Goal: Task Accomplishment & Management: Manage account settings

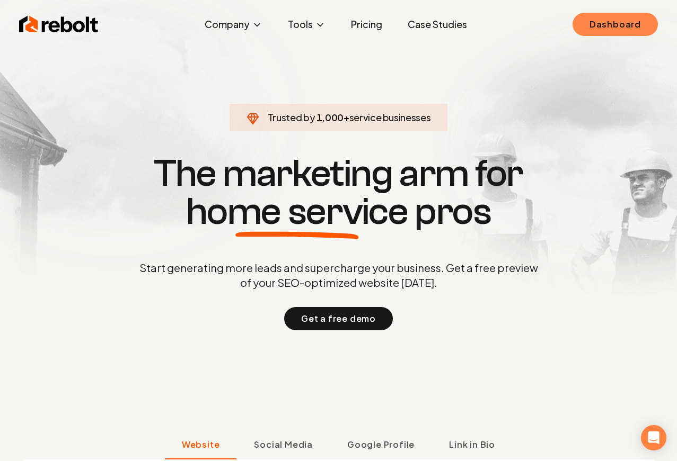
drag, startPoint x: 639, startPoint y: 41, endPoint x: 634, endPoint y: 26, distance: 15.8
click at [634, 26] on link "Dashboard" at bounding box center [614, 24] width 85 height 23
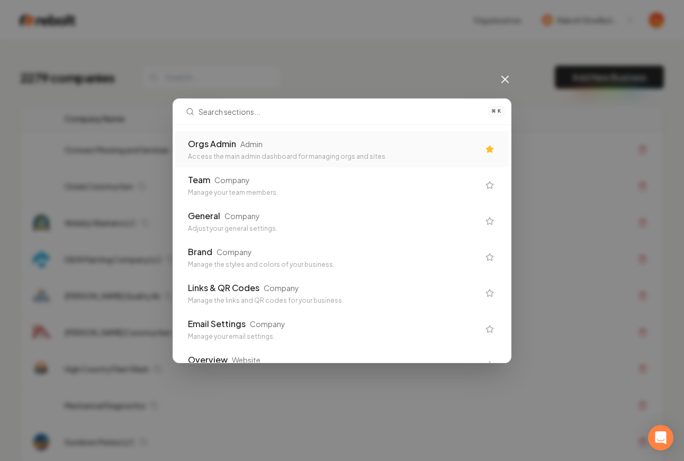
click at [291, 156] on div "Access the main admin dashboard for managing orgs and sites" at bounding box center [333, 157] width 291 height 8
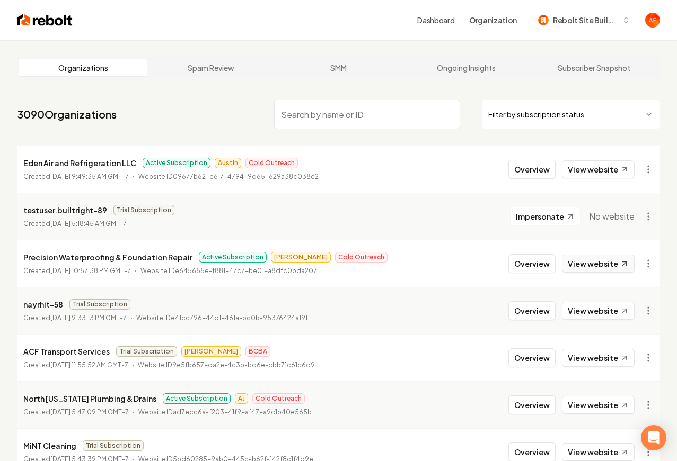
click at [587, 265] on link "View website" at bounding box center [598, 264] width 73 height 18
click at [585, 163] on link "View website" at bounding box center [598, 170] width 73 height 18
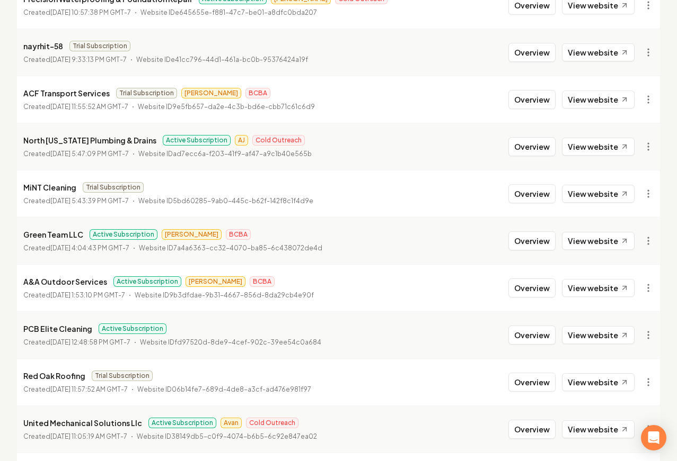
scroll to position [513, 0]
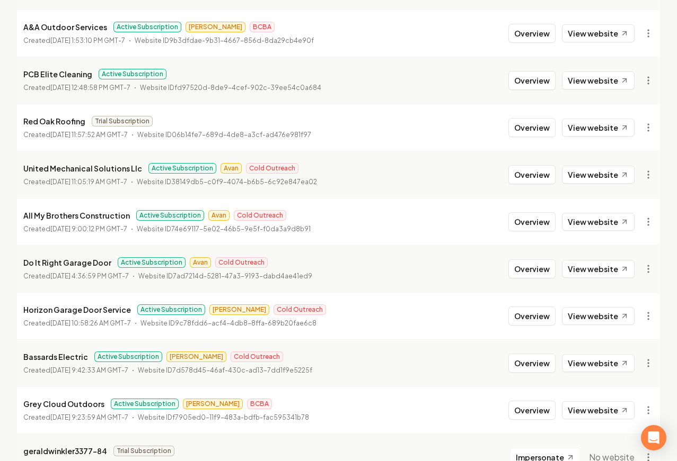
drag, startPoint x: 598, startPoint y: 196, endPoint x: 96, endPoint y: 0, distance: 538.6
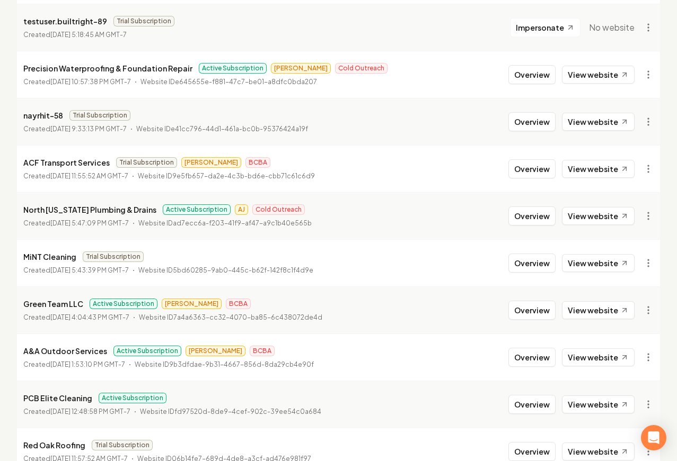
scroll to position [0, 0]
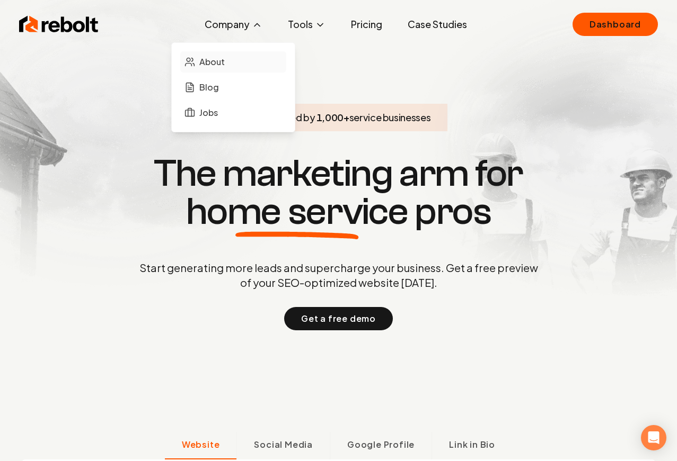
click at [210, 62] on span "About" at bounding box center [211, 62] width 25 height 13
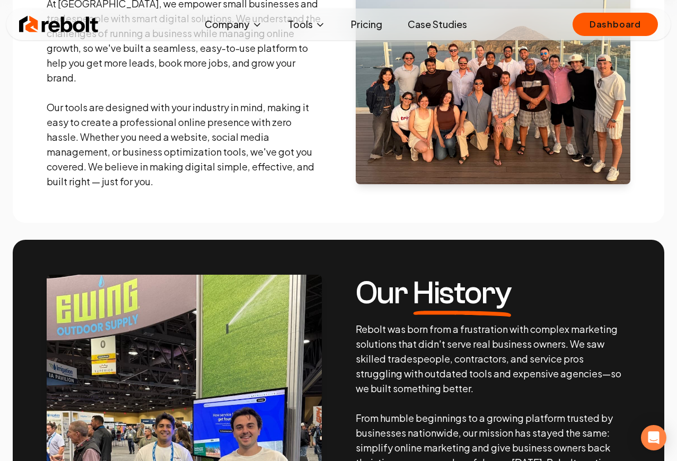
scroll to position [143, 0]
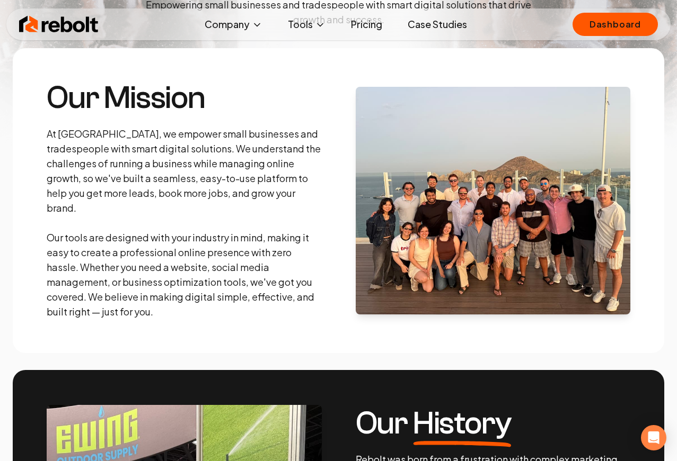
click at [506, 213] on img at bounding box center [492, 201] width 275 height 228
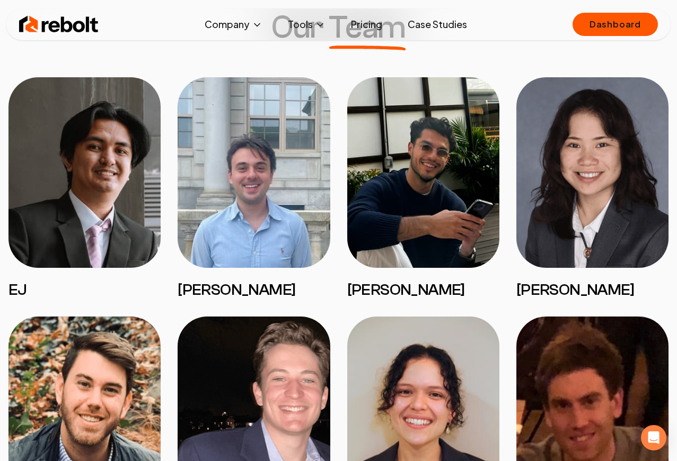
scroll to position [859, 0]
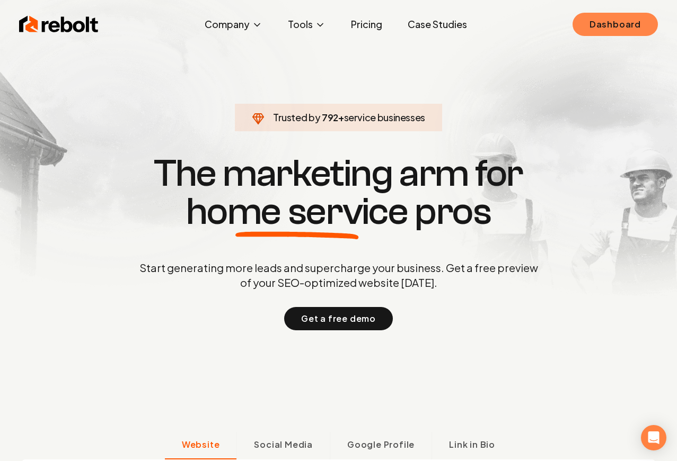
click at [633, 33] on link "Dashboard" at bounding box center [614, 24] width 85 height 23
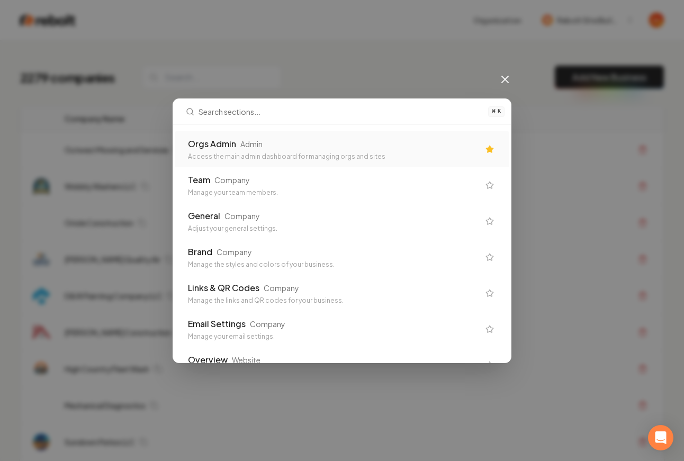
click at [291, 146] on div "Orgs Admin Admin" at bounding box center [333, 144] width 291 height 13
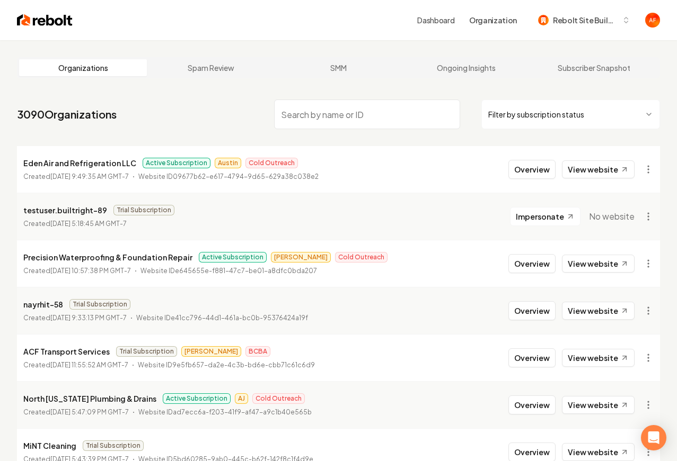
click at [532, 112] on html "Dashboard Organization Rebolt Site Builder Organizations Spam Review SMM Ongoin…" at bounding box center [338, 230] width 677 height 461
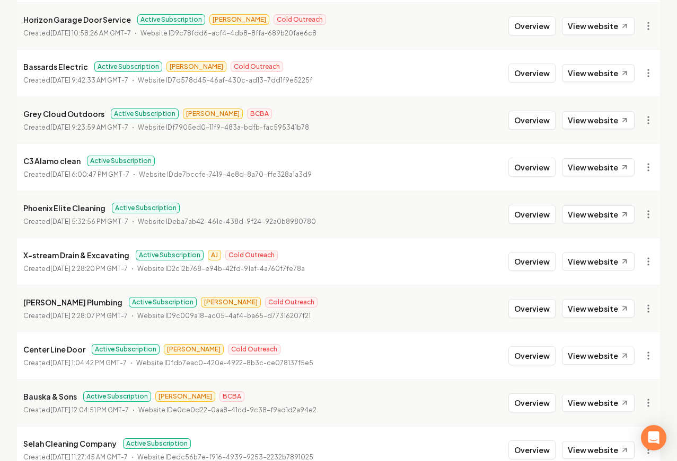
scroll to position [568, 0]
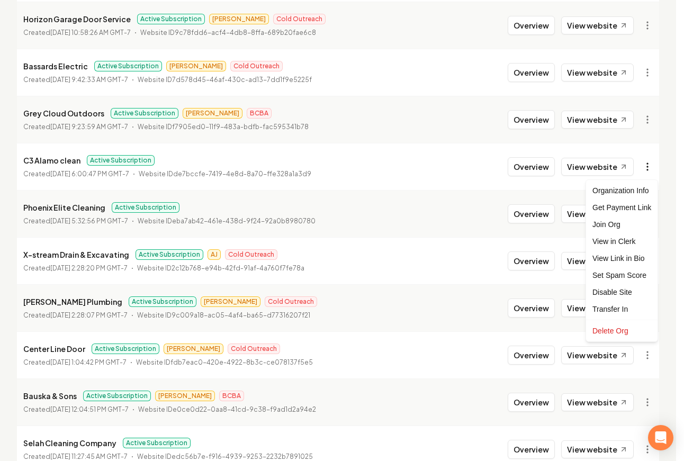
click at [616, 209] on div "Get Payment Link" at bounding box center [622, 207] width 67 height 17
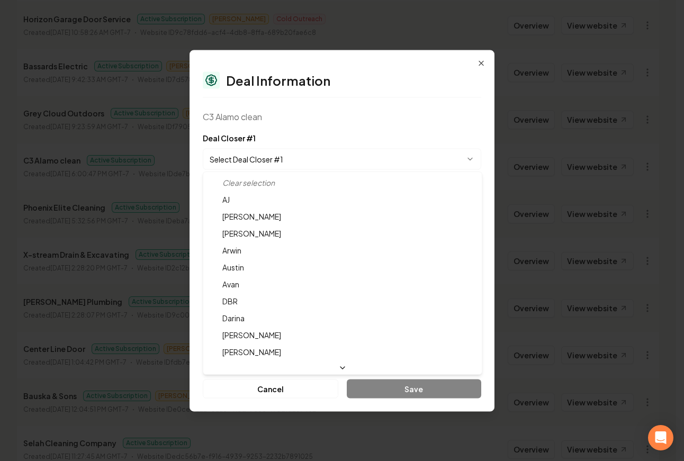
select select "**********"
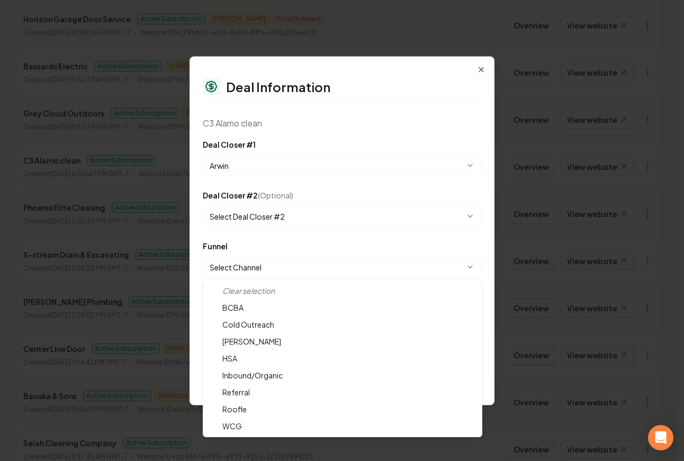
select select "**********"
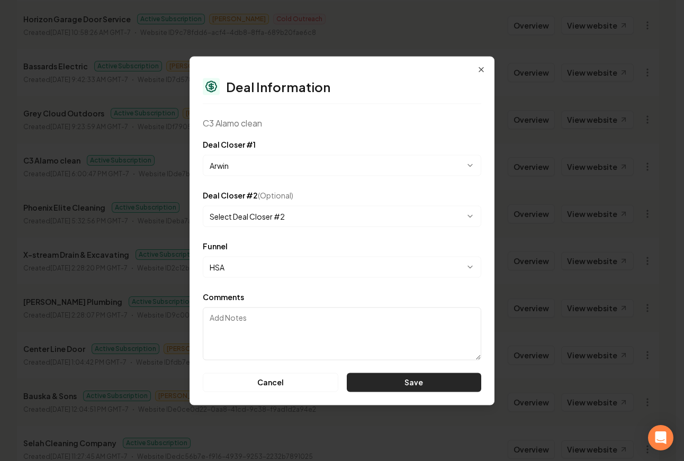
click at [430, 385] on button "Save" at bounding box center [414, 382] width 135 height 19
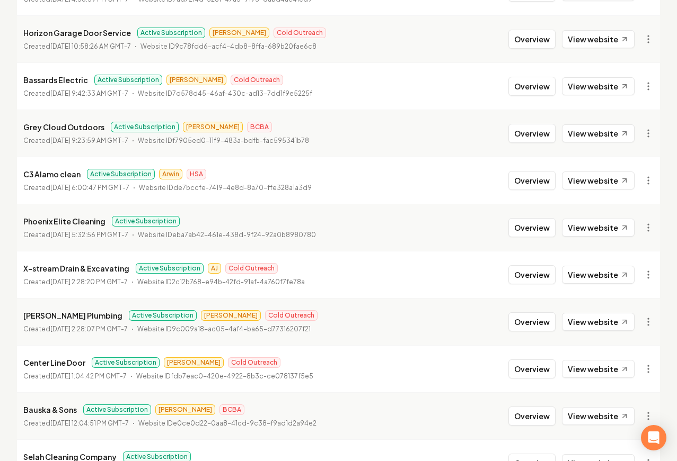
scroll to position [554, 0]
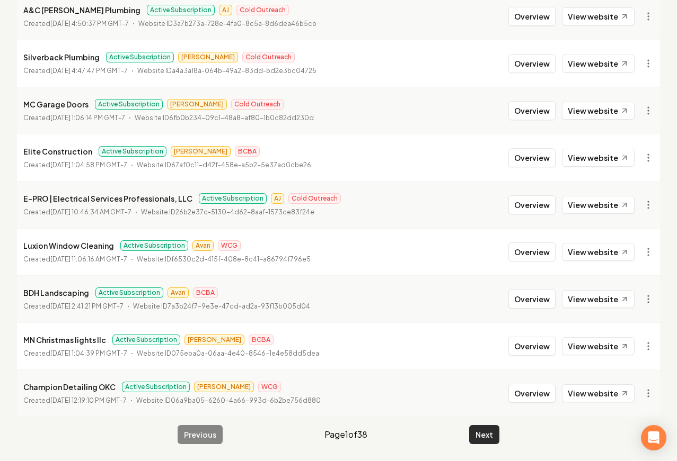
click at [478, 432] on button "Next" at bounding box center [484, 434] width 30 height 19
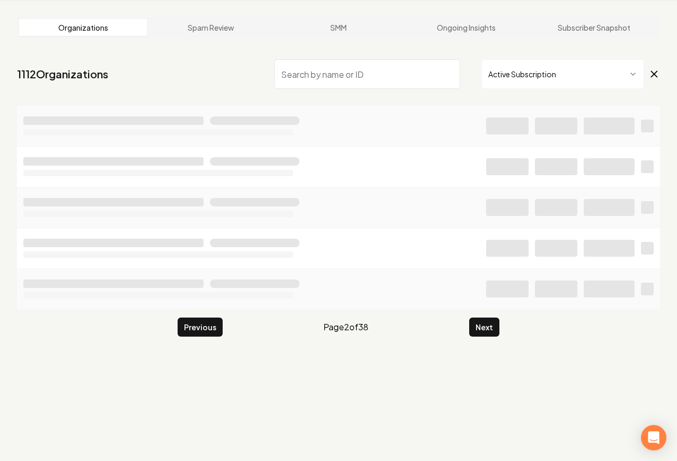
scroll to position [1143, 0]
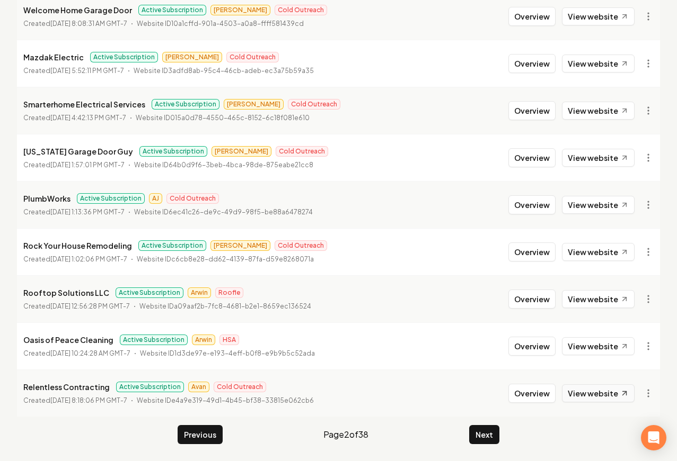
click at [580, 395] on link "View website" at bounding box center [598, 394] width 73 height 18
click at [493, 432] on button "Next" at bounding box center [484, 434] width 30 height 19
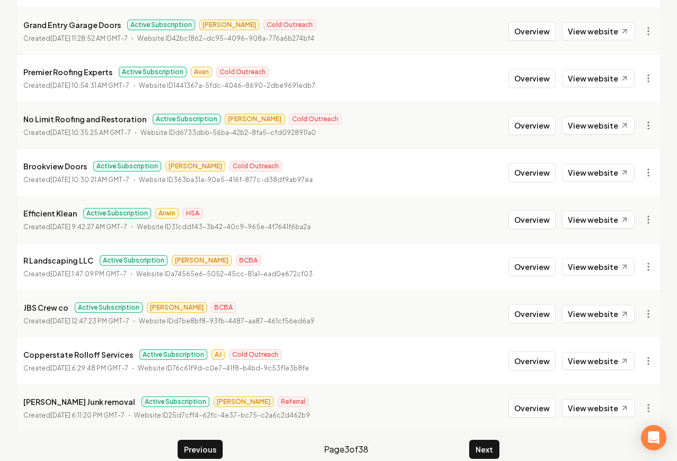
scroll to position [1143, 0]
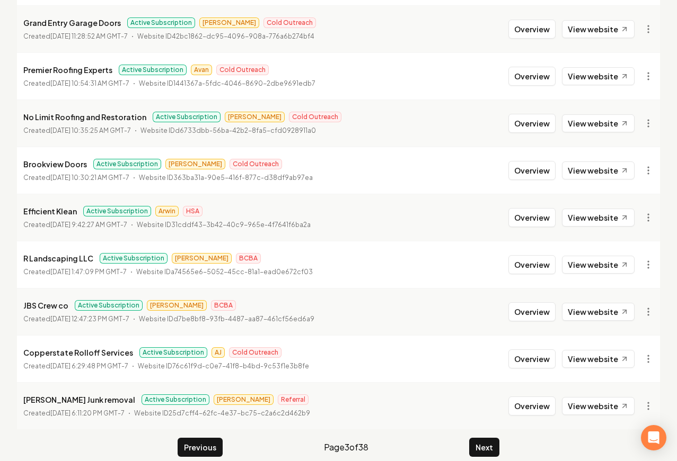
click at [493, 438] on button "Next" at bounding box center [484, 447] width 30 height 19
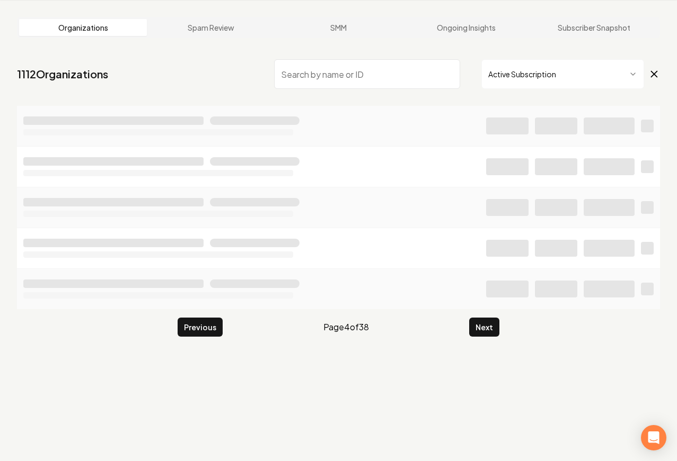
scroll to position [1143, 0]
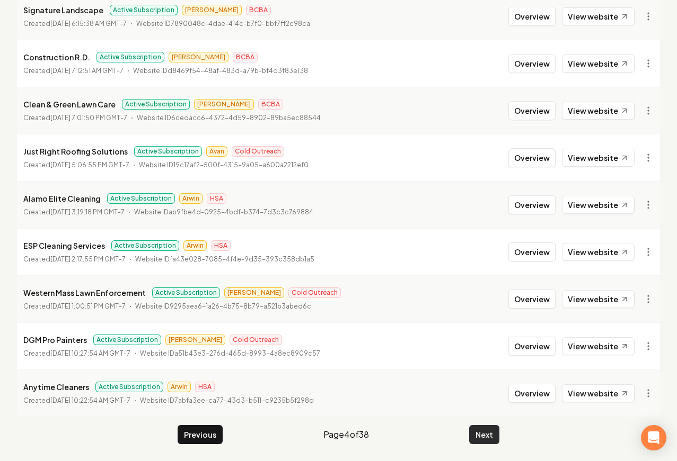
click at [469, 432] on div "Previous Page 4 of 38 Next" at bounding box center [338, 434] width 322 height 19
click at [479, 439] on button "Next" at bounding box center [484, 434] width 30 height 19
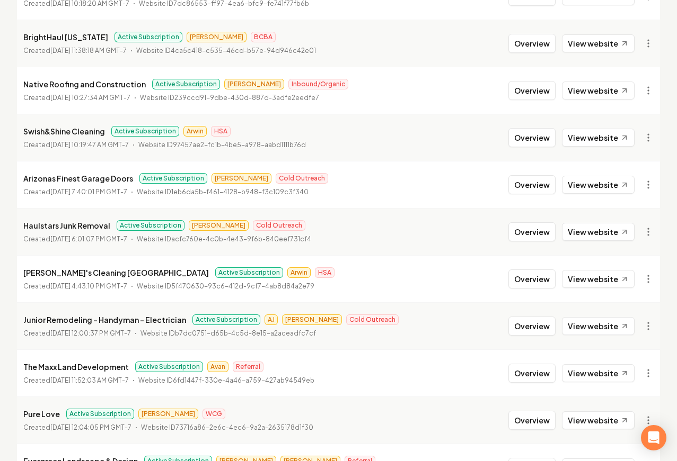
scroll to position [318, 0]
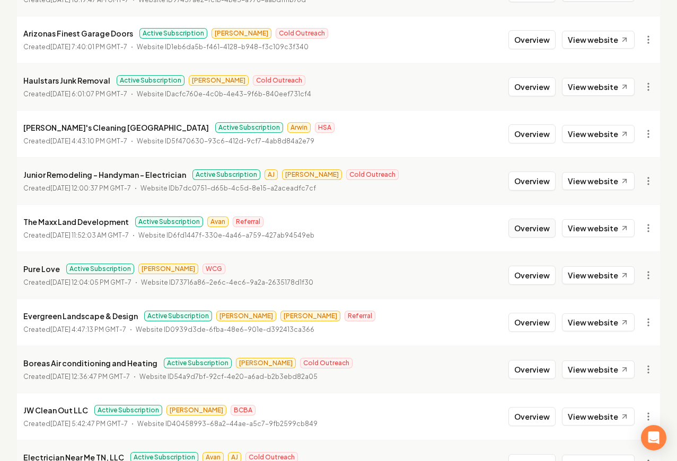
click at [542, 233] on button "Overview" at bounding box center [531, 228] width 47 height 19
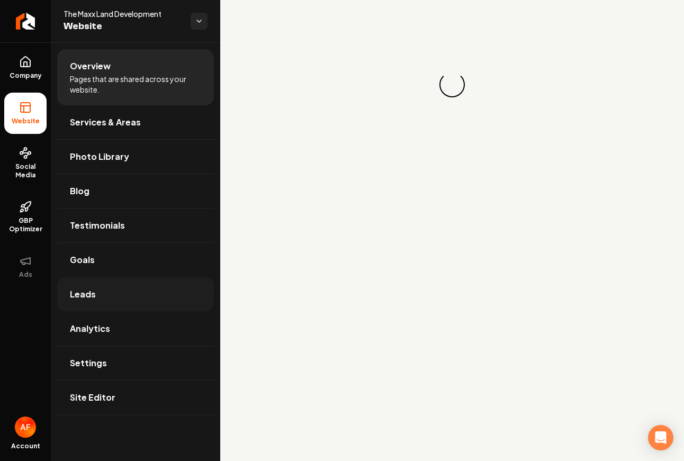
click at [132, 306] on link "Leads" at bounding box center [135, 295] width 157 height 34
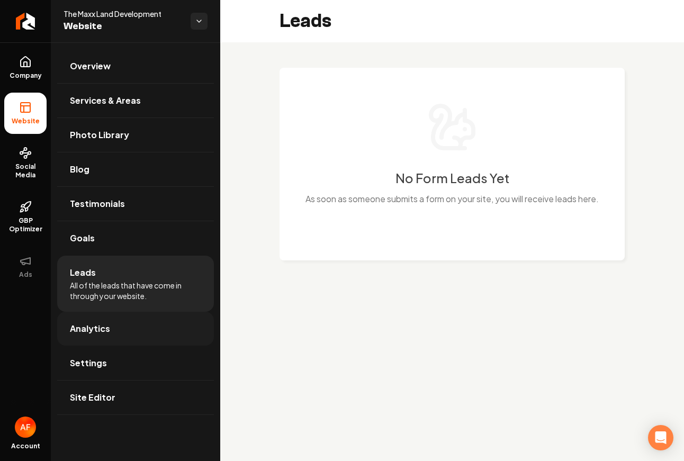
click at [137, 318] on link "Analytics" at bounding box center [135, 329] width 157 height 34
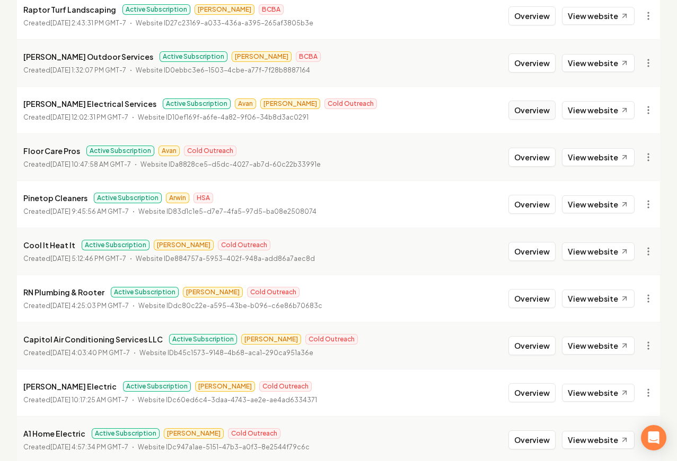
scroll to position [811, 0]
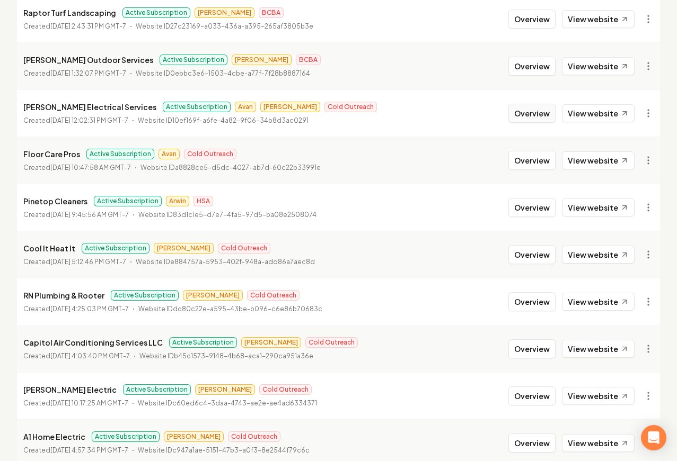
click at [527, 109] on button "Overview" at bounding box center [531, 113] width 47 height 19
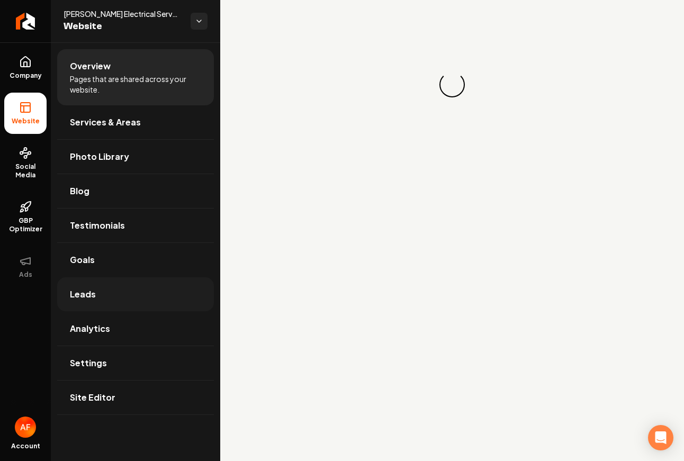
click at [118, 288] on link "Leads" at bounding box center [135, 295] width 157 height 34
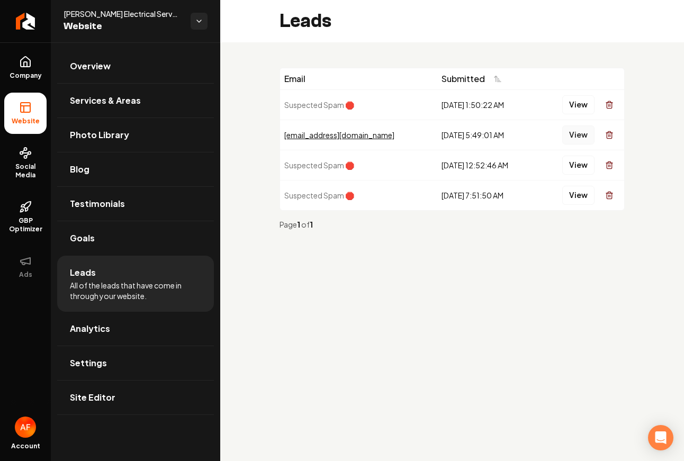
click at [582, 135] on button "View" at bounding box center [579, 135] width 32 height 19
click at [95, 326] on span "Analytics" at bounding box center [90, 329] width 40 height 13
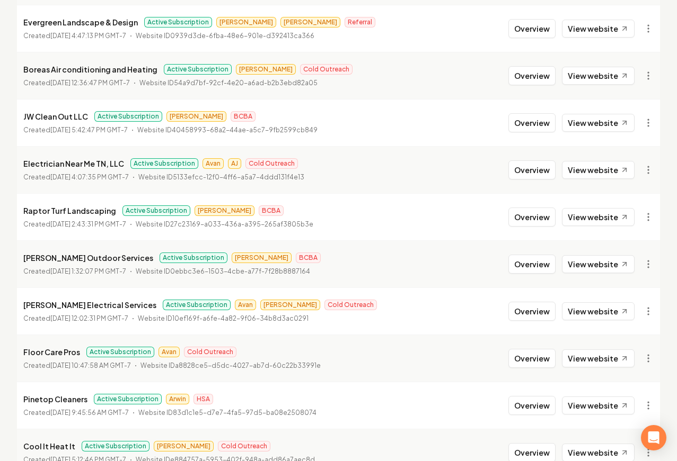
scroll to position [726, 0]
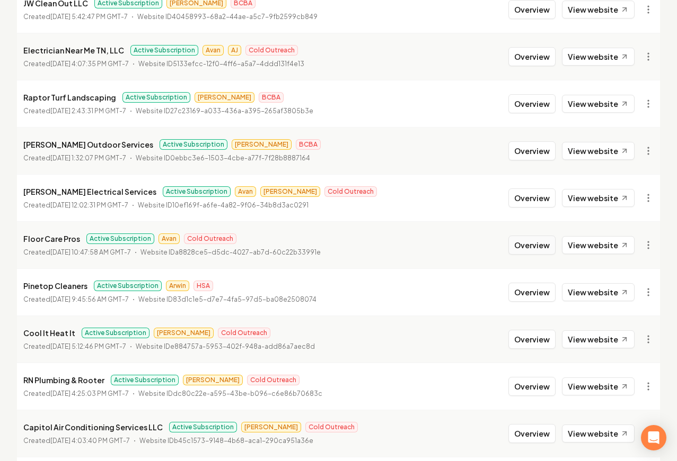
click at [531, 245] on button "Overview" at bounding box center [531, 245] width 47 height 19
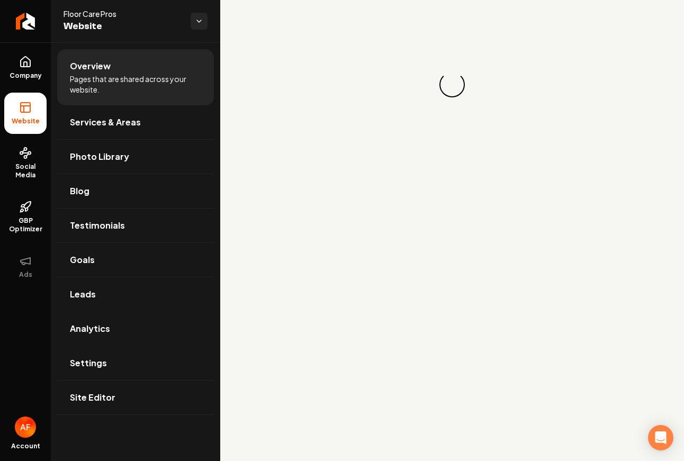
click at [127, 320] on link "Analytics" at bounding box center [135, 329] width 157 height 34
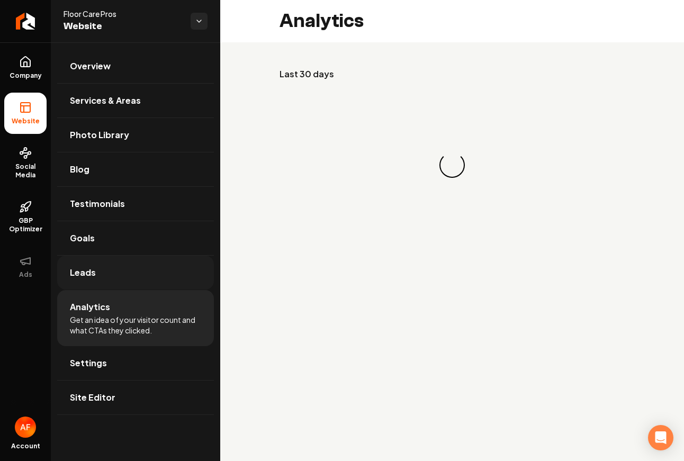
click at [132, 273] on link "Leads" at bounding box center [135, 273] width 157 height 34
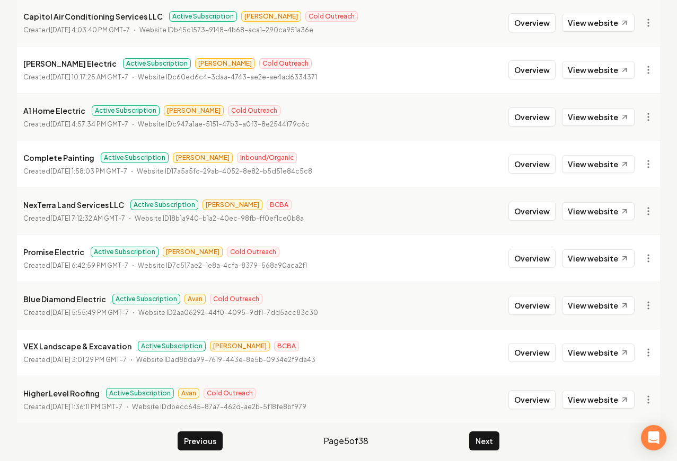
scroll to position [1138, 0]
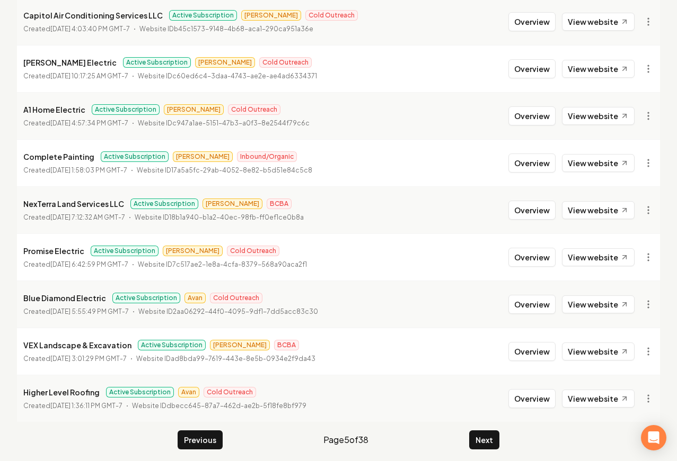
drag, startPoint x: 528, startPoint y: 308, endPoint x: 399, endPoint y: 307, distance: 128.7
click at [528, 309] on button "Overview" at bounding box center [531, 304] width 47 height 19
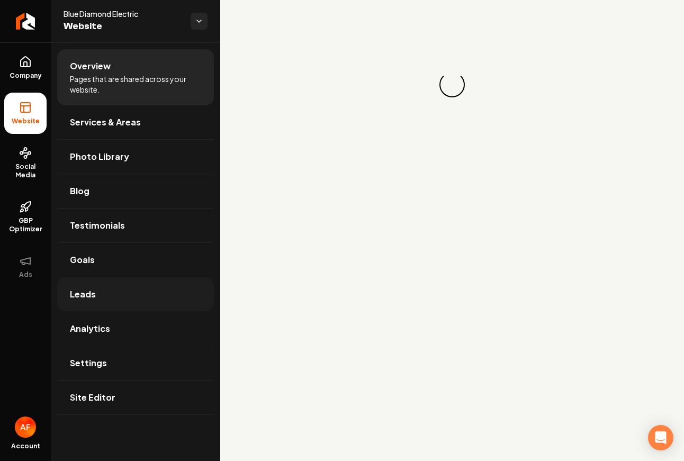
click at [97, 294] on link "Leads" at bounding box center [135, 295] width 157 height 34
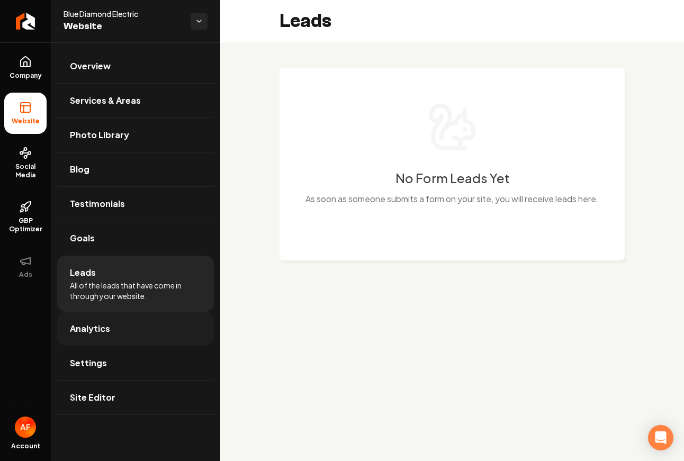
click at [122, 332] on link "Analytics" at bounding box center [135, 329] width 157 height 34
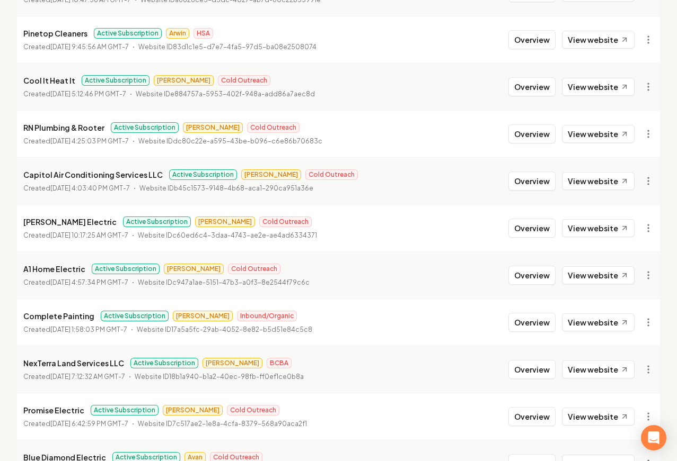
scroll to position [1143, 0]
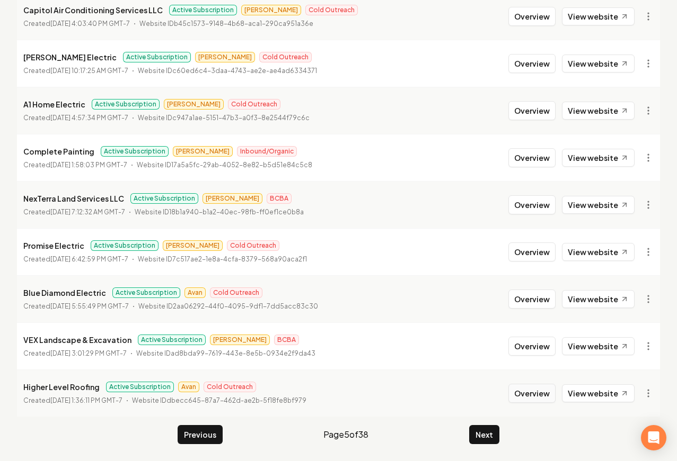
click at [541, 401] on button "Overview" at bounding box center [531, 393] width 47 height 19
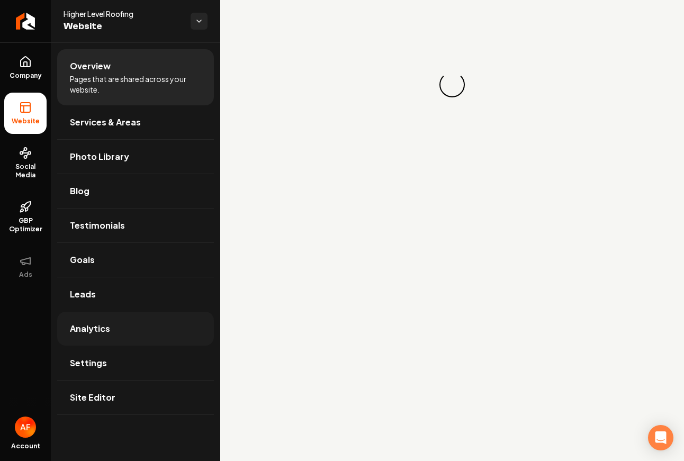
click at [80, 312] on link "Analytics" at bounding box center [135, 329] width 157 height 34
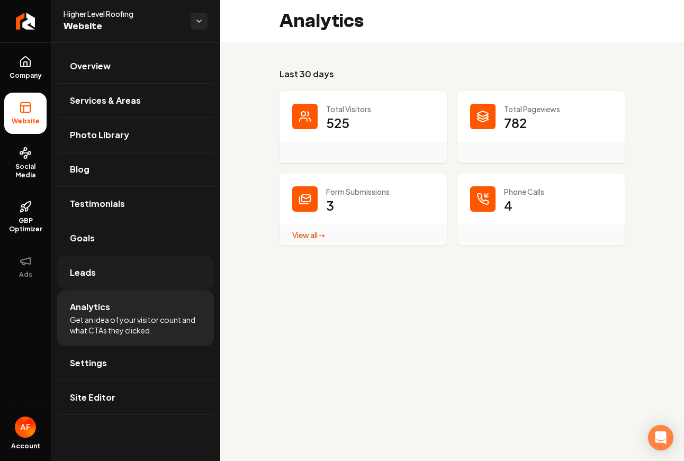
click at [101, 283] on link "Leads" at bounding box center [135, 273] width 157 height 34
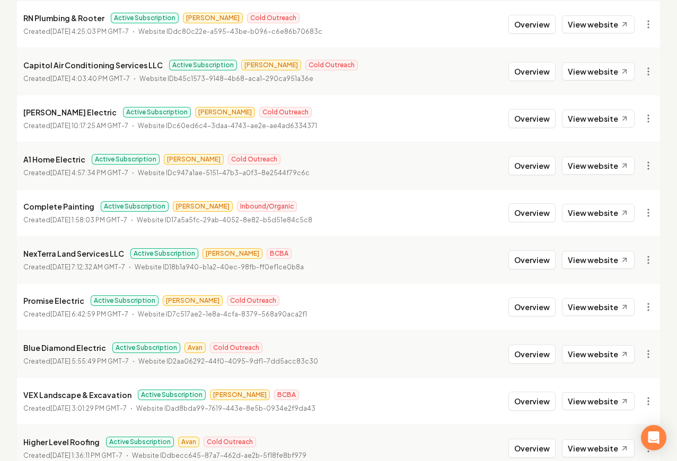
scroll to position [1143, 0]
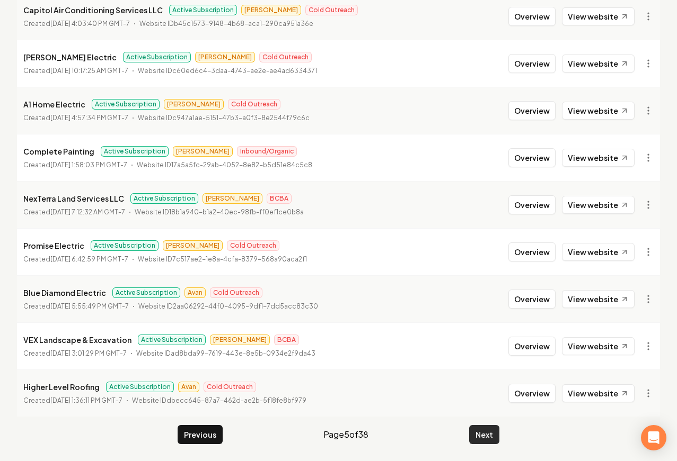
click at [478, 435] on button "Next" at bounding box center [484, 434] width 30 height 19
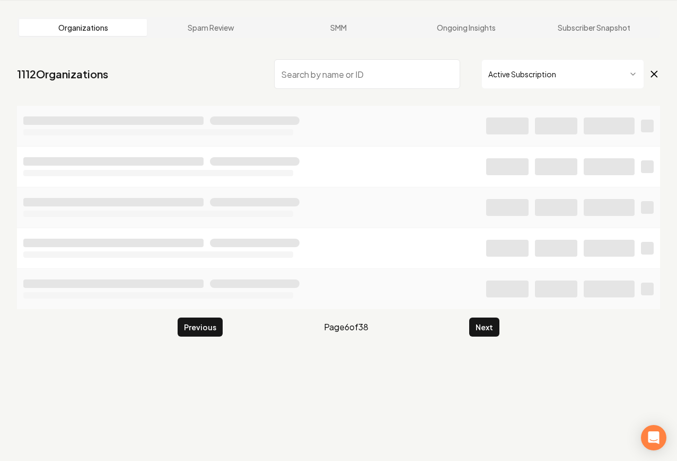
scroll to position [1143, 0]
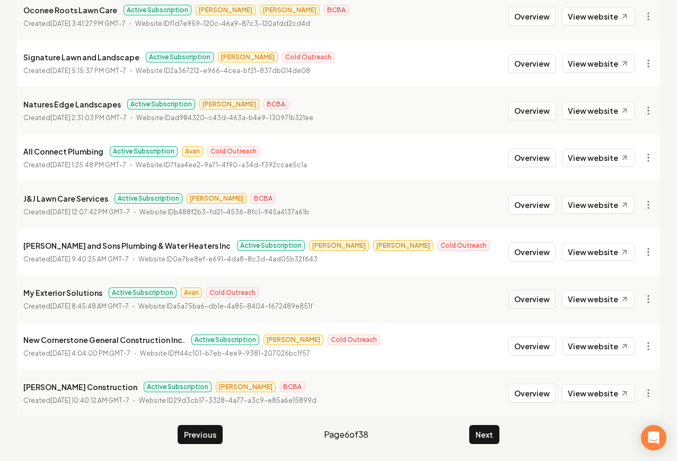
click at [540, 301] on button "Overview" at bounding box center [531, 299] width 47 height 19
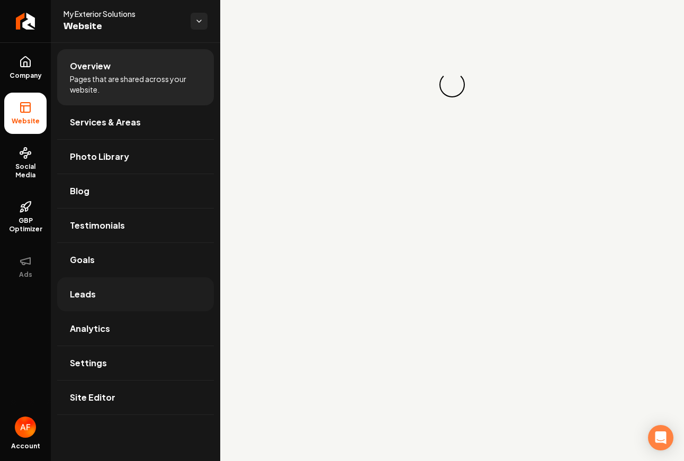
click at [155, 300] on link "Leads" at bounding box center [135, 295] width 157 height 34
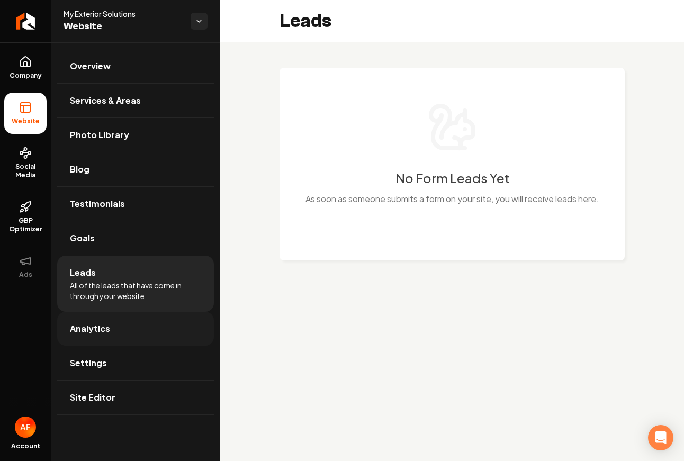
click at [146, 317] on link "Analytics" at bounding box center [135, 329] width 157 height 34
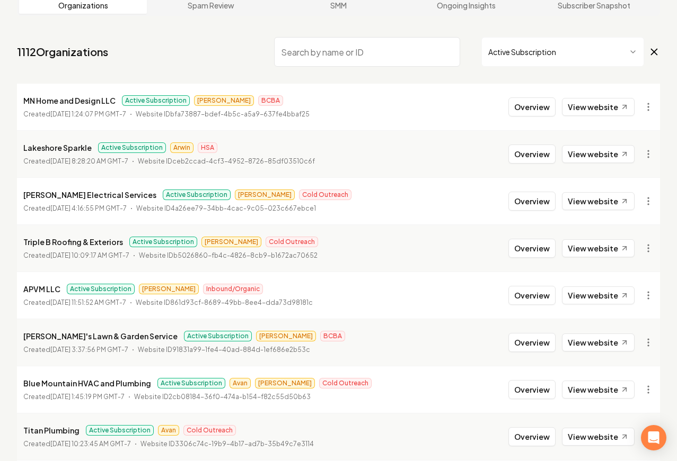
scroll to position [209, 0]
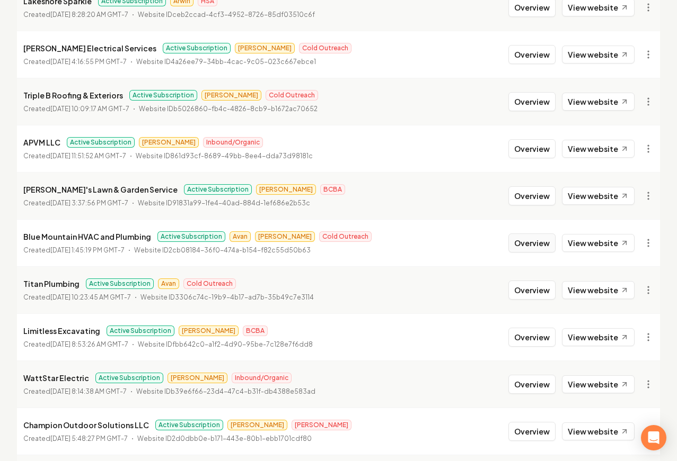
click at [536, 244] on button "Overview" at bounding box center [531, 243] width 47 height 19
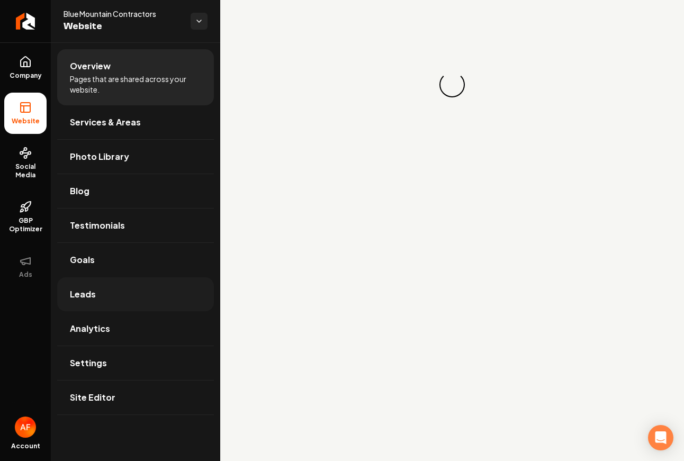
click at [134, 298] on link "Leads" at bounding box center [135, 295] width 157 height 34
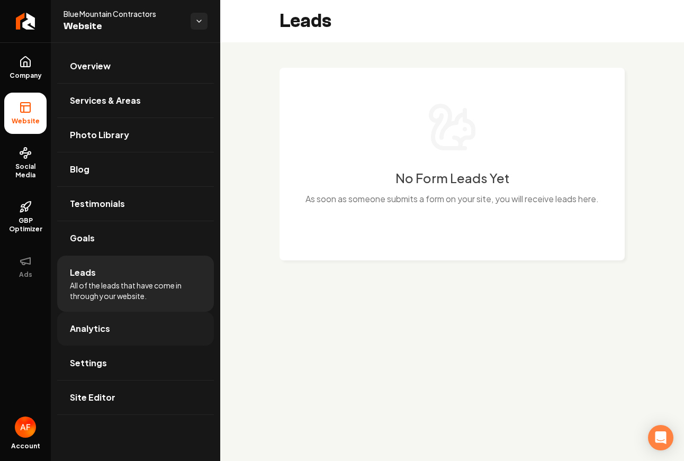
click at [126, 317] on link "Analytics" at bounding box center [135, 329] width 157 height 34
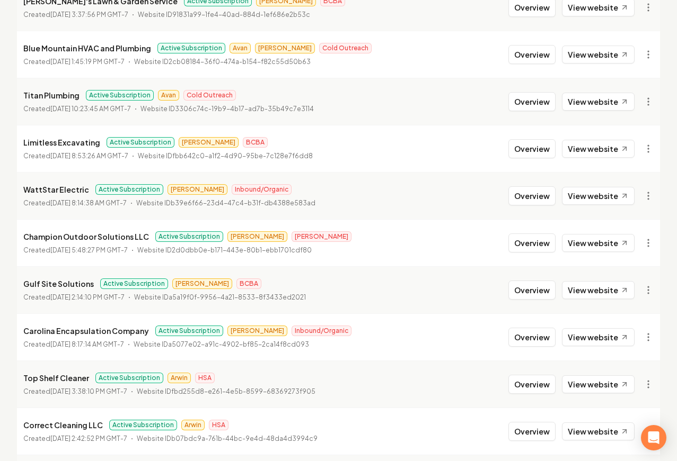
scroll to position [411, 0]
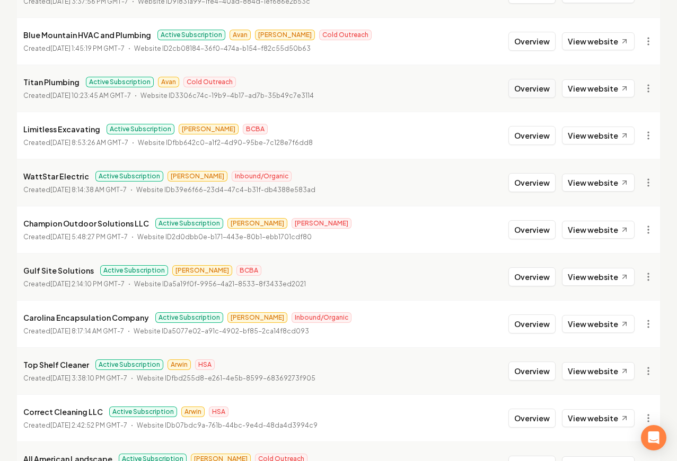
click at [521, 96] on button "Overview" at bounding box center [531, 88] width 47 height 19
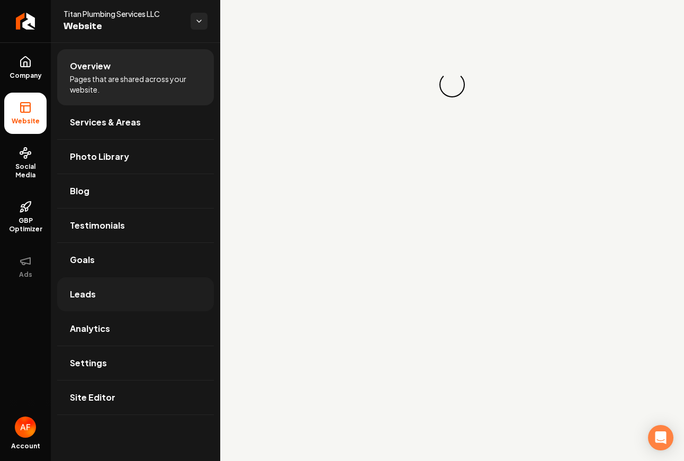
click at [131, 302] on link "Leads" at bounding box center [135, 295] width 157 height 34
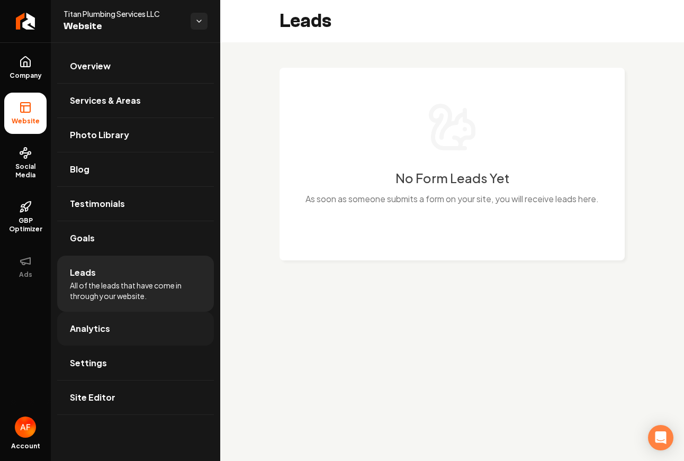
click at [112, 318] on link "Analytics" at bounding box center [135, 329] width 157 height 34
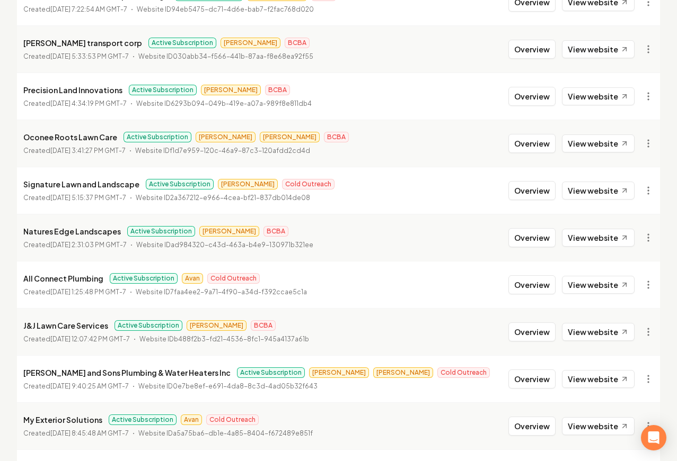
scroll to position [1143, 0]
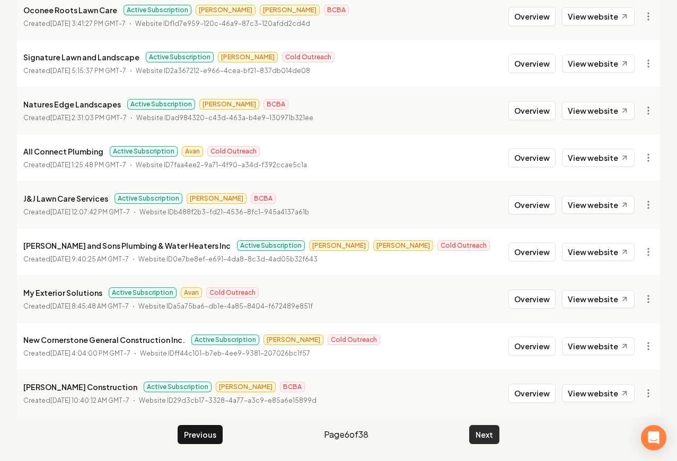
click at [496, 435] on button "Next" at bounding box center [484, 434] width 30 height 19
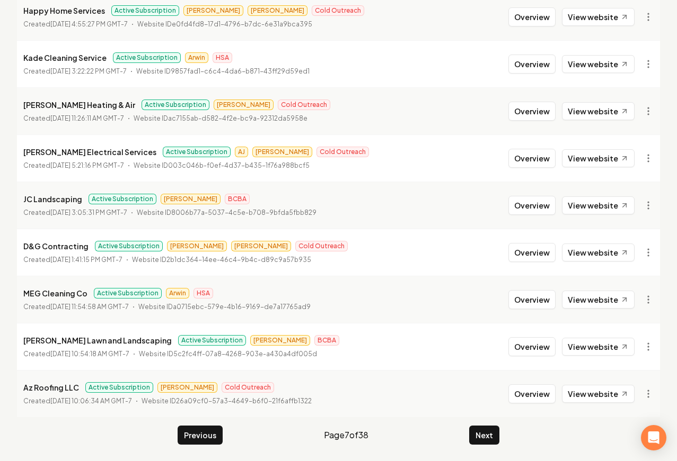
scroll to position [1143, 0]
click at [489, 438] on button "Next" at bounding box center [484, 434] width 30 height 19
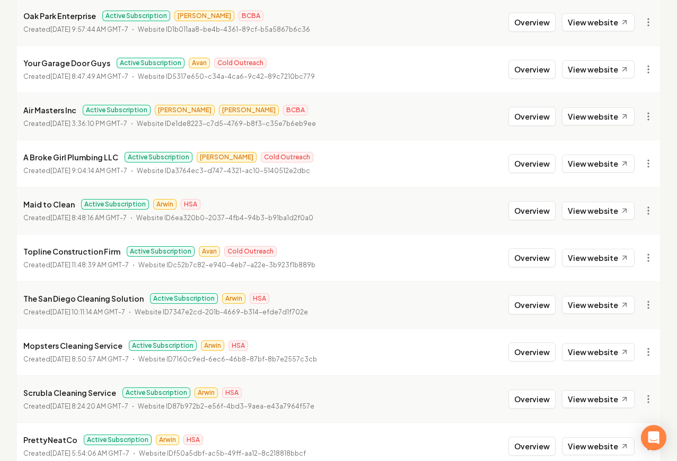
scroll to position [872, 0]
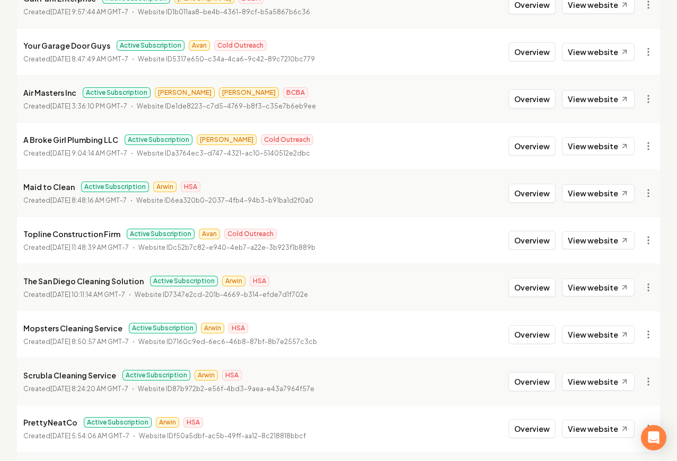
drag, startPoint x: 540, startPoint y: 236, endPoint x: 509, endPoint y: 244, distance: 32.4
click at [540, 236] on button "Overview" at bounding box center [531, 240] width 47 height 19
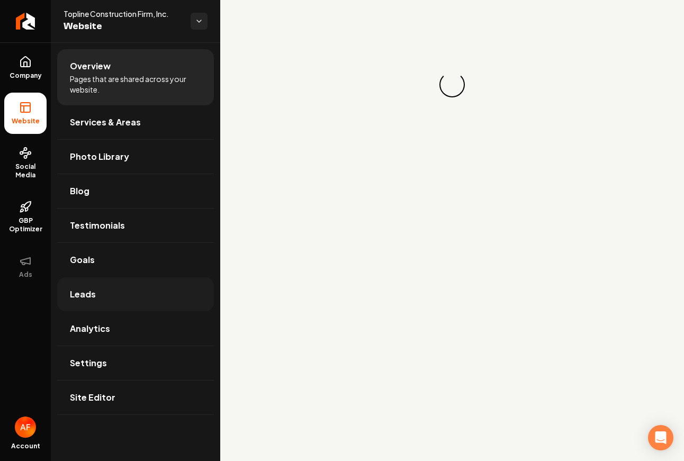
click at [138, 291] on link "Leads" at bounding box center [135, 295] width 157 height 34
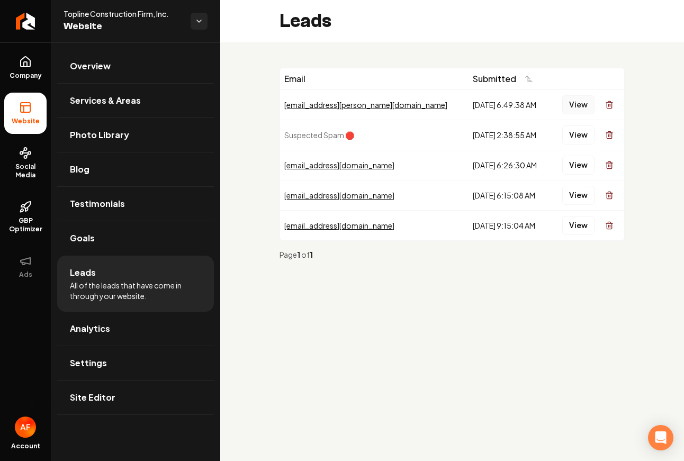
click at [576, 106] on button "View" at bounding box center [579, 104] width 32 height 19
click at [573, 155] on div "View" at bounding box center [588, 165] width 64 height 21
click at [575, 159] on button "View" at bounding box center [579, 165] width 32 height 19
click at [573, 101] on button "View" at bounding box center [579, 104] width 32 height 19
click at [121, 329] on link "Analytics" at bounding box center [135, 329] width 157 height 34
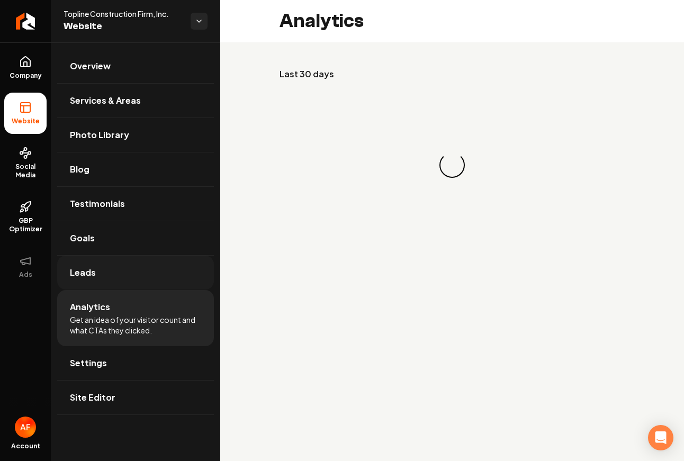
click at [125, 288] on link "Leads" at bounding box center [135, 273] width 157 height 34
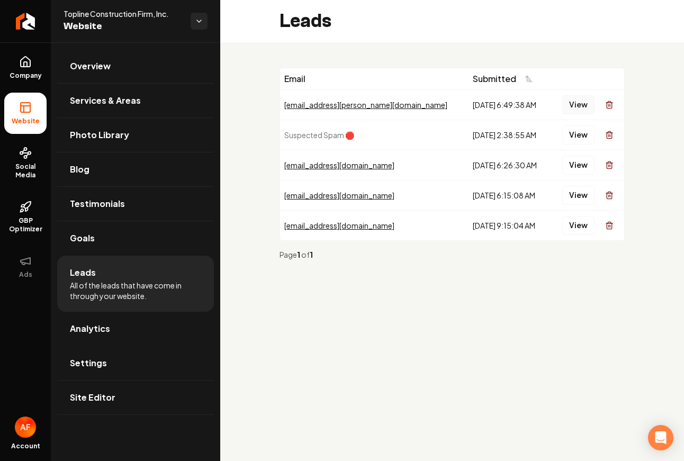
click at [590, 103] on button "View" at bounding box center [579, 104] width 32 height 19
click at [589, 195] on button "View" at bounding box center [579, 195] width 32 height 19
click at [586, 218] on button "View" at bounding box center [579, 225] width 32 height 19
click at [581, 157] on button "View" at bounding box center [579, 165] width 32 height 19
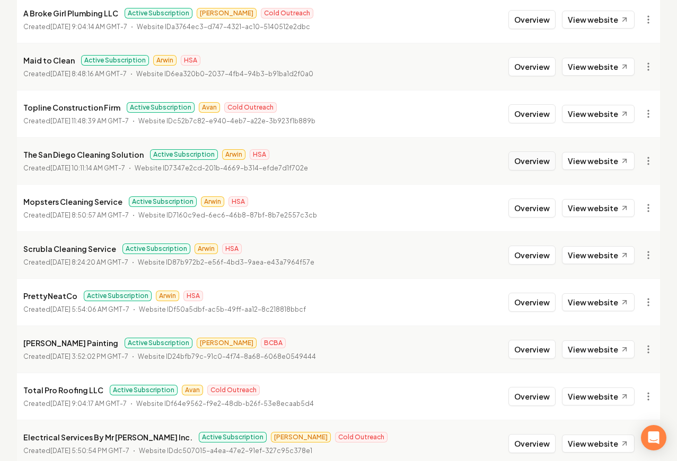
scroll to position [1100, 0]
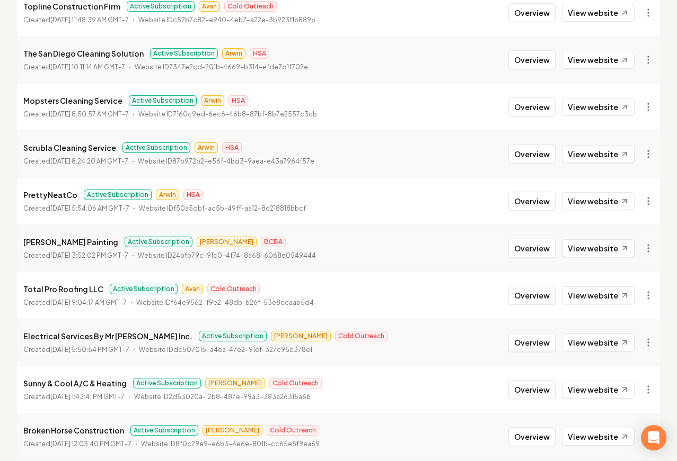
click at [527, 308] on li "Total Pro Roofing LLC Active Subscription Avan Cold Outreach Created July 14, 2…" at bounding box center [338, 295] width 643 height 47
drag, startPoint x: 530, startPoint y: 299, endPoint x: 492, endPoint y: 299, distance: 37.6
click at [530, 299] on button "Overview" at bounding box center [531, 295] width 47 height 19
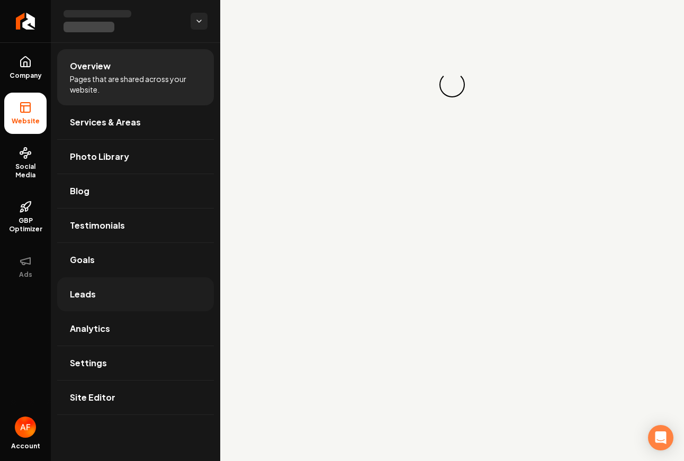
click at [108, 296] on link "Leads" at bounding box center [135, 295] width 157 height 34
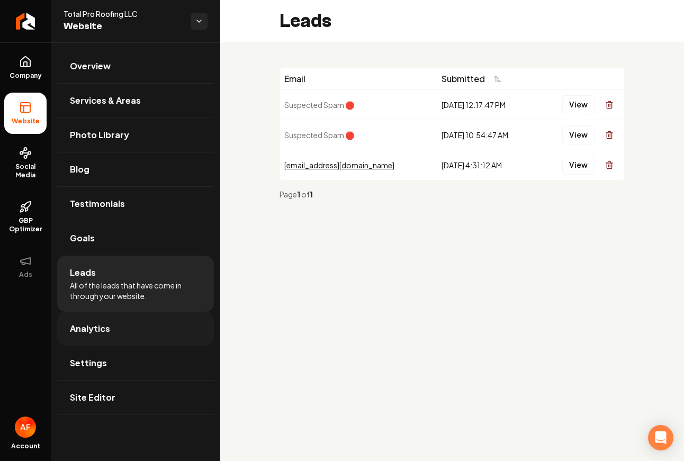
click at [124, 335] on link "Analytics" at bounding box center [135, 329] width 157 height 34
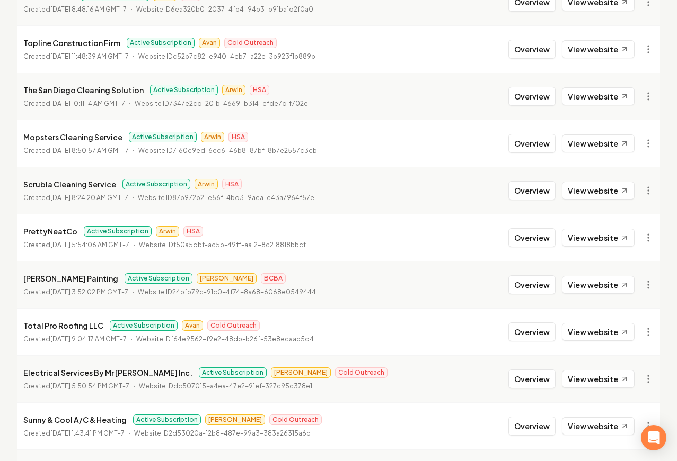
scroll to position [1143, 0]
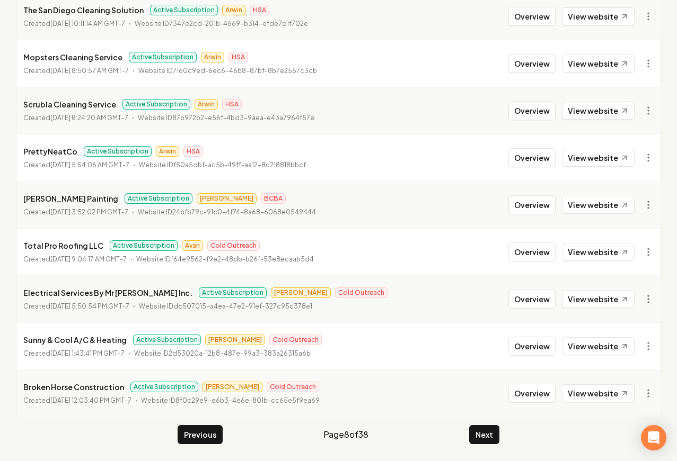
click at [484, 434] on button "Next" at bounding box center [484, 434] width 30 height 19
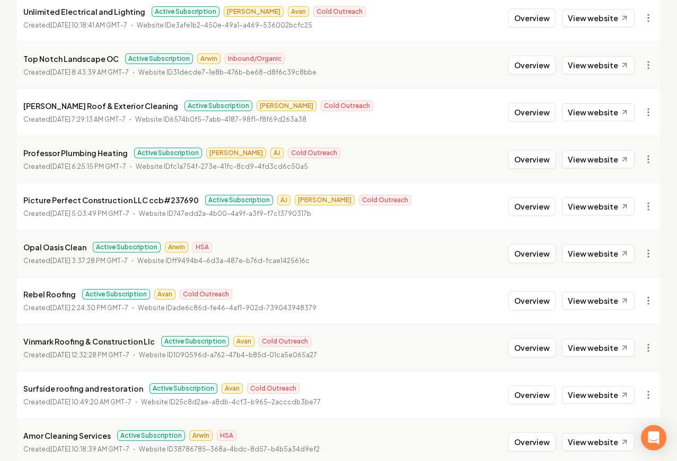
scroll to position [168, 0]
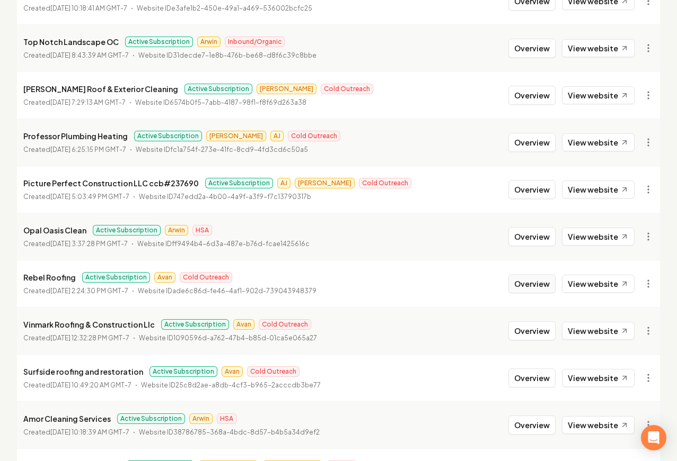
click at [535, 281] on button "Overview" at bounding box center [531, 283] width 47 height 19
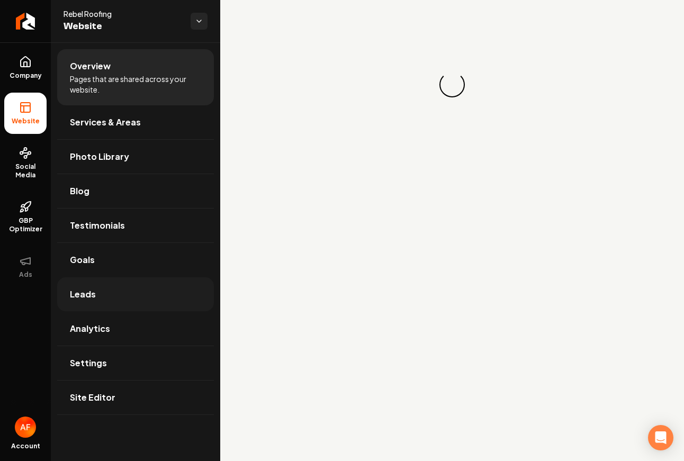
click at [111, 300] on link "Leads" at bounding box center [135, 295] width 157 height 34
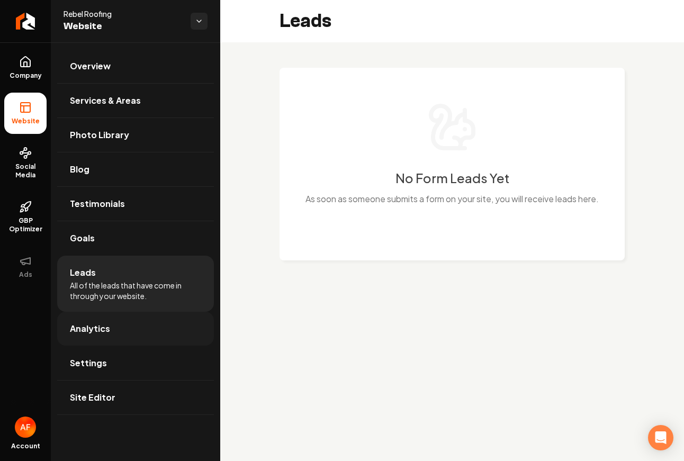
click at [109, 327] on link "Analytics" at bounding box center [135, 329] width 157 height 34
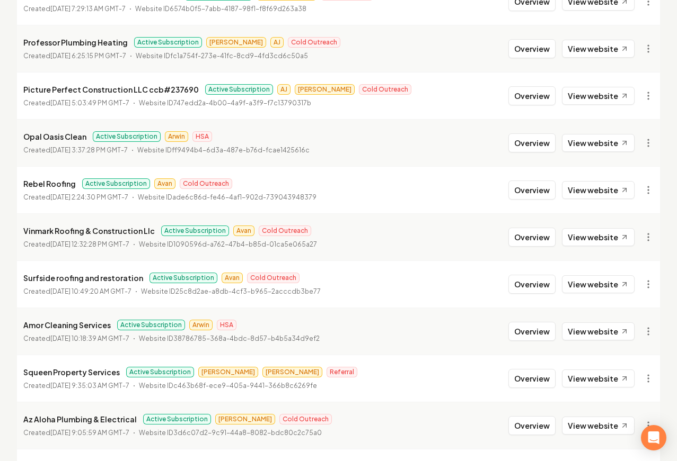
scroll to position [223, 0]
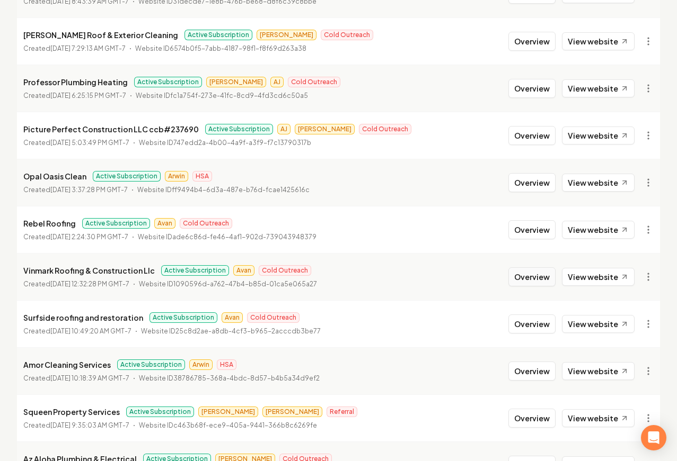
click at [527, 273] on button "Overview" at bounding box center [531, 277] width 47 height 19
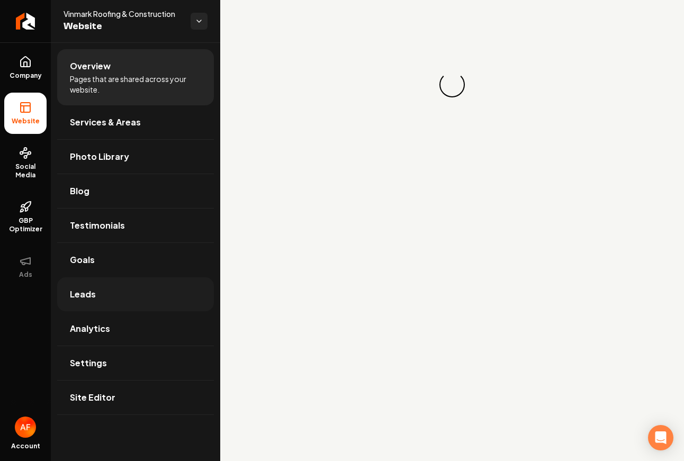
click at [101, 296] on link "Leads" at bounding box center [135, 295] width 157 height 34
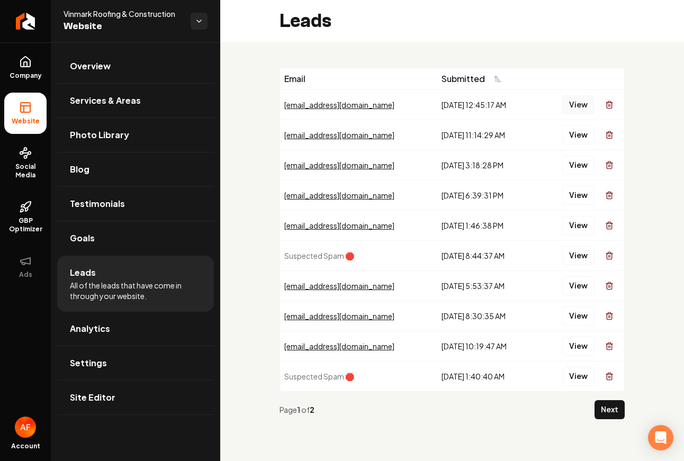
click at [572, 103] on button "View" at bounding box center [579, 104] width 32 height 19
drag, startPoint x: 553, startPoint y: 63, endPoint x: 562, endPoint y: 60, distance: 9.8
click at [553, 138] on div "View" at bounding box center [580, 134] width 79 height 21
click at [566, 134] on button "View" at bounding box center [579, 135] width 32 height 19
click at [574, 109] on button "View" at bounding box center [579, 104] width 32 height 19
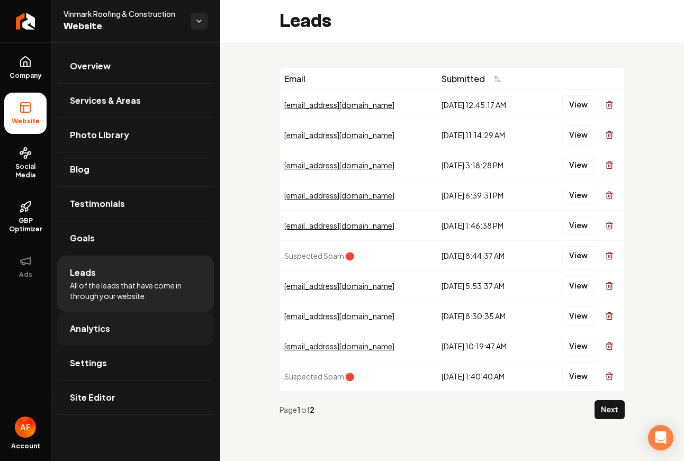
click at [109, 328] on link "Analytics" at bounding box center [135, 329] width 157 height 34
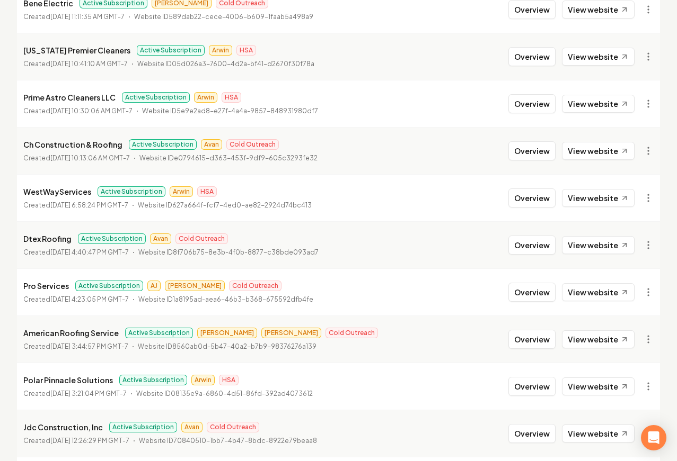
scroll to position [1017, 0]
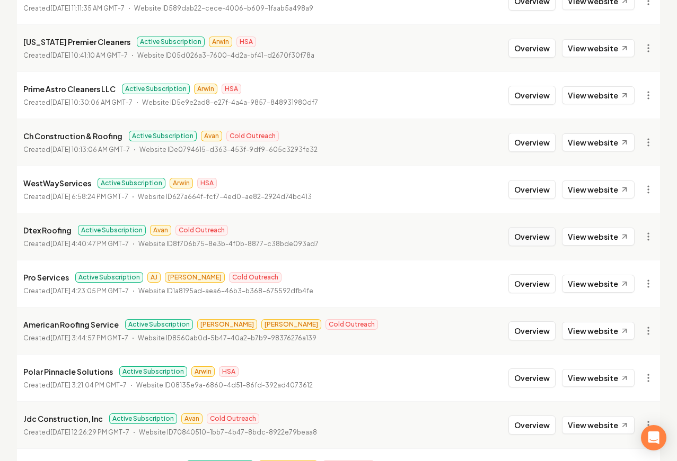
click at [528, 234] on button "Overview" at bounding box center [531, 236] width 47 height 19
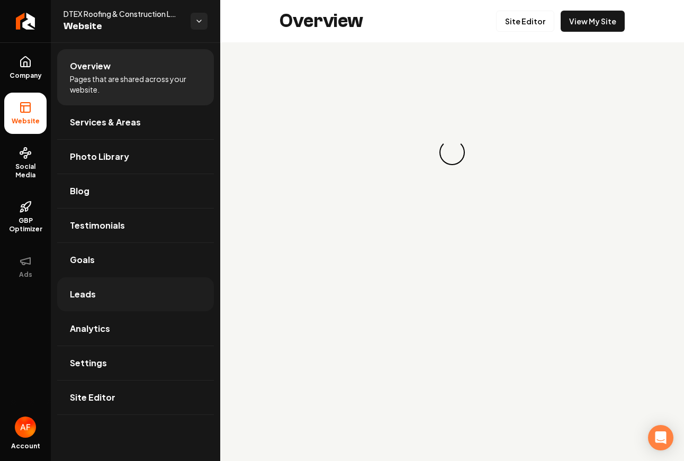
click at [132, 284] on link "Leads" at bounding box center [135, 295] width 157 height 34
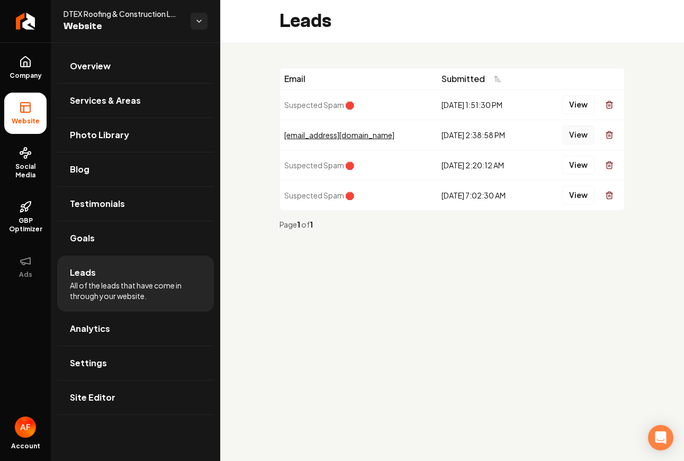
click at [579, 137] on button "View" at bounding box center [579, 135] width 32 height 19
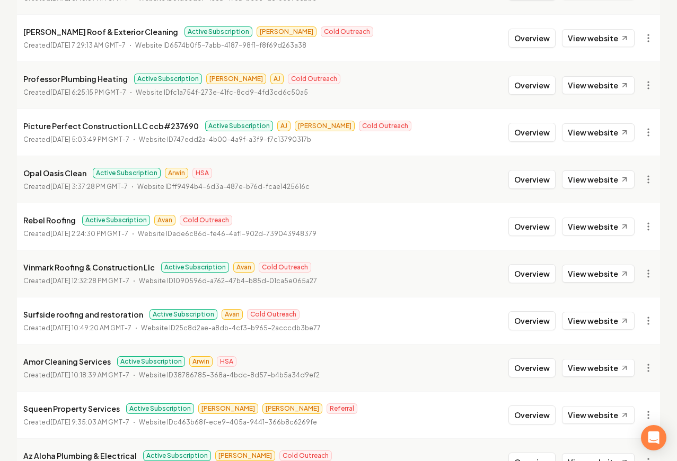
scroll to position [226, 0]
click at [535, 322] on button "Overview" at bounding box center [531, 320] width 47 height 19
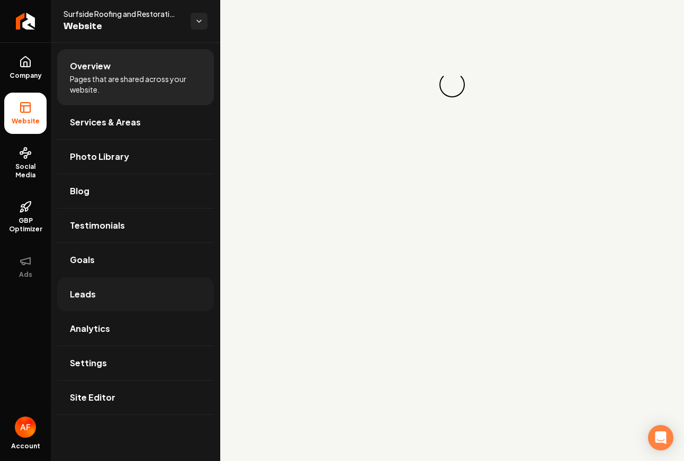
click at [149, 291] on link "Leads" at bounding box center [135, 295] width 157 height 34
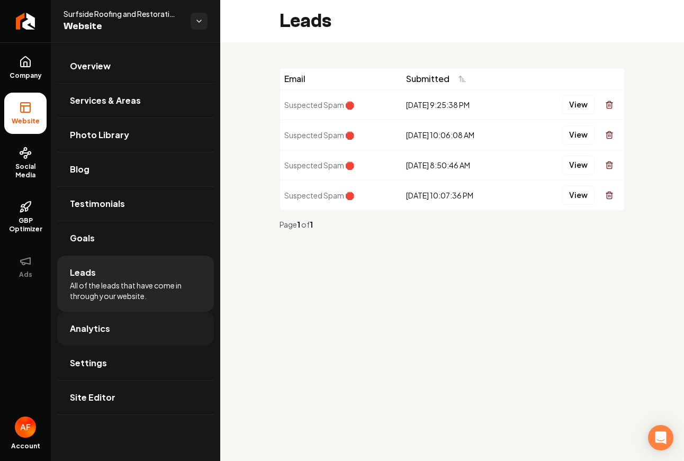
click at [138, 322] on link "Analytics" at bounding box center [135, 329] width 157 height 34
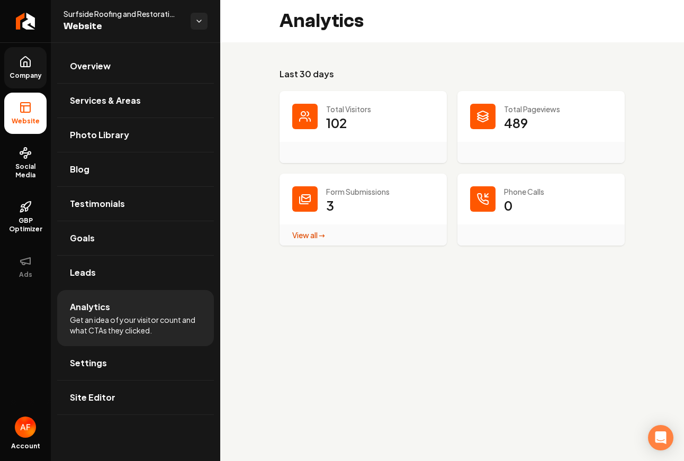
click at [21, 64] on icon at bounding box center [26, 62] width 10 height 10
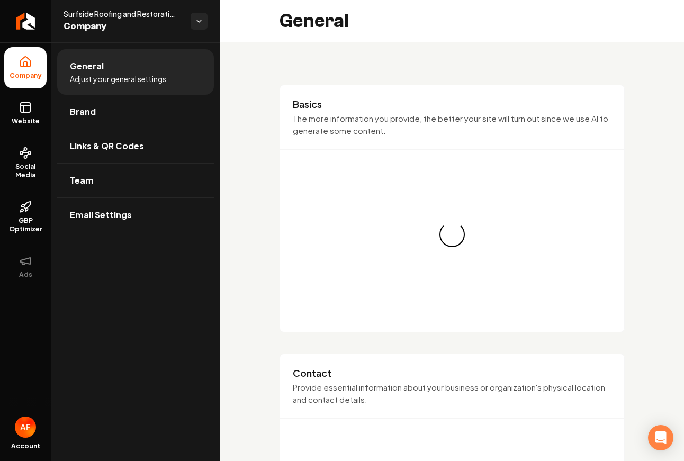
click at [31, 99] on link "Website" at bounding box center [25, 113] width 42 height 41
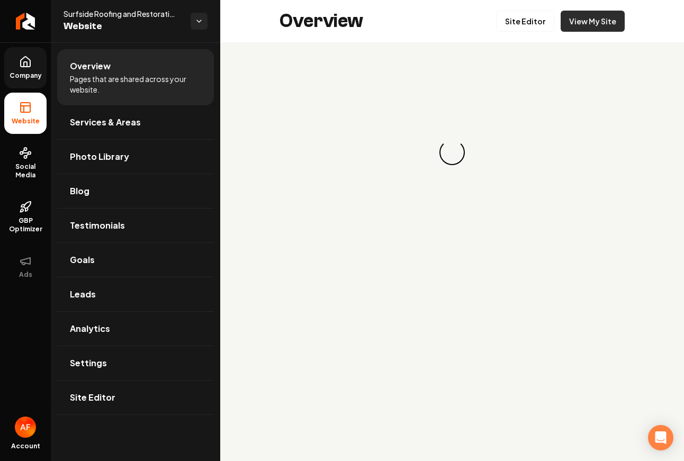
click at [609, 18] on link "View My Site" at bounding box center [593, 21] width 64 height 21
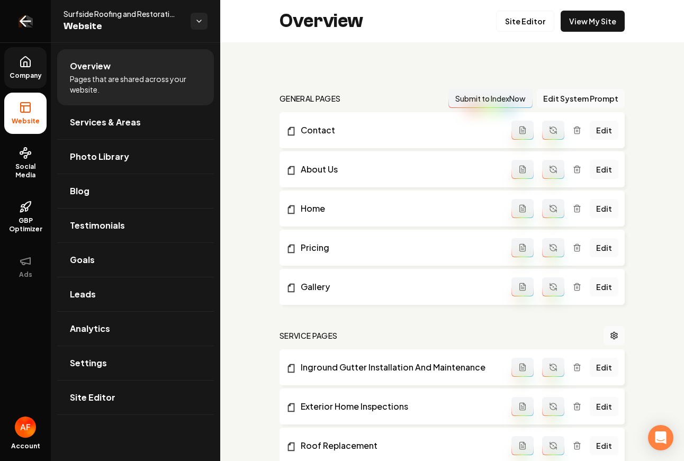
click at [19, 21] on icon "Return to dashboard" at bounding box center [25, 21] width 17 height 17
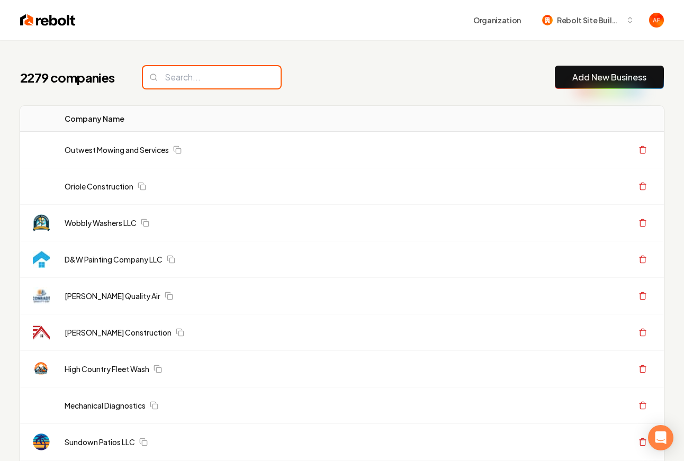
click at [182, 86] on input "search" at bounding box center [212, 77] width 138 height 22
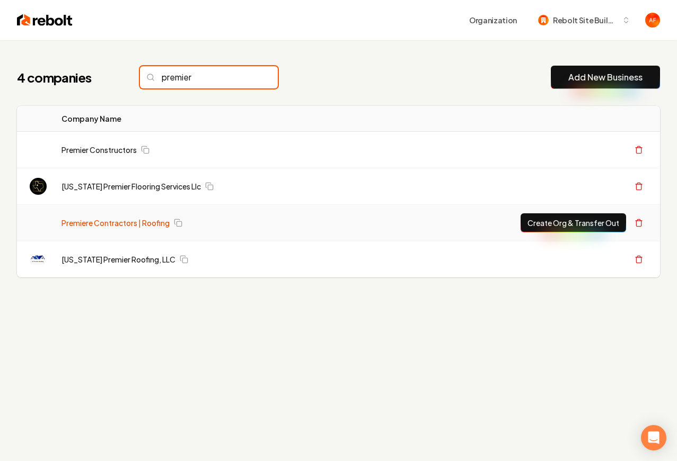
type input "premier"
click at [113, 225] on link "Premiere Contractors | Roofing" at bounding box center [115, 223] width 108 height 11
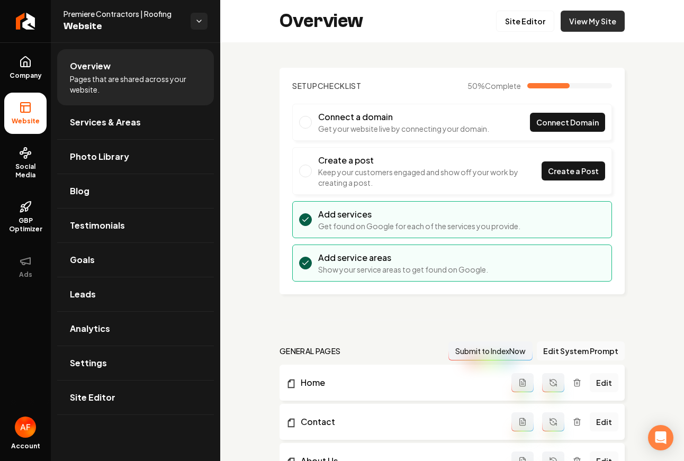
click at [593, 23] on link "View My Site" at bounding box center [593, 21] width 64 height 21
click at [513, 22] on link "Site Editor" at bounding box center [525, 21] width 58 height 21
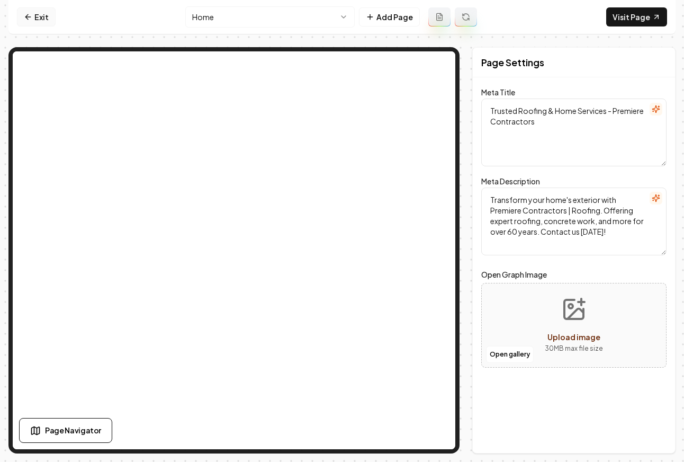
click at [32, 14] on icon at bounding box center [28, 17] width 8 height 8
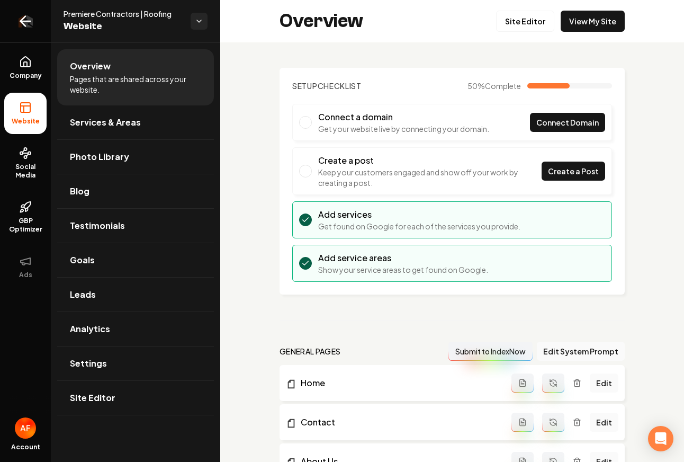
click at [33, 18] on link "Return to dashboard" at bounding box center [25, 21] width 51 height 42
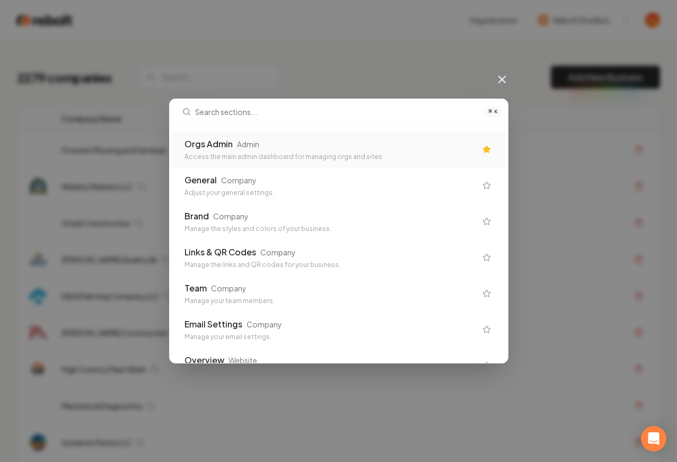
click at [358, 138] on div "Orgs Admin Admin" at bounding box center [329, 144] width 291 height 13
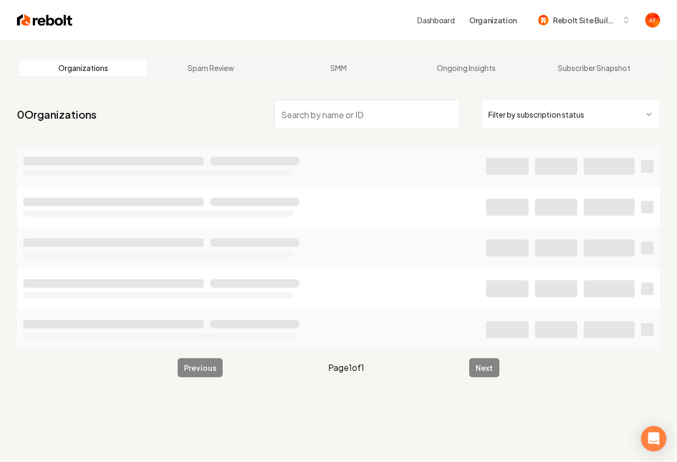
click at [319, 109] on input "search" at bounding box center [367, 115] width 186 height 30
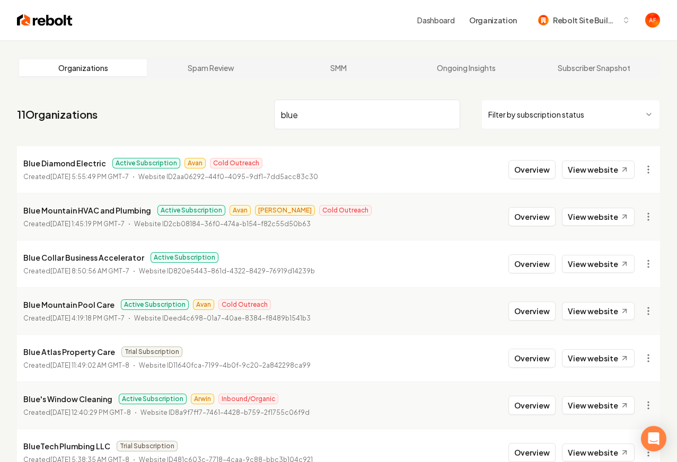
type input "blue"
drag, startPoint x: 561, startPoint y: 221, endPoint x: 554, endPoint y: 218, distance: 7.6
click at [560, 221] on div "Overview View website" at bounding box center [571, 216] width 126 height 19
click at [553, 218] on button "Overview" at bounding box center [531, 216] width 47 height 19
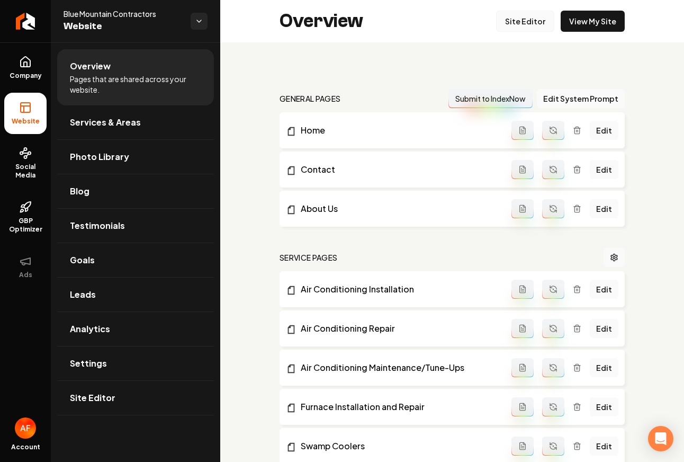
click at [516, 15] on link "Site Editor" at bounding box center [525, 21] width 58 height 21
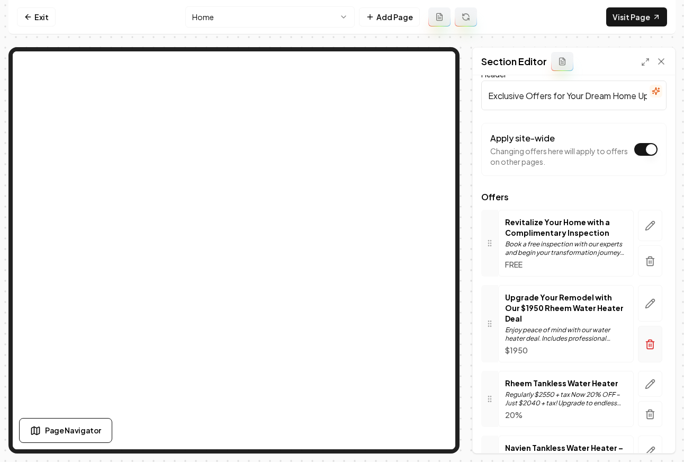
scroll to position [17, 0]
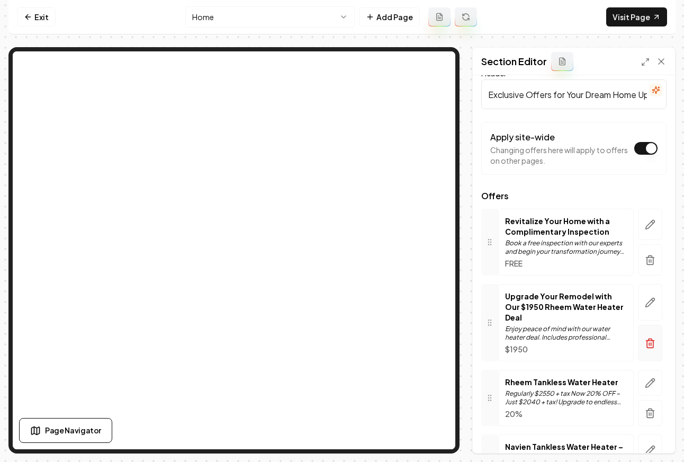
click at [645, 342] on icon "button" at bounding box center [650, 343] width 11 height 11
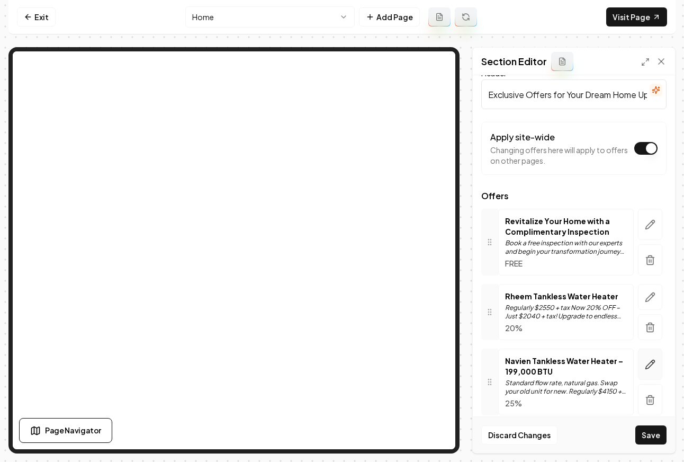
click at [638, 361] on button "button" at bounding box center [650, 364] width 24 height 31
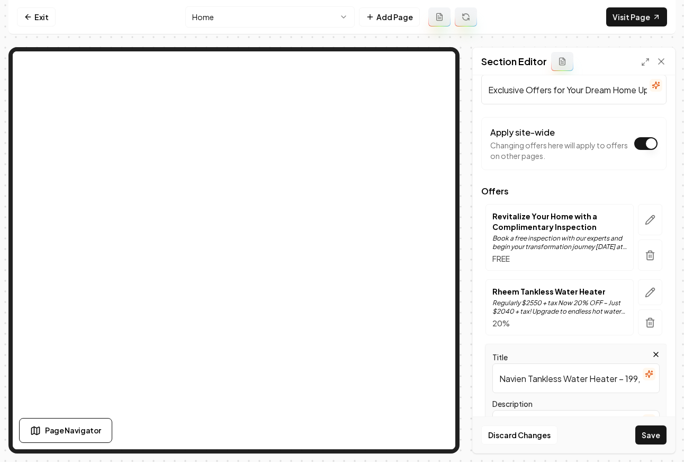
scroll to position [4, 0]
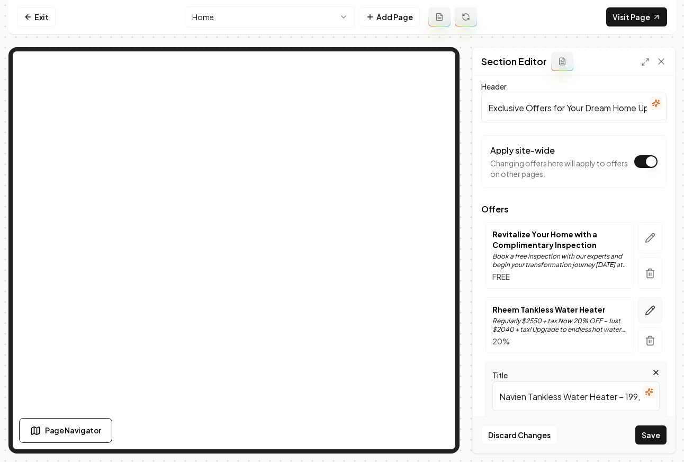
click at [649, 308] on button "button" at bounding box center [650, 310] width 24 height 26
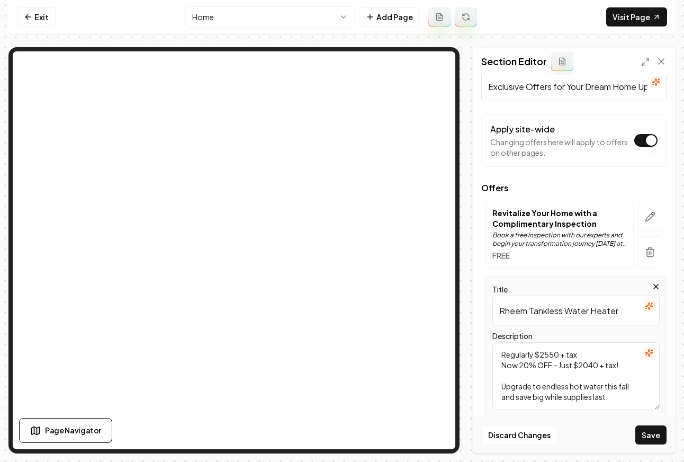
scroll to position [25, 0]
drag, startPoint x: 500, startPoint y: 309, endPoint x: 676, endPoint y: 314, distance: 175.9
click at [675, 314] on div "Page Settings Section Editor Header Exclusive Offers for Your Dream Home Upgrad…" at bounding box center [574, 250] width 203 height 406
paste input "40 Gallon Ga"
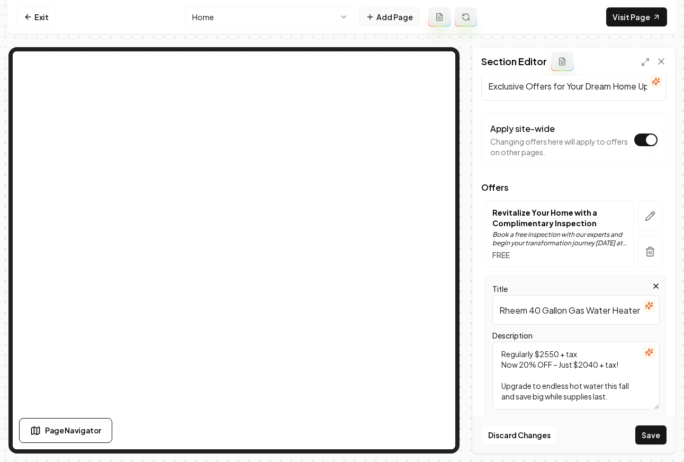
type input "Rheem 40 Gallon Gas Water Heater"
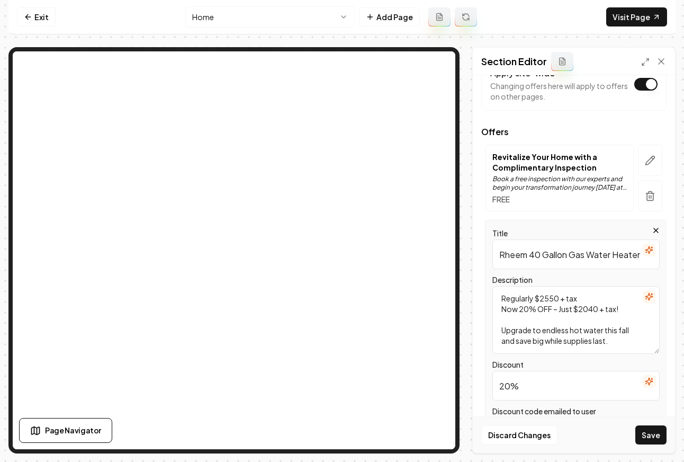
scroll to position [83, 0]
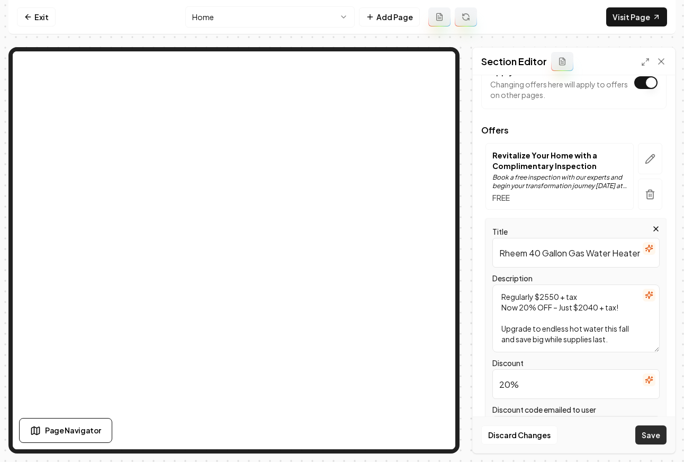
click at [654, 438] on button "Save" at bounding box center [651, 434] width 31 height 19
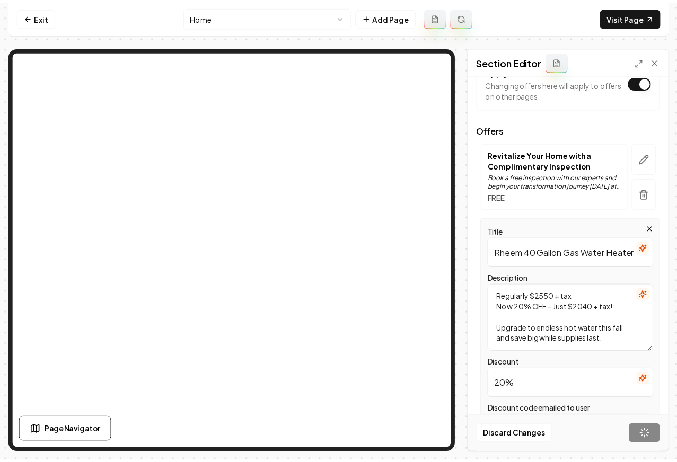
scroll to position [30, 0]
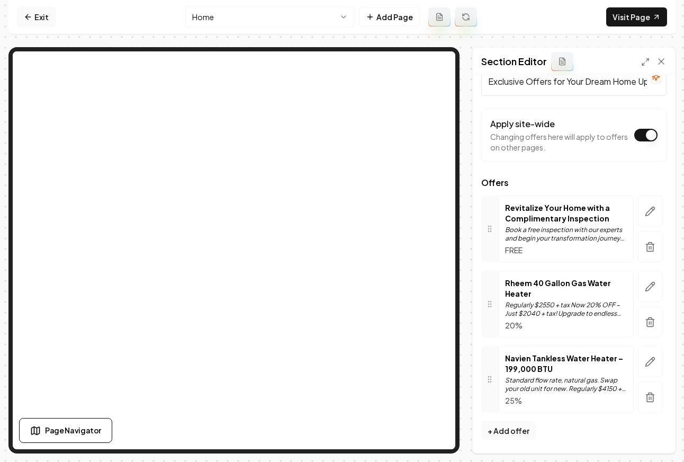
click at [40, 16] on link "Exit" at bounding box center [36, 16] width 39 height 19
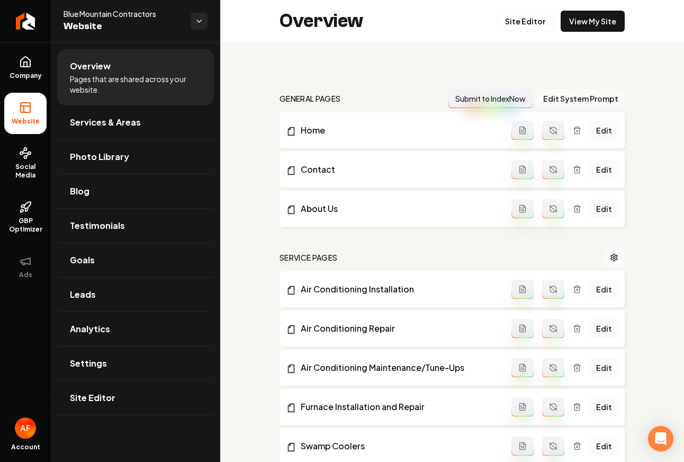
click at [590, 10] on div "Overview Site Editor View My Site" at bounding box center [452, 21] width 464 height 42
click at [586, 19] on link "View My Site" at bounding box center [593, 21] width 64 height 21
click at [14, 22] on link "Return to dashboard" at bounding box center [25, 21] width 51 height 42
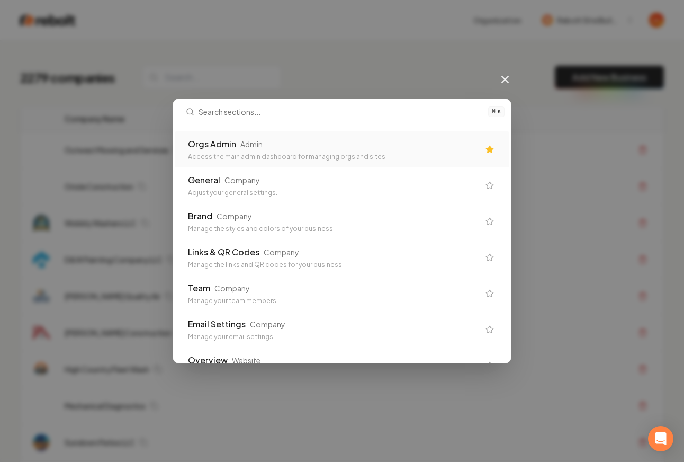
click at [230, 139] on div "Orgs Admin" at bounding box center [212, 144] width 48 height 13
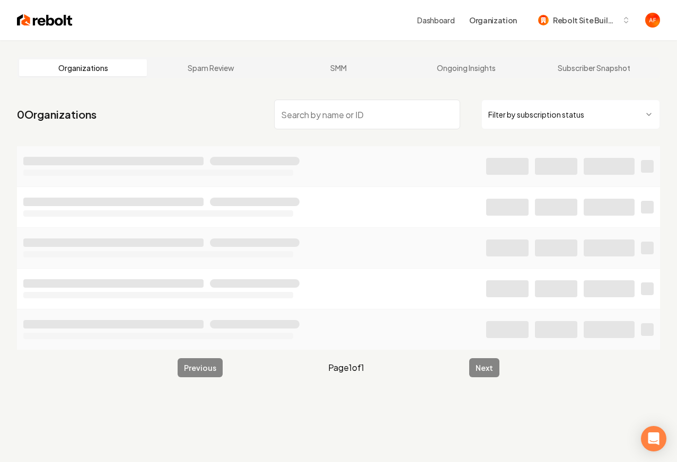
click at [310, 124] on input "search" at bounding box center [367, 115] width 186 height 30
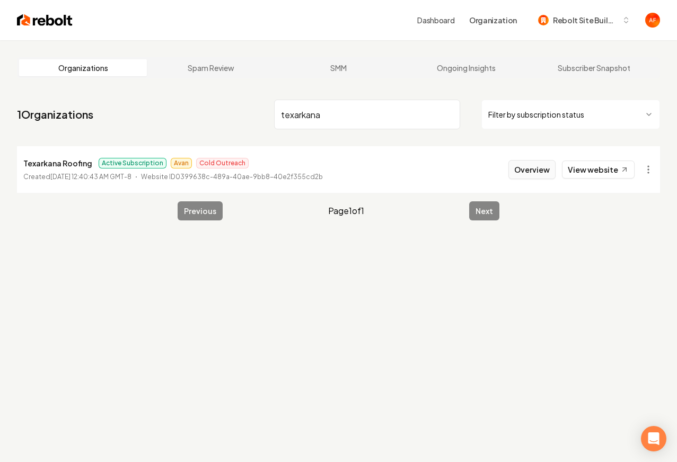
type input "texarkana"
click at [536, 165] on button "Overview" at bounding box center [531, 169] width 47 height 19
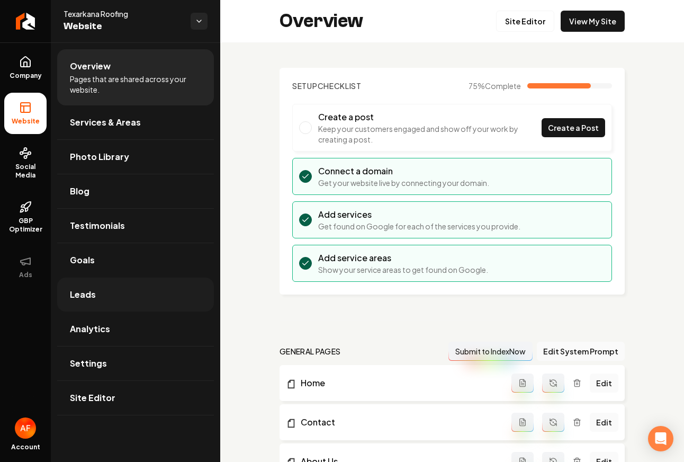
click at [137, 282] on link "Leads" at bounding box center [135, 295] width 157 height 34
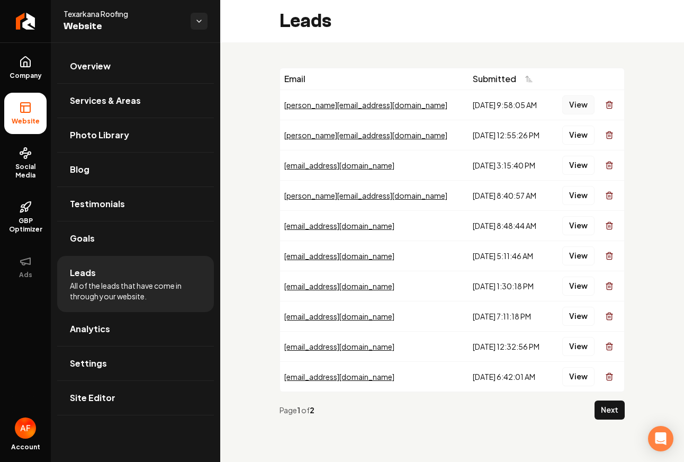
click at [582, 104] on button "View" at bounding box center [579, 104] width 32 height 19
click at [592, 132] on button "View" at bounding box center [579, 135] width 32 height 19
click at [586, 109] on button "View" at bounding box center [579, 104] width 32 height 19
drag, startPoint x: 574, startPoint y: 105, endPoint x: 562, endPoint y: 109, distance: 13.2
click at [569, 164] on button "View" at bounding box center [579, 165] width 32 height 19
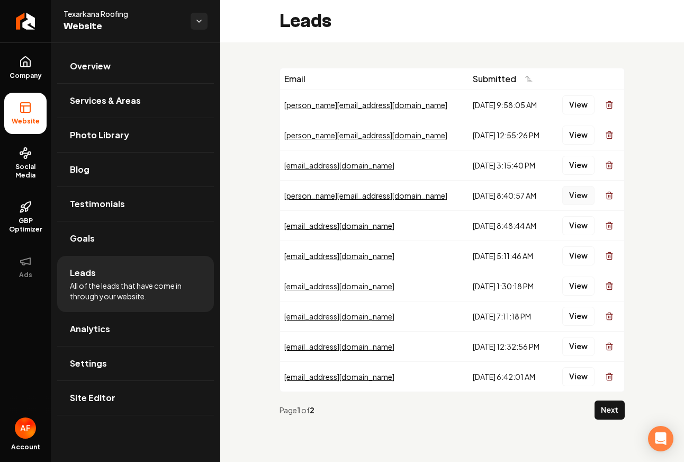
click at [574, 190] on button "View" at bounding box center [579, 195] width 32 height 19
click at [574, 236] on div "View" at bounding box center [588, 225] width 64 height 21
click at [574, 232] on button "View" at bounding box center [579, 225] width 32 height 19
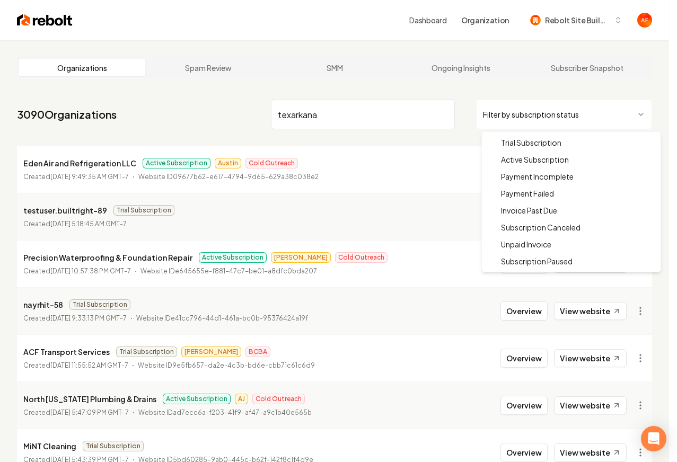
click at [552, 101] on html "Dashboard Organization Rebolt Site Builder Organizations Spam Review SMM Ongoin…" at bounding box center [338, 231] width 677 height 462
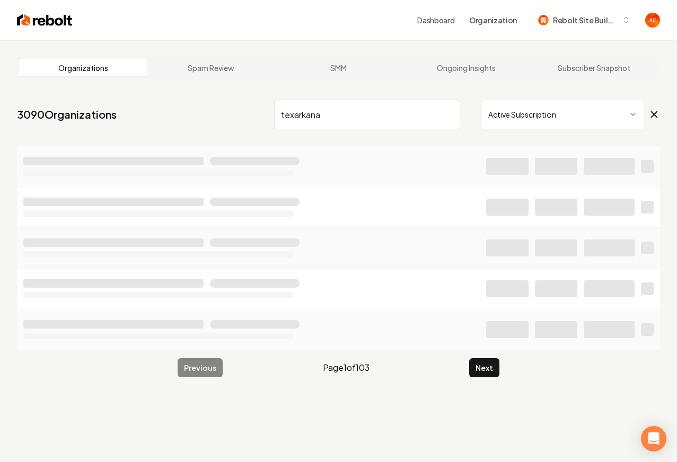
click at [450, 118] on input "texarkana" at bounding box center [367, 115] width 186 height 30
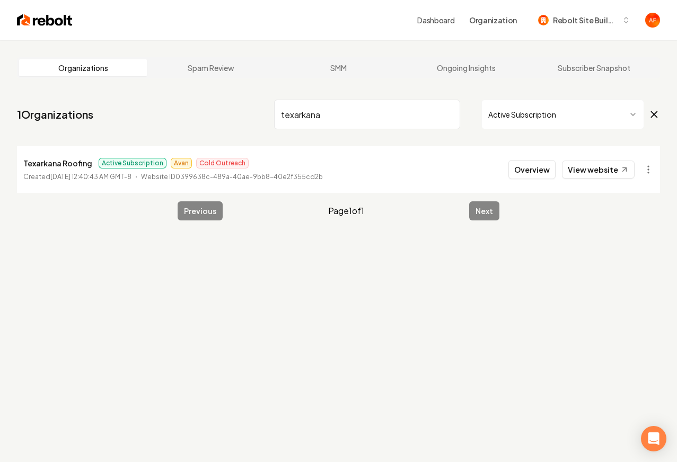
click at [449, 115] on input "texarkana" at bounding box center [367, 115] width 186 height 30
click at [449, 114] on input "search" at bounding box center [367, 115] width 186 height 30
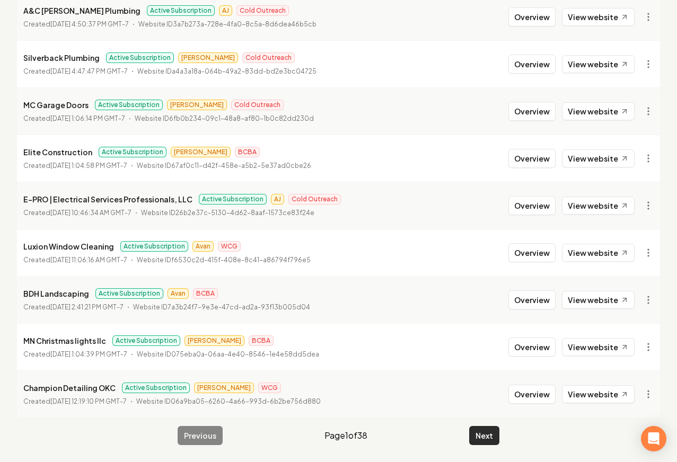
click at [489, 443] on button "Next" at bounding box center [484, 435] width 30 height 19
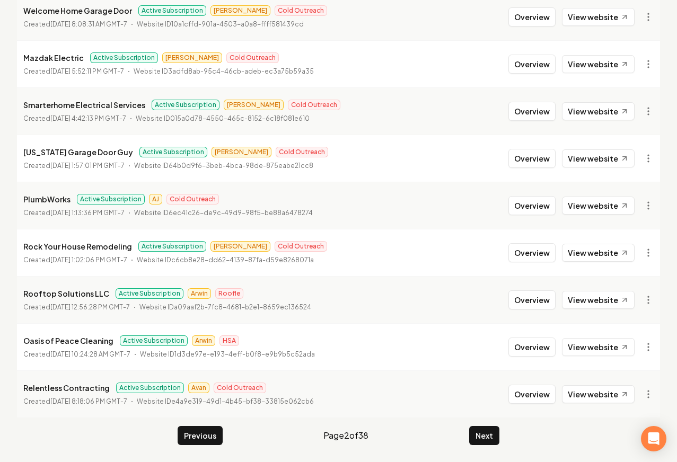
click at [488, 442] on button "Next" at bounding box center [484, 435] width 30 height 19
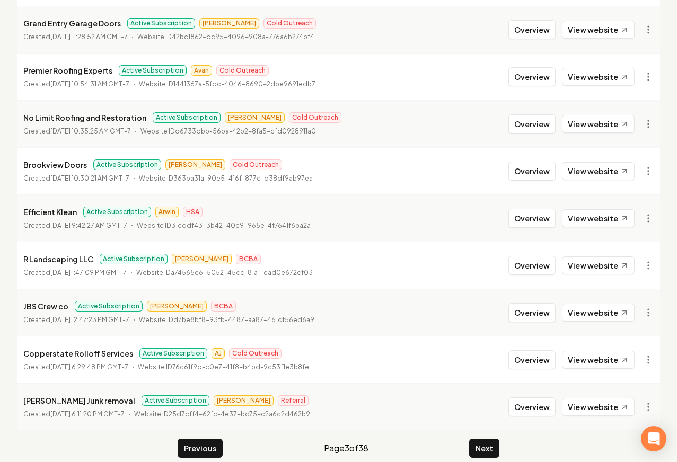
click at [488, 442] on button "Next" at bounding box center [484, 448] width 30 height 19
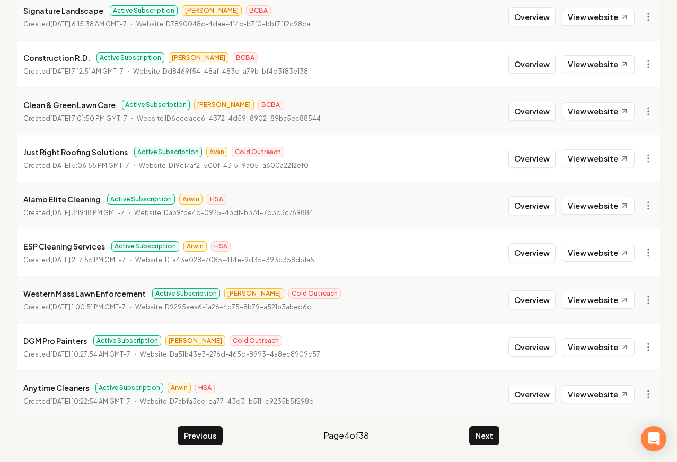
click at [488, 442] on button "Next" at bounding box center [484, 435] width 30 height 19
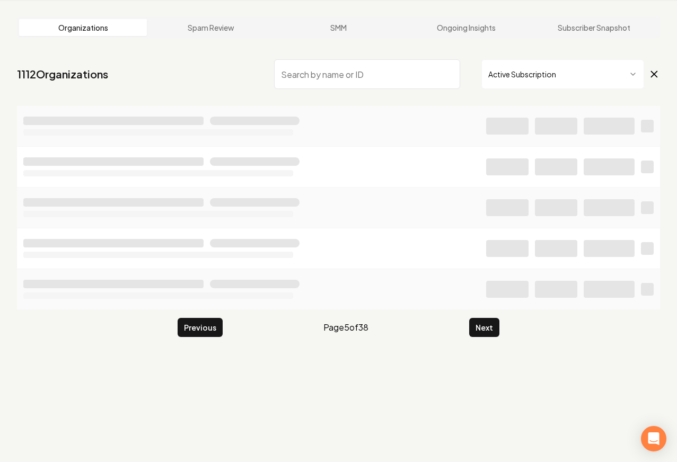
scroll to position [40, 0]
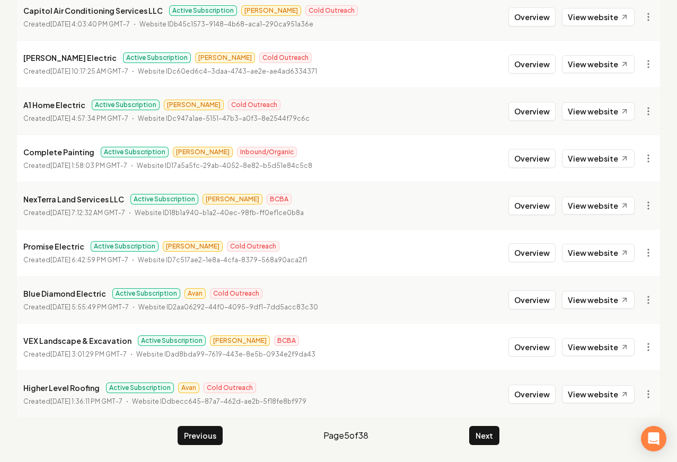
click at [488, 442] on button "Next" at bounding box center [484, 435] width 30 height 19
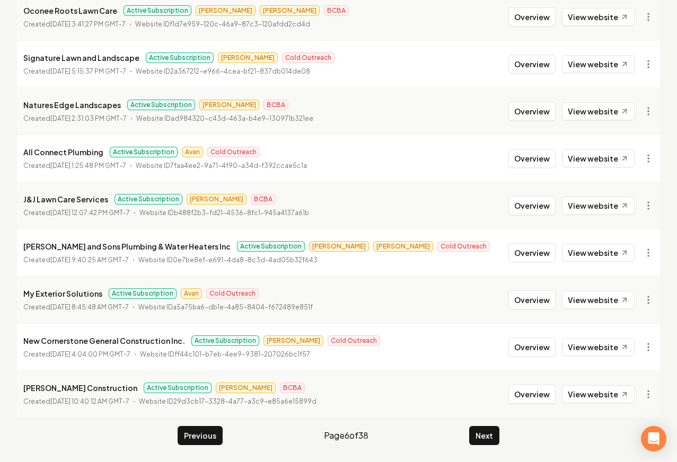
click at [488, 442] on button "Next" at bounding box center [484, 435] width 30 height 19
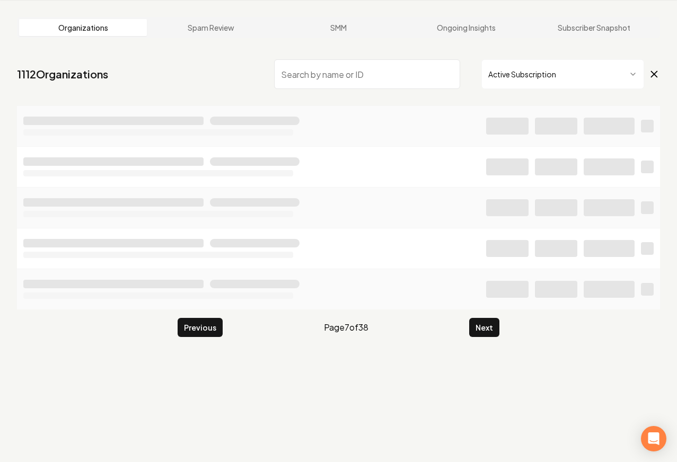
scroll to position [40, 0]
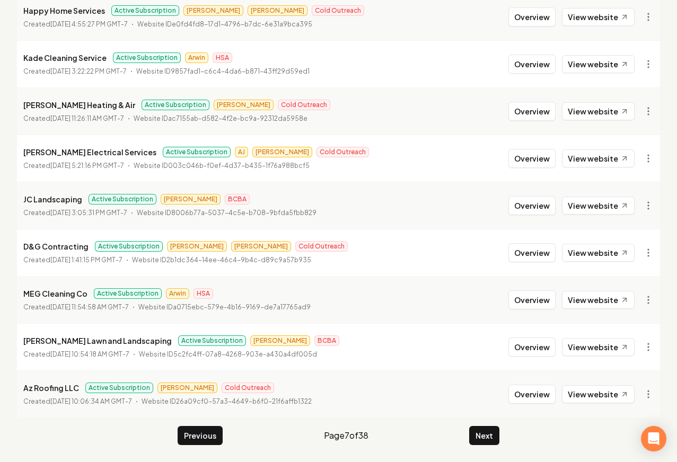
click at [488, 442] on button "Next" at bounding box center [484, 435] width 30 height 19
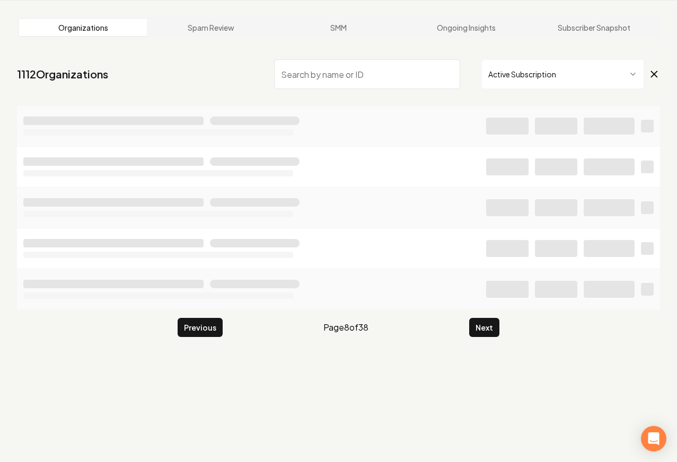
scroll to position [1143, 0]
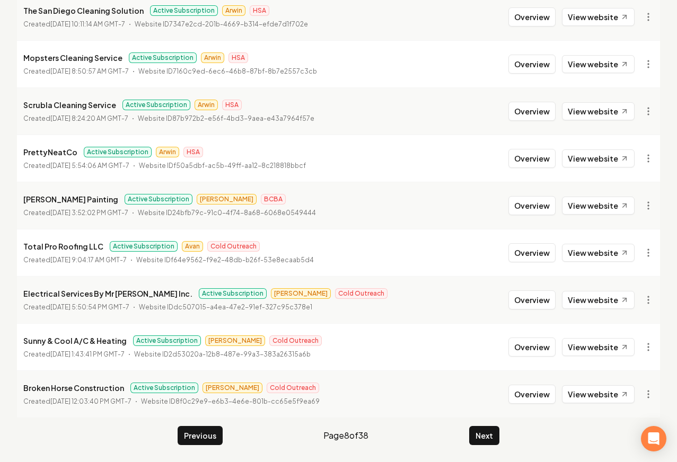
click at [488, 442] on button "Next" at bounding box center [484, 435] width 30 height 19
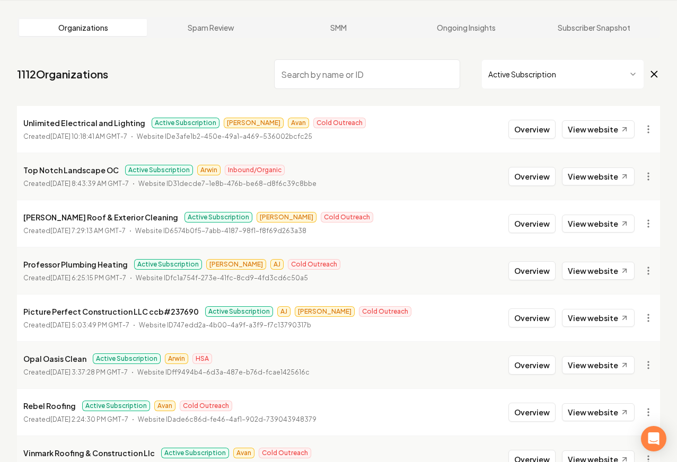
scroll to position [1143, 0]
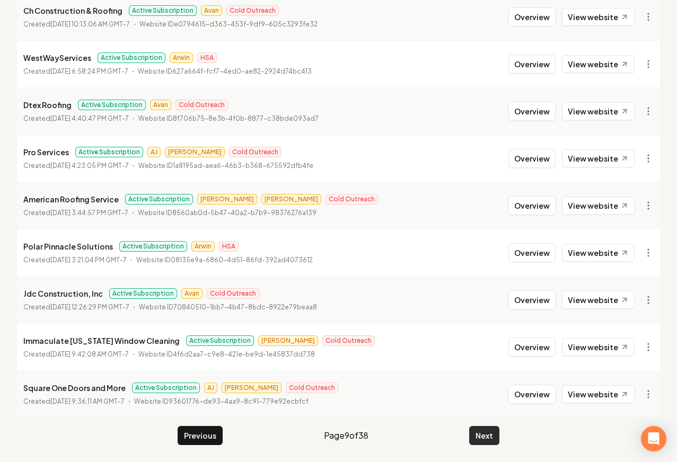
click at [489, 441] on button "Next" at bounding box center [484, 435] width 30 height 19
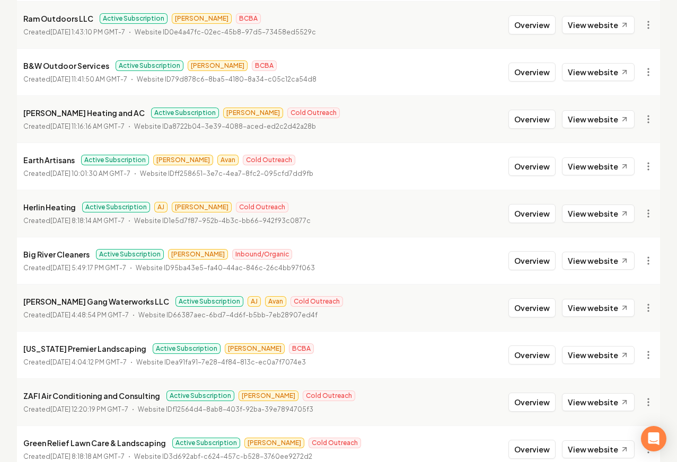
scroll to position [636, 0]
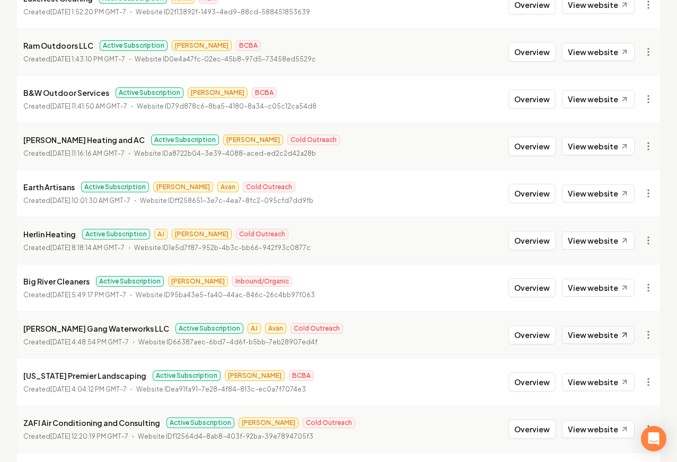
click at [581, 331] on link "View website" at bounding box center [598, 335] width 73 height 18
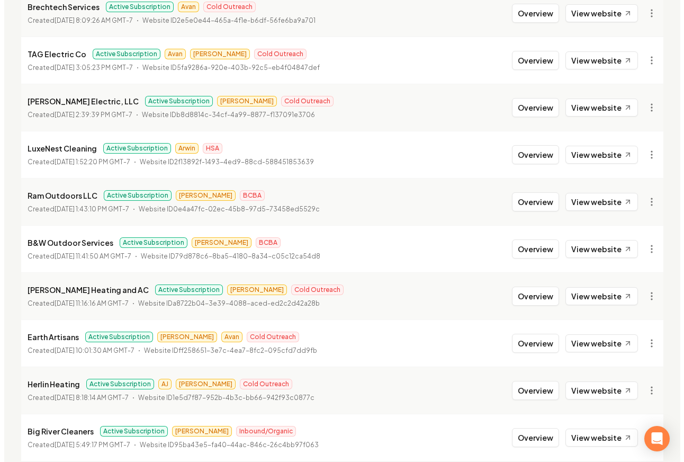
scroll to position [0, 0]
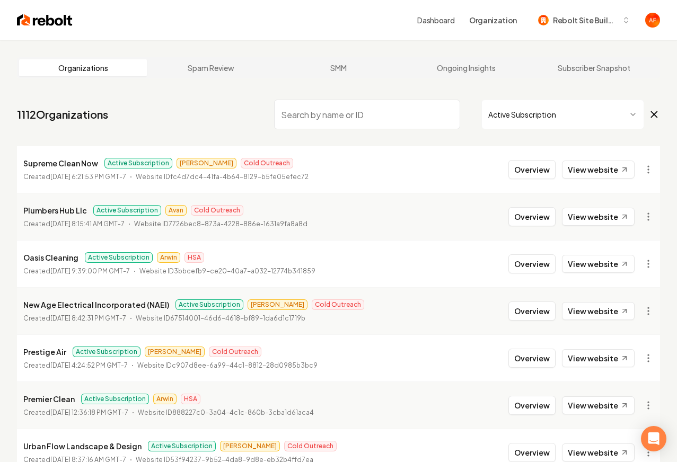
click at [315, 117] on input "search" at bounding box center [367, 115] width 186 height 30
click at [270, 74] on link "Spam Review" at bounding box center [211, 67] width 128 height 17
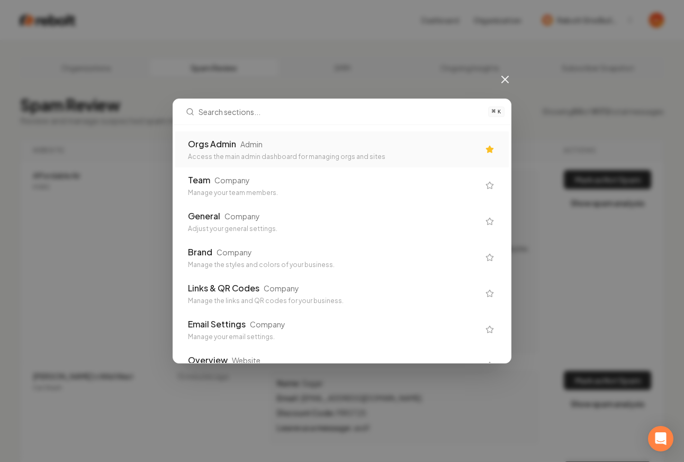
click at [291, 135] on div "Orgs Admin Admin Access the main admin dashboard for managing orgs and sites" at bounding box center [342, 149] width 334 height 36
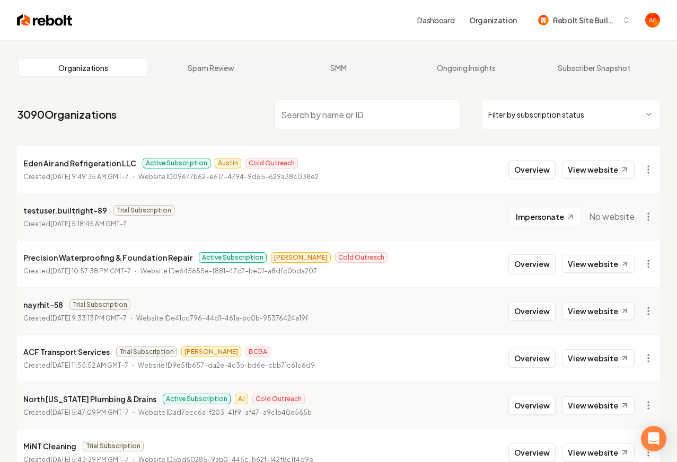
click at [235, 115] on nav "3090 Organizations Filter by subscription status" at bounding box center [338, 118] width 643 height 47
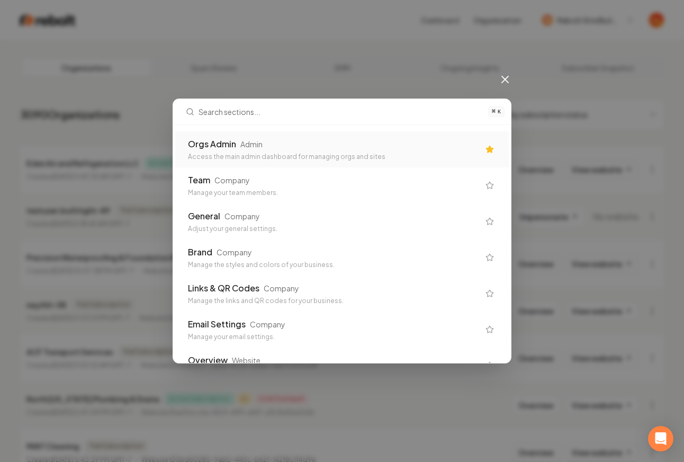
click at [275, 139] on div "Orgs Admin Admin" at bounding box center [333, 144] width 291 height 13
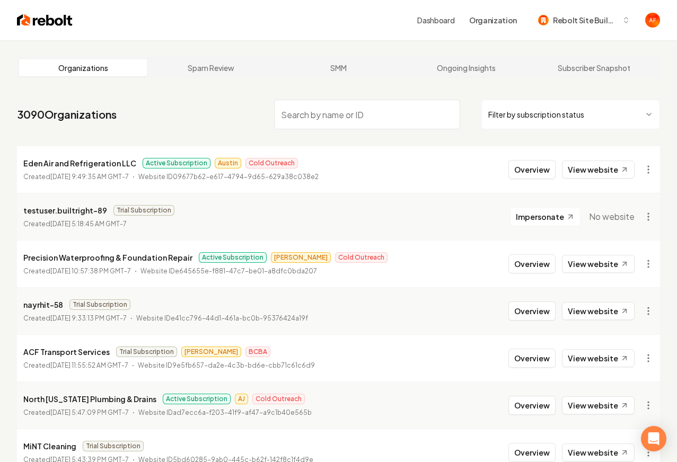
click at [235, 104] on nav "3090 Organizations Filter by subscription status" at bounding box center [338, 118] width 643 height 47
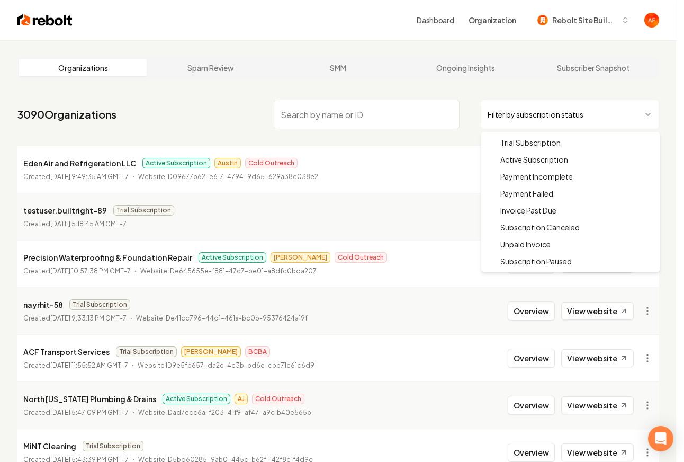
click at [499, 116] on html "Dashboard Organization Rebolt Site Builder Organizations Spam Review SMM Ongoin…" at bounding box center [342, 231] width 684 height 462
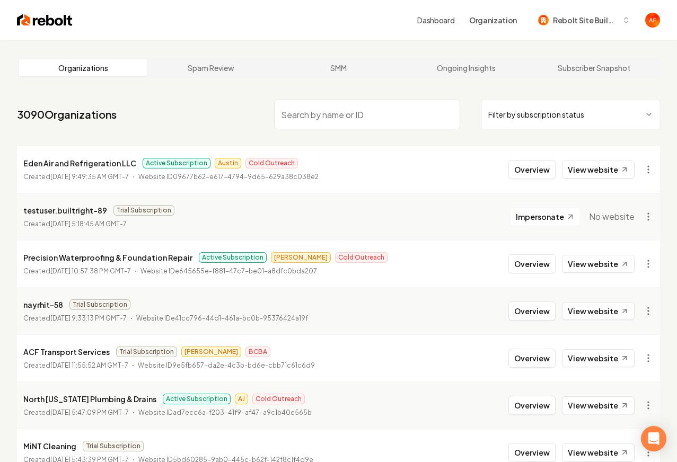
click at [589, 121] on html "Dashboard Organization Rebolt Site Builder Organizations Spam Review SMM Ongoin…" at bounding box center [338, 231] width 677 height 462
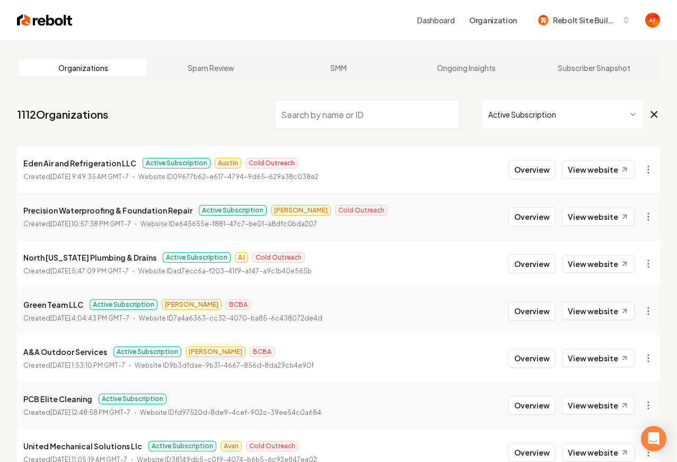
click at [345, 127] on input "search" at bounding box center [367, 115] width 186 height 30
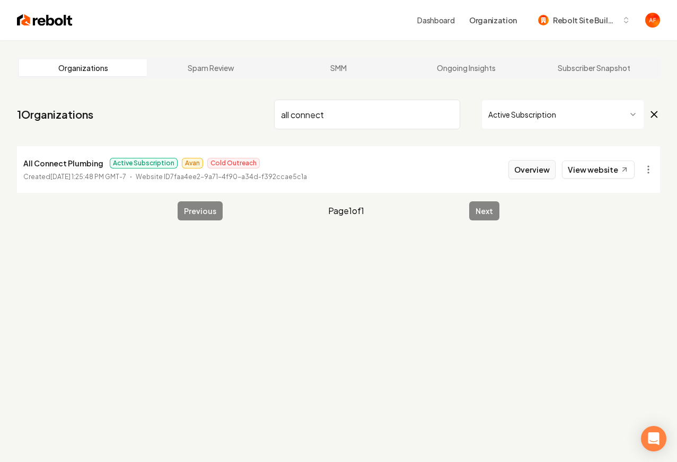
type input "all connect"
drag, startPoint x: 535, startPoint y: 165, endPoint x: 524, endPoint y: 169, distance: 11.2
click at [535, 165] on button "Overview" at bounding box center [531, 169] width 47 height 19
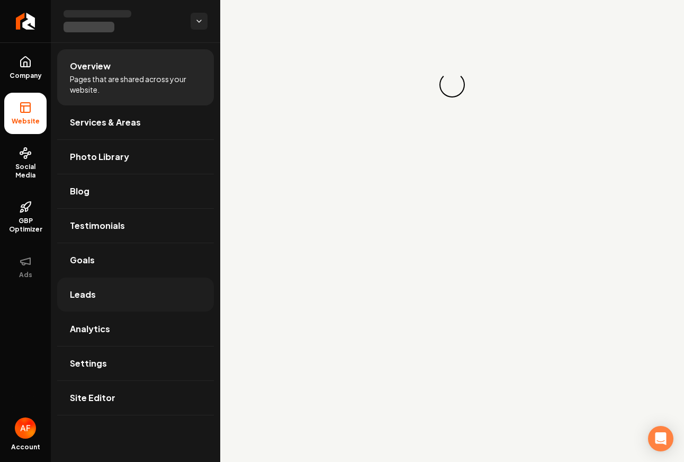
click at [90, 301] on link "Leads" at bounding box center [135, 295] width 157 height 34
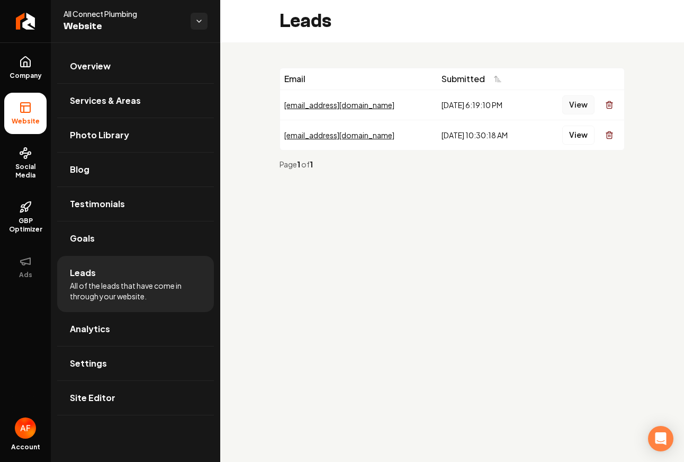
click at [567, 106] on button "View" at bounding box center [579, 104] width 32 height 19
click at [90, 318] on link "Analytics" at bounding box center [135, 329] width 157 height 34
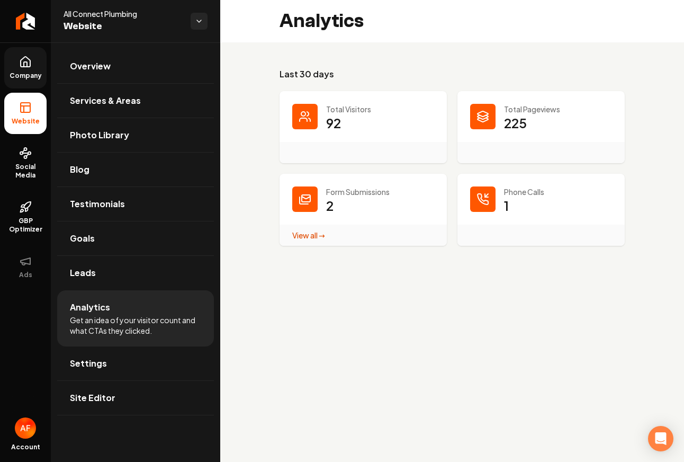
click at [12, 66] on link "Company" at bounding box center [25, 67] width 42 height 41
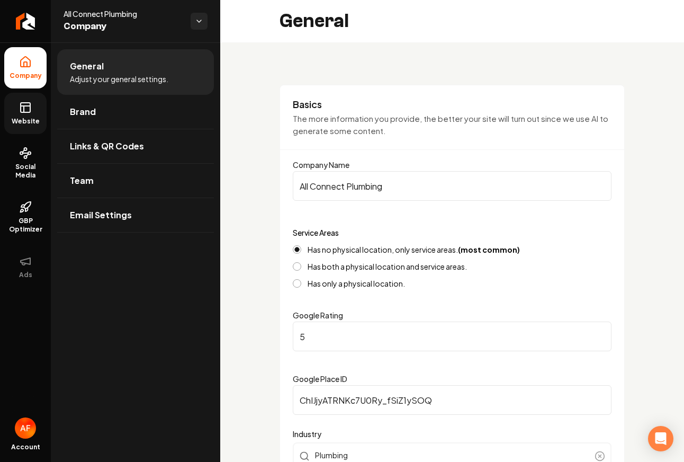
click at [31, 119] on span "Website" at bounding box center [25, 121] width 37 height 8
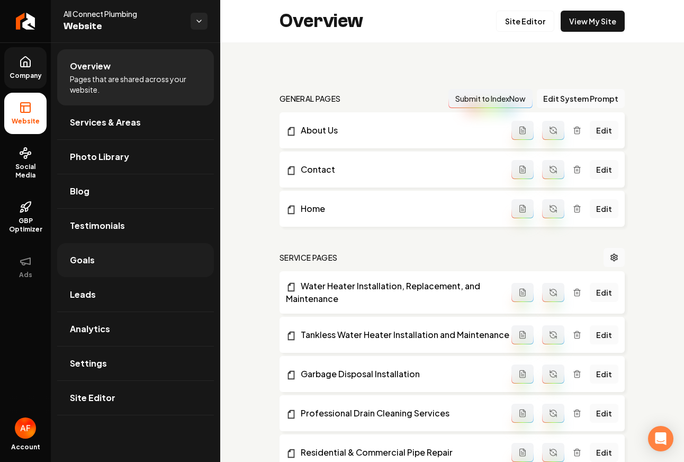
click at [134, 263] on link "Goals" at bounding box center [135, 260] width 157 height 34
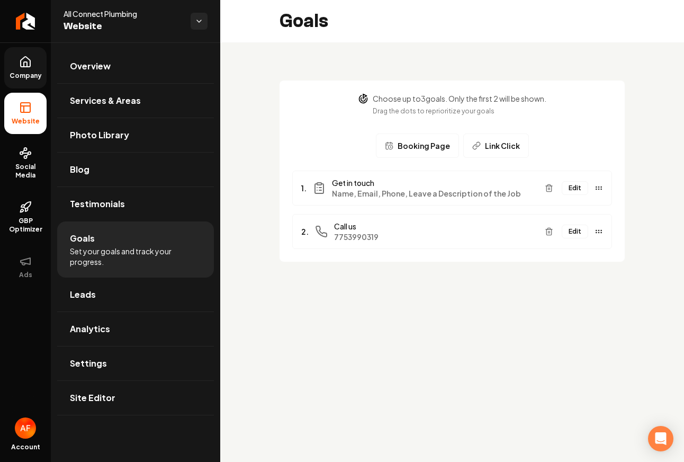
click at [420, 193] on span "Name, Email, Phone, Leave a Description of the Job" at bounding box center [434, 193] width 204 height 11
click at [96, 73] on link "Overview" at bounding box center [135, 66] width 157 height 34
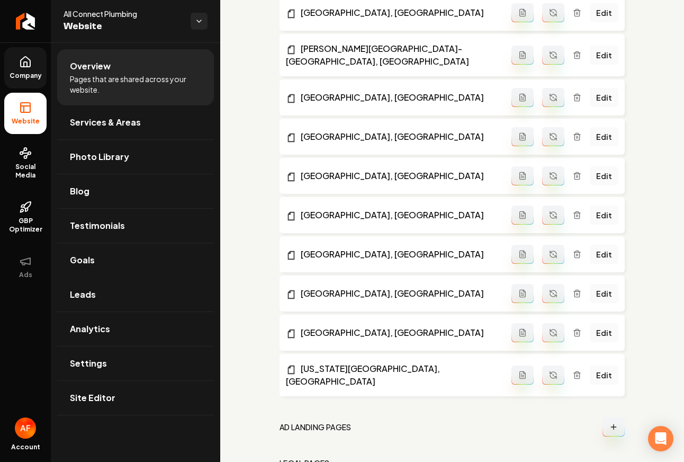
scroll to position [1058, 0]
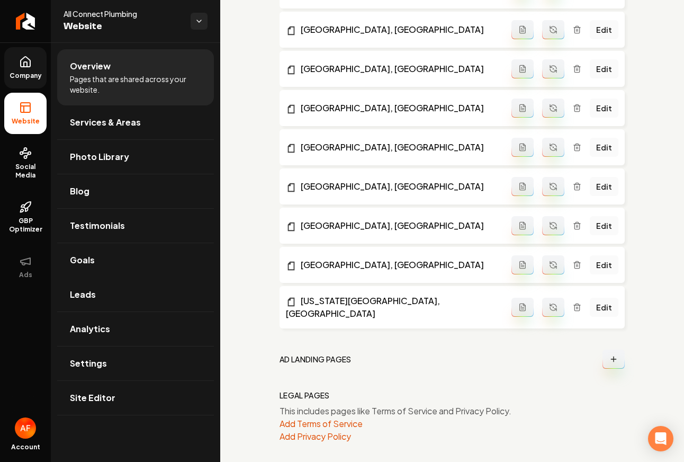
click at [24, 65] on icon at bounding box center [25, 64] width 3 height 5
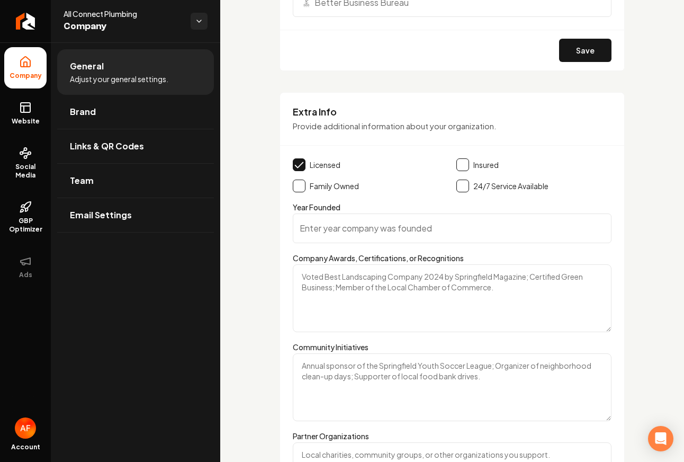
scroll to position [1667, 0]
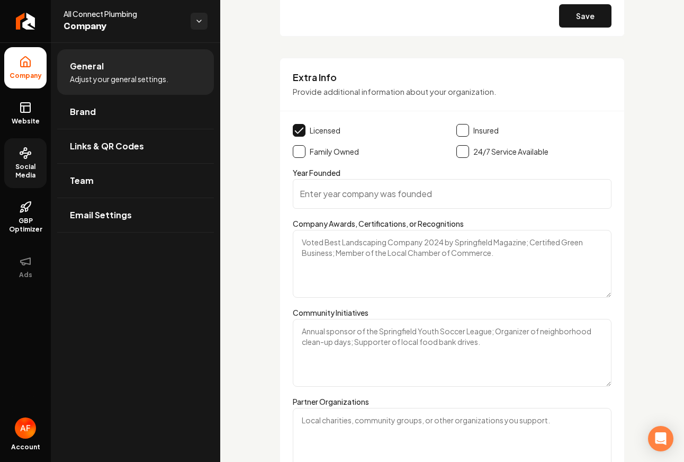
click at [15, 168] on span "Social Media" at bounding box center [25, 171] width 42 height 17
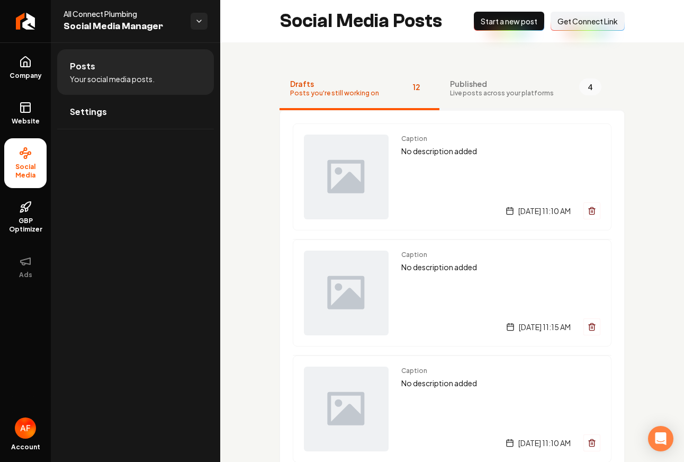
click at [477, 101] on button "Published Live posts across your platforms 4" at bounding box center [526, 89] width 173 height 42
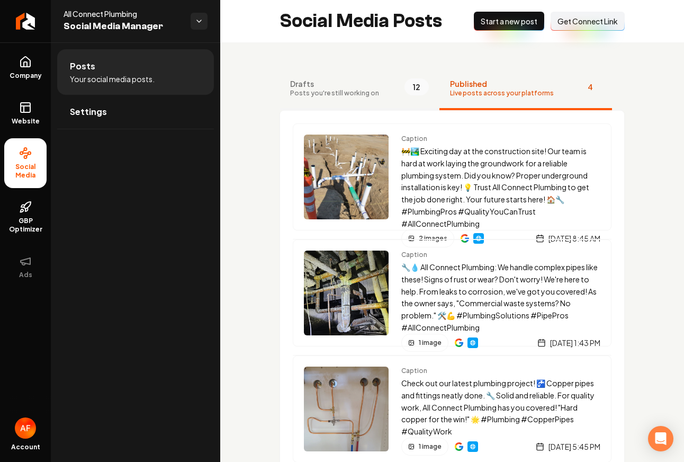
drag, startPoint x: 338, startPoint y: 84, endPoint x: 117, endPoint y: 100, distance: 221.5
click at [337, 84] on span "Drafts" at bounding box center [334, 83] width 89 height 11
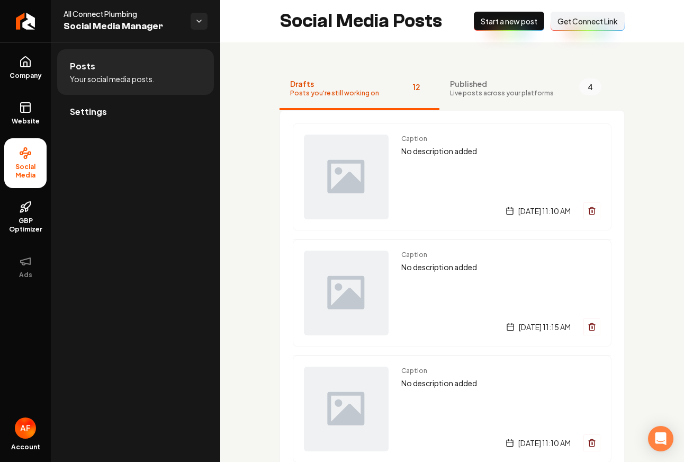
click at [65, 103] on link "Settings" at bounding box center [135, 112] width 157 height 34
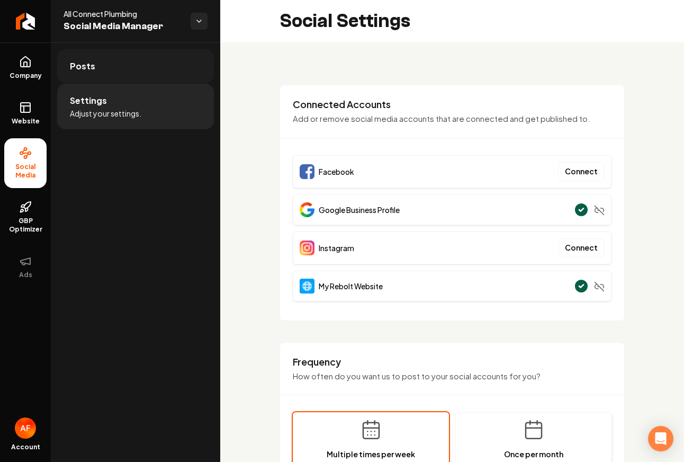
click at [129, 78] on link "Posts" at bounding box center [135, 66] width 157 height 34
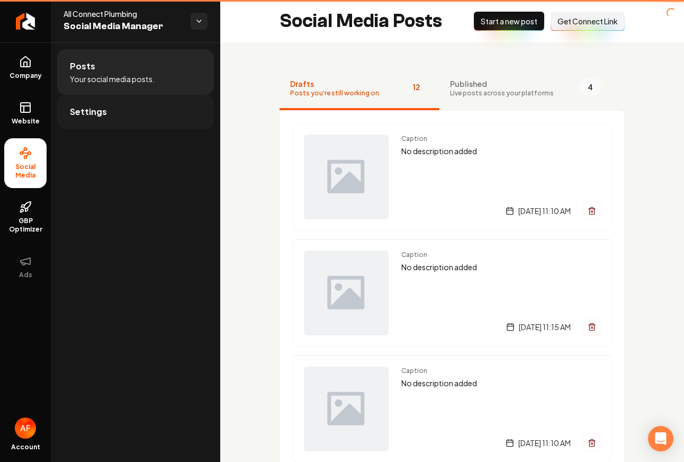
click at [124, 95] on link "Settings" at bounding box center [135, 112] width 157 height 34
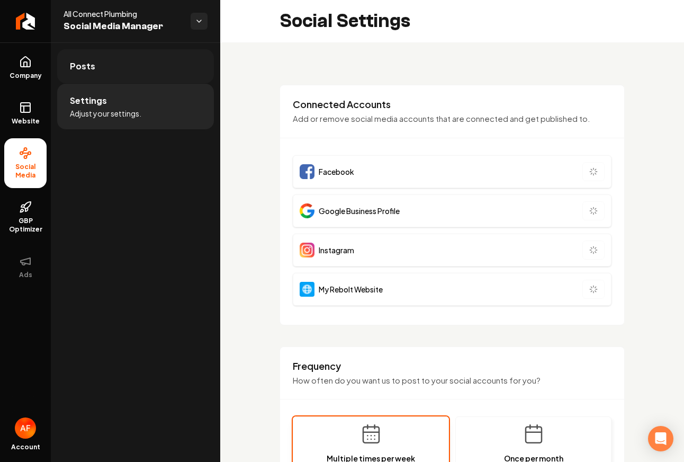
click at [141, 72] on link "Posts" at bounding box center [135, 66] width 157 height 34
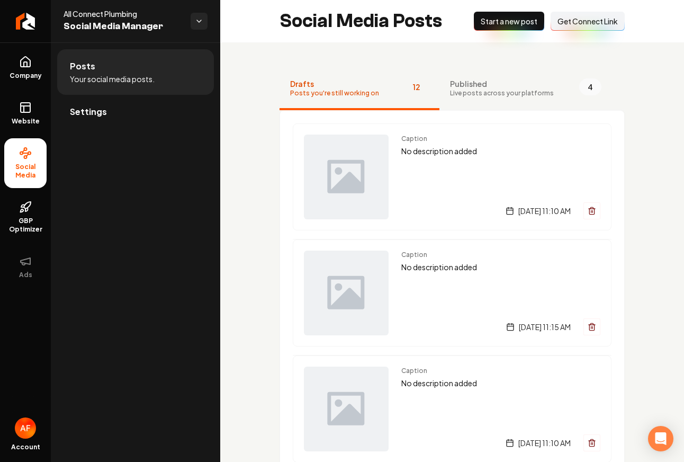
click at [577, 20] on span "Get Connect Link" at bounding box center [588, 21] width 60 height 11
click at [28, 72] on span "Company" at bounding box center [25, 76] width 41 height 8
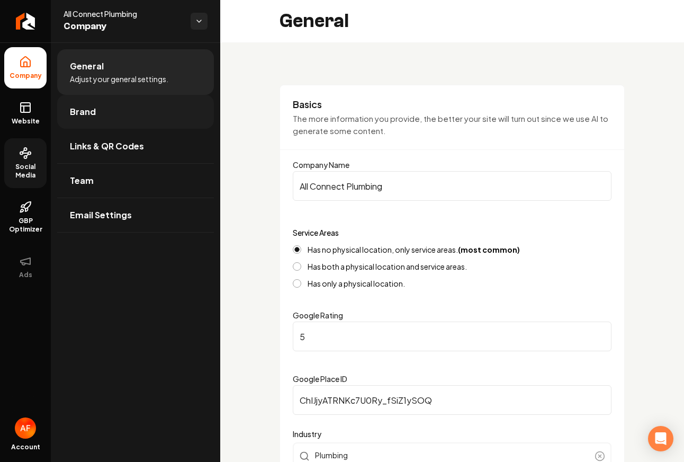
click at [119, 114] on link "Brand" at bounding box center [135, 112] width 157 height 34
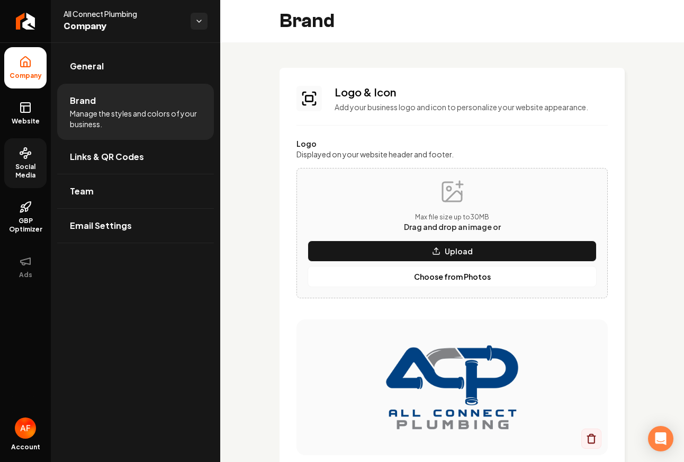
click at [130, 246] on ul "General Brand Manage the styles and colors of your business. Links & QR Codes T…" at bounding box center [136, 145] width 170 height 207
click at [134, 234] on link "Email Settings" at bounding box center [135, 226] width 157 height 34
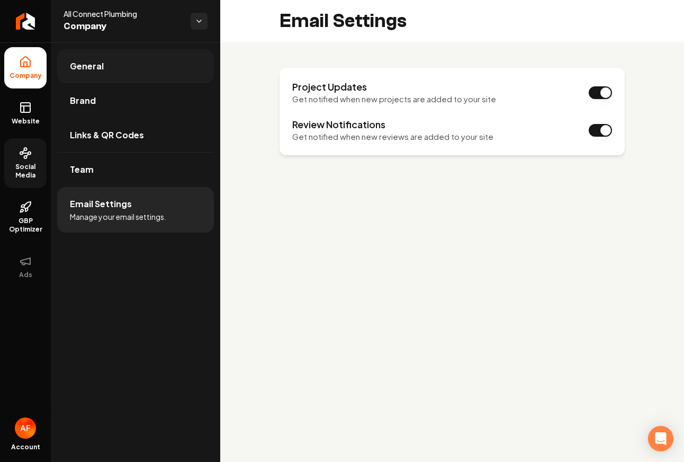
click at [122, 70] on link "General" at bounding box center [135, 66] width 157 height 34
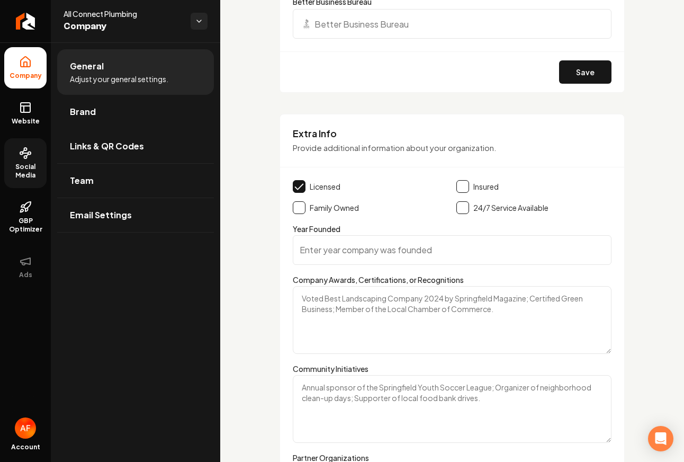
scroll to position [1543, 0]
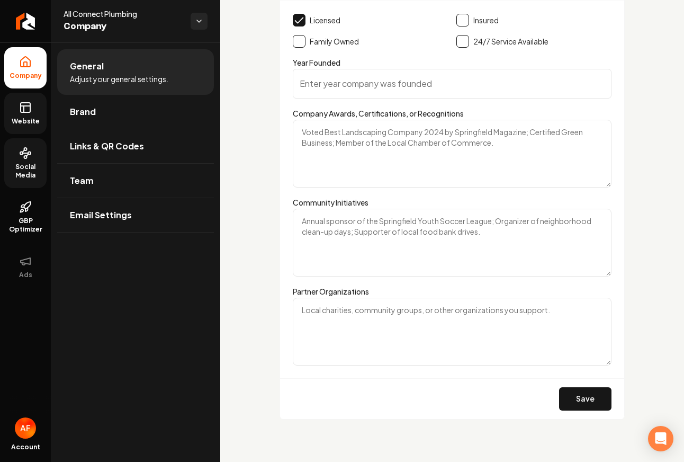
click at [21, 104] on rect at bounding box center [26, 108] width 10 height 10
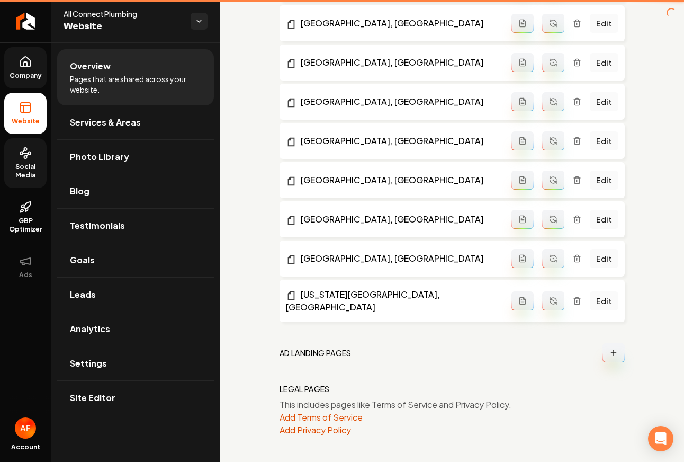
scroll to position [1058, 0]
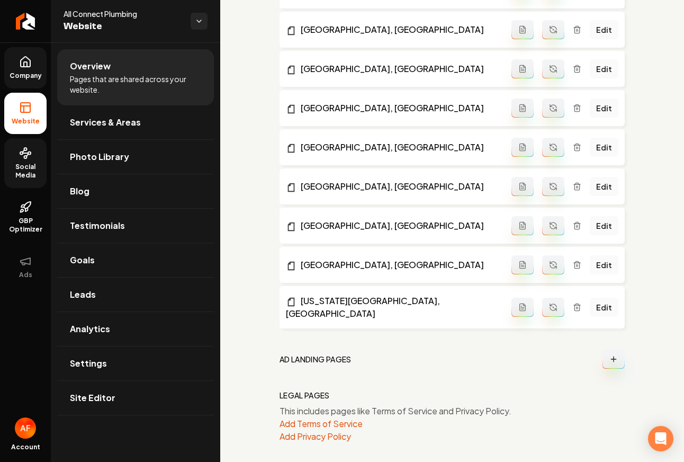
click at [29, 179] on span "Social Media" at bounding box center [25, 171] width 42 height 17
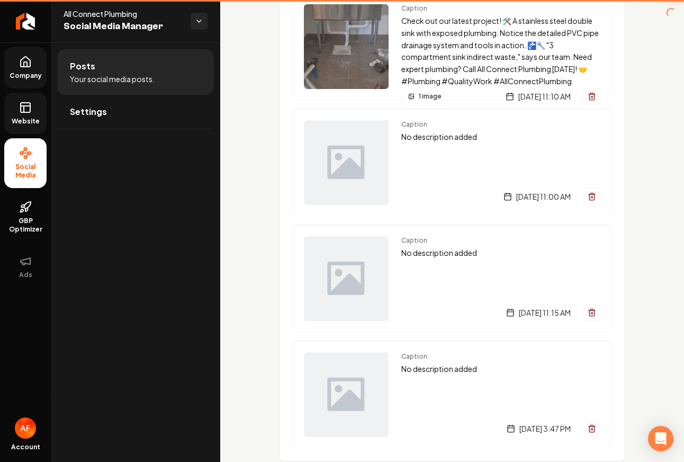
scroll to position [1111, 0]
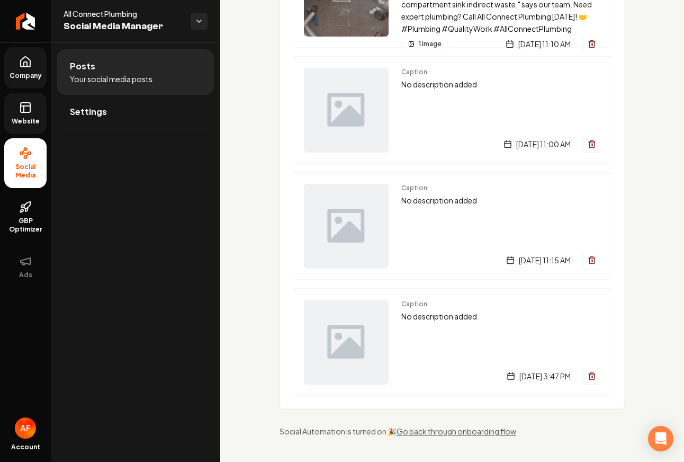
click at [30, 111] on rect at bounding box center [26, 108] width 10 height 10
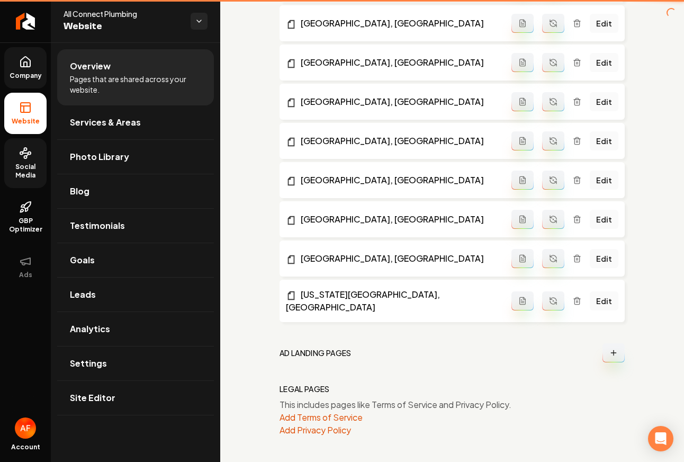
scroll to position [1058, 0]
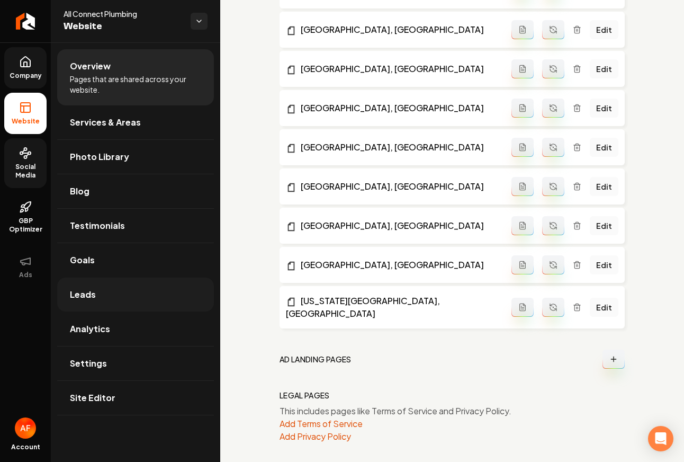
click at [128, 291] on link "Leads" at bounding box center [135, 295] width 157 height 34
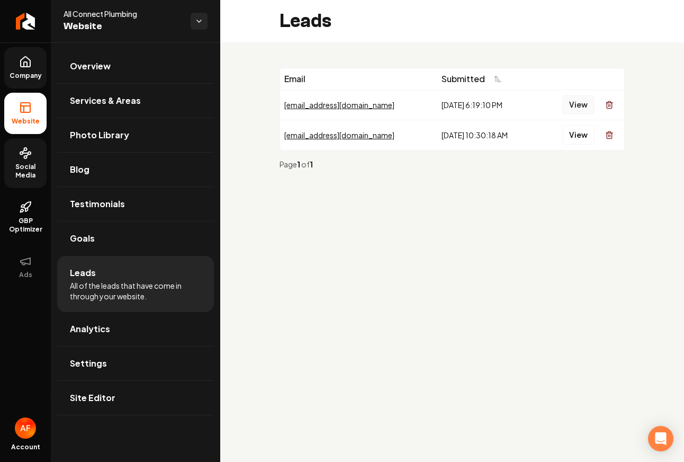
click at [580, 102] on button "View" at bounding box center [579, 104] width 32 height 19
click at [94, 329] on span "Analytics" at bounding box center [90, 329] width 40 height 13
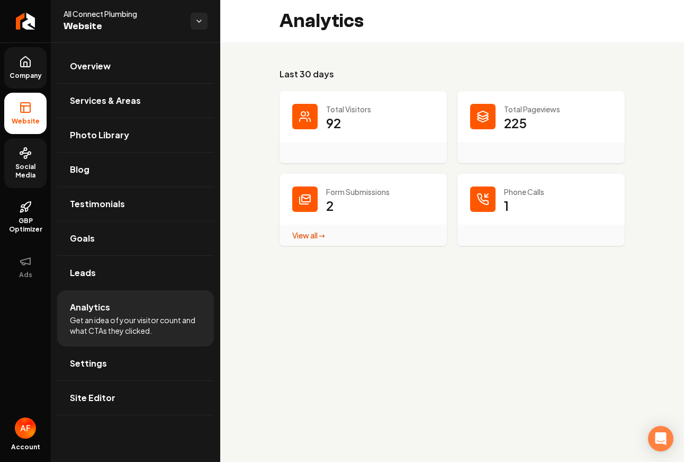
drag, startPoint x: 640, startPoint y: 243, endPoint x: 681, endPoint y: 233, distance: 42.5
click at [642, 243] on div "Last 30 days Total Visitors 92 Total Pageviews 225 Form Submissions 2 View all …" at bounding box center [452, 156] width 464 height 229
drag, startPoint x: 524, startPoint y: 206, endPoint x: 504, endPoint y: 190, distance: 26.0
click at [504, 190] on div "Phone Calls 1" at bounding box center [541, 210] width 167 height 72
click at [505, 193] on p "Phone Calls" at bounding box center [558, 191] width 108 height 11
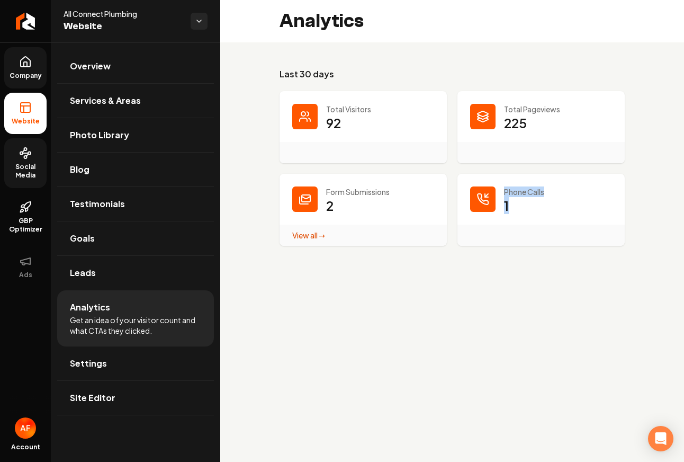
drag, startPoint x: 504, startPoint y: 191, endPoint x: 527, endPoint y: 213, distance: 31.8
click at [531, 219] on div "Phone Calls 1" at bounding box center [541, 210] width 167 height 72
click at [528, 213] on dd "1" at bounding box center [558, 213] width 108 height 32
drag, startPoint x: 528, startPoint y: 213, endPoint x: 511, endPoint y: 191, distance: 28.4
click at [487, 168] on dl "Total Visitors 92 Total Pageviews 225 Form Submissions 2 View all → Form Submis…" at bounding box center [452, 168] width 345 height 155
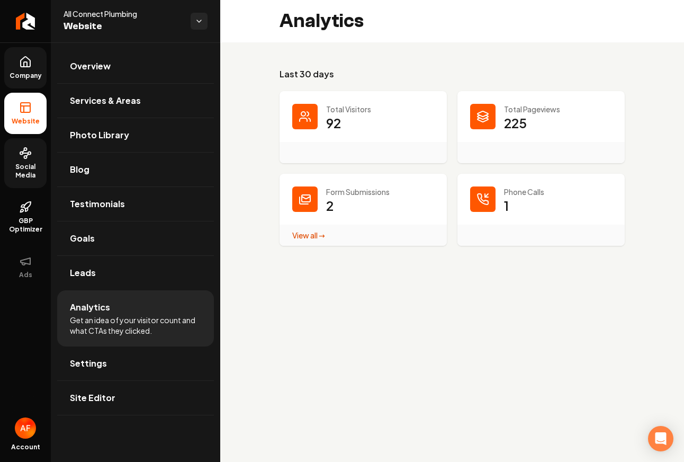
click at [511, 191] on p "Phone Calls" at bounding box center [558, 191] width 108 height 11
drag, startPoint x: 497, startPoint y: 182, endPoint x: 539, endPoint y: 219, distance: 55.6
click at [553, 228] on div "Phone Calls 1" at bounding box center [541, 210] width 167 height 72
click at [539, 219] on dd "1" at bounding box center [558, 213] width 108 height 32
drag, startPoint x: 531, startPoint y: 216, endPoint x: 458, endPoint y: 139, distance: 106.0
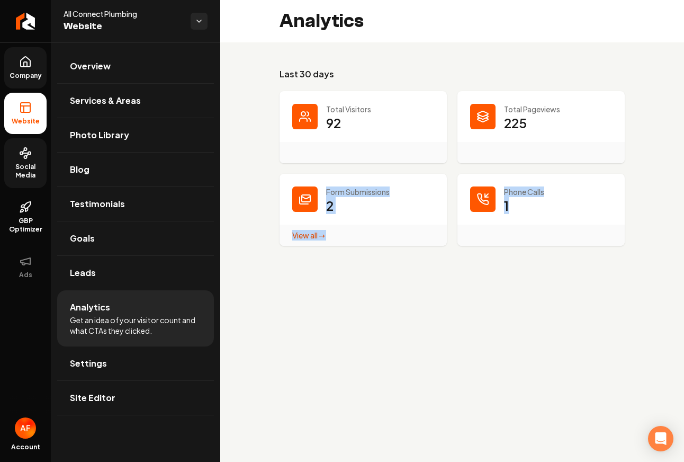
click at [458, 139] on dl "Total Visitors 92 Total Pageviews 225 Form Submissions 2 View all → Form Submis…" at bounding box center [452, 168] width 345 height 155
drag, startPoint x: 491, startPoint y: 186, endPoint x: 512, endPoint y: 175, distance: 24.4
click at [491, 186] on div "Main content area" at bounding box center [482, 198] width 25 height 25
drag, startPoint x: 512, startPoint y: 175, endPoint x: 626, endPoint y: 220, distance: 121.8
click at [629, 220] on div "Last 30 days Total Visitors 92 Total Pageviews 225 Form Submissions 2 View all …" at bounding box center [452, 156] width 464 height 229
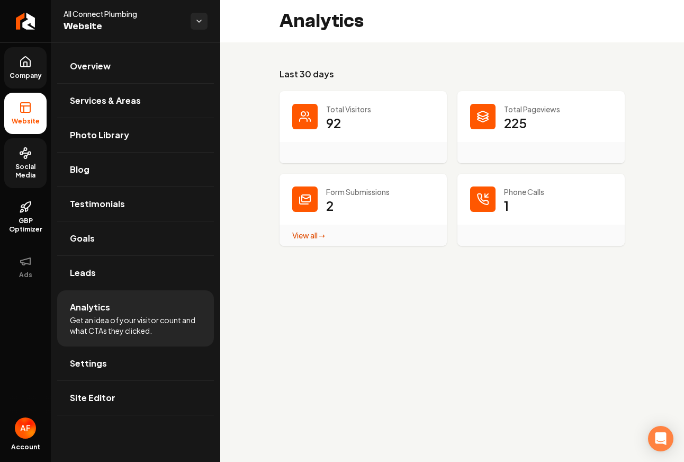
click at [577, 225] on div "Main content area" at bounding box center [541, 235] width 167 height 21
drag, startPoint x: 577, startPoint y: 223, endPoint x: 486, endPoint y: 175, distance: 103.1
click at [486, 177] on div "Phone Calls 1" at bounding box center [541, 210] width 167 height 72
drag, startPoint x: 488, startPoint y: 176, endPoint x: 495, endPoint y: 179, distance: 7.1
click at [488, 176] on div "Phone Calls 1" at bounding box center [541, 210] width 167 height 72
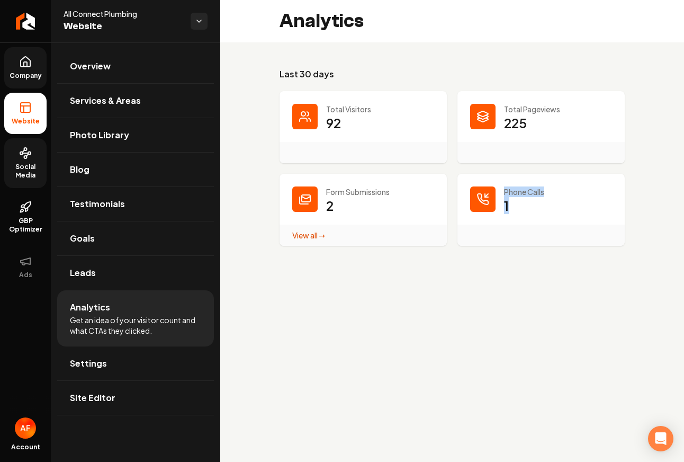
drag, startPoint x: 495, startPoint y: 179, endPoint x: 564, endPoint y: 211, distance: 75.9
click at [567, 208] on div "Phone Calls 1" at bounding box center [541, 210] width 167 height 72
drag, startPoint x: 562, startPoint y: 212, endPoint x: 531, endPoint y: 213, distance: 30.2
click at [541, 213] on dd "1" at bounding box center [558, 213] width 108 height 32
drag, startPoint x: 531, startPoint y: 213, endPoint x: 476, endPoint y: 151, distance: 83.3
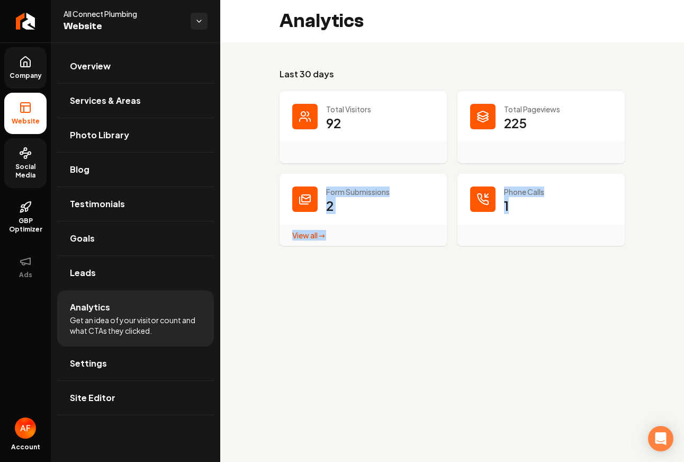
click at [475, 148] on dl "Total Visitors 92 Total Pageviews 225 Form Submissions 2 View all → Form Submis…" at bounding box center [452, 168] width 345 height 155
drag, startPoint x: 494, startPoint y: 170, endPoint x: 506, endPoint y: 176, distance: 13.7
click at [495, 170] on dl "Total Visitors 92 Total Pageviews 225 Form Submissions 2 View all → Form Submis…" at bounding box center [452, 168] width 345 height 155
drag, startPoint x: 544, startPoint y: 208, endPoint x: 466, endPoint y: 167, distance: 87.7
click at [466, 167] on dl "Total Visitors 92 Total Pageviews 225 Form Submissions 2 View all → Form Submis…" at bounding box center [452, 168] width 345 height 155
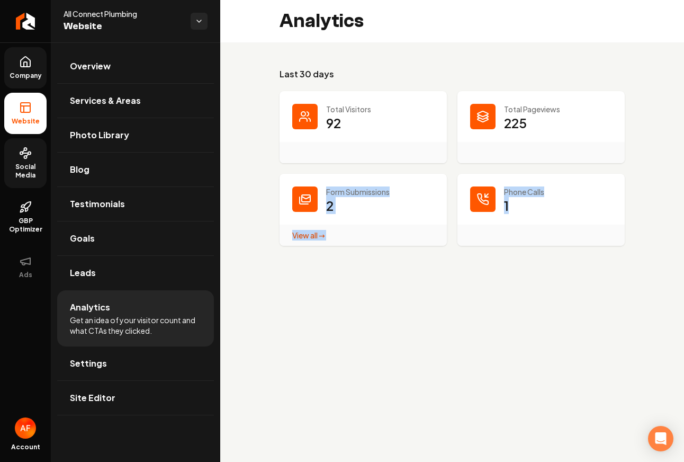
drag, startPoint x: 484, startPoint y: 177, endPoint x: 511, endPoint y: 190, distance: 29.9
click at [485, 177] on div "Phone Calls 1" at bounding box center [541, 210] width 167 height 72
click at [119, 366] on link "Settings" at bounding box center [135, 363] width 157 height 34
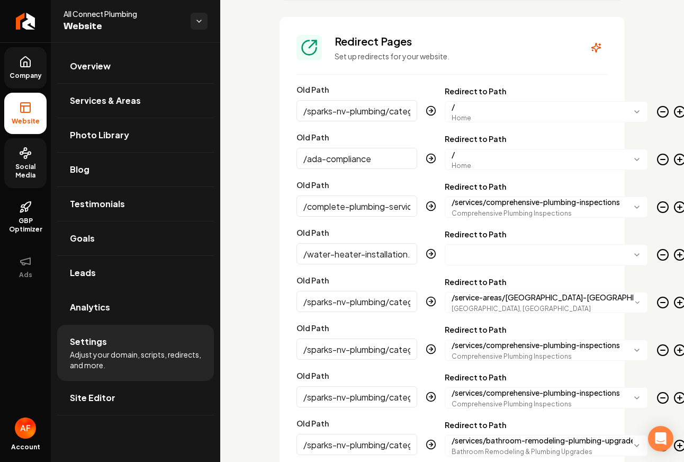
scroll to position [1203, 0]
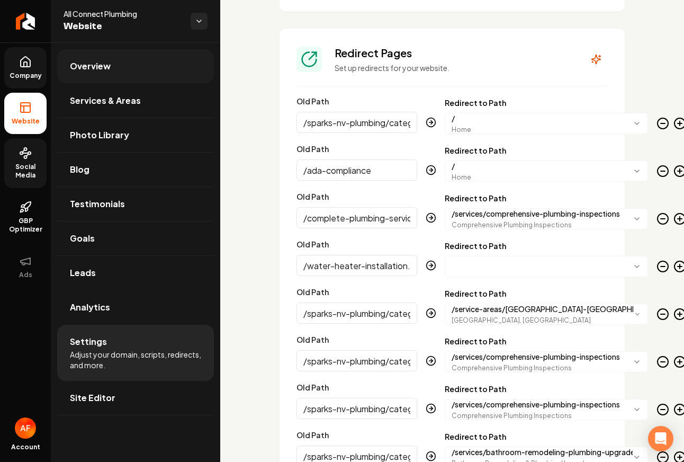
click at [96, 72] on span "Overview" at bounding box center [90, 66] width 41 height 13
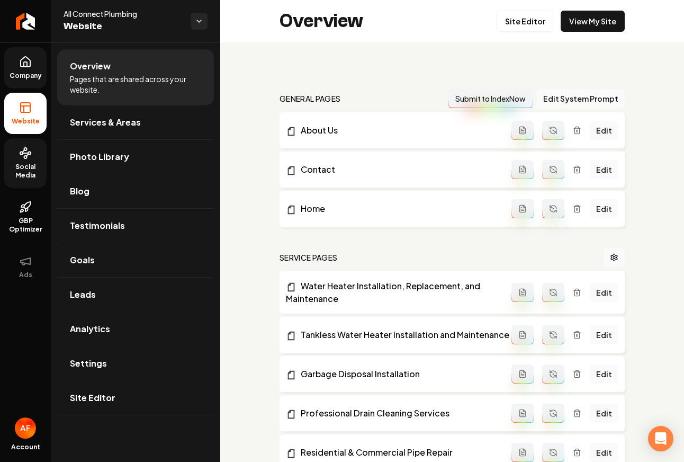
click at [21, 72] on span "Company" at bounding box center [25, 76] width 41 height 8
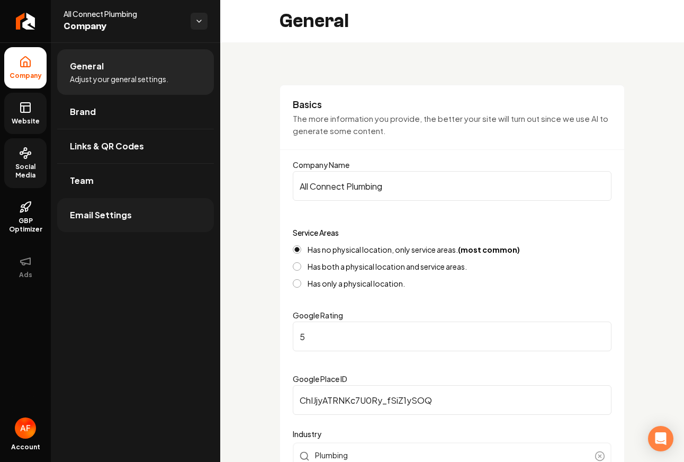
click at [120, 209] on span "Email Settings" at bounding box center [101, 215] width 62 height 13
click at [118, 178] on link "Team" at bounding box center [135, 181] width 157 height 34
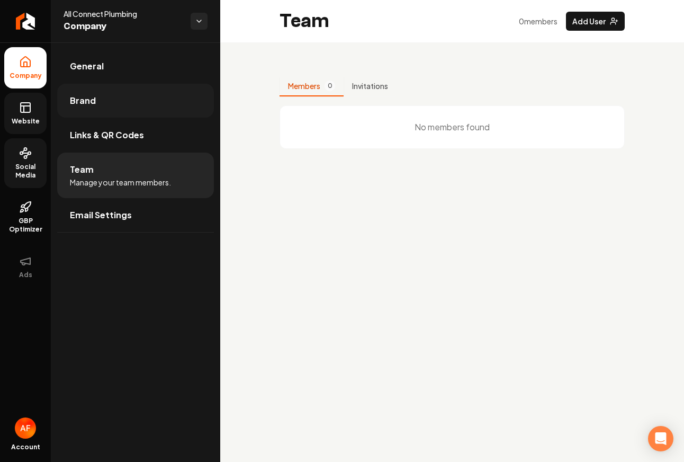
click at [91, 85] on link "Brand" at bounding box center [135, 101] width 157 height 34
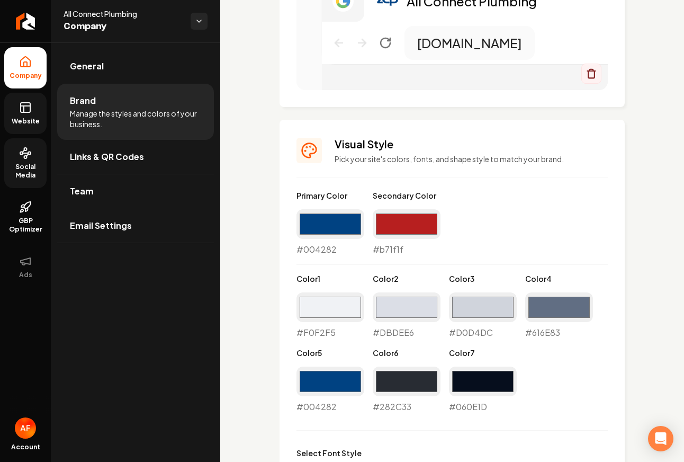
scroll to position [1190, 0]
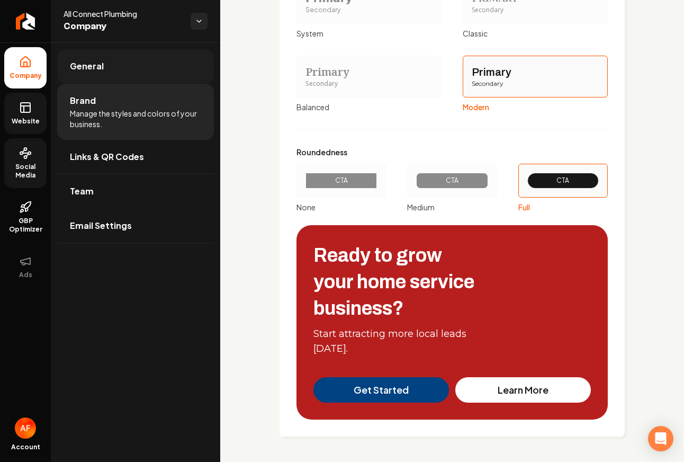
click at [122, 65] on link "General" at bounding box center [135, 66] width 157 height 34
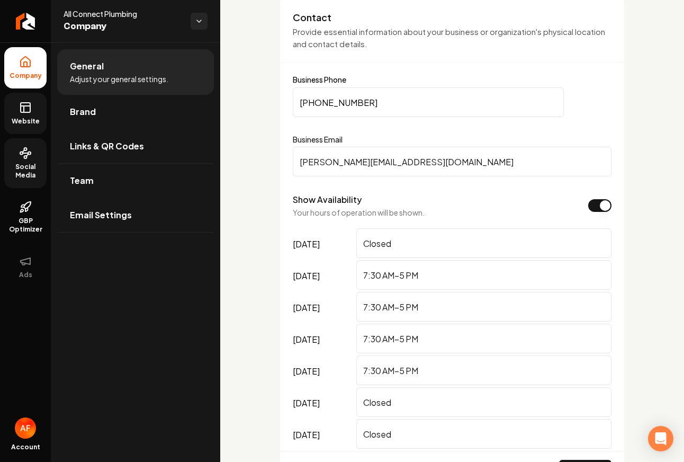
scroll to position [547, 0]
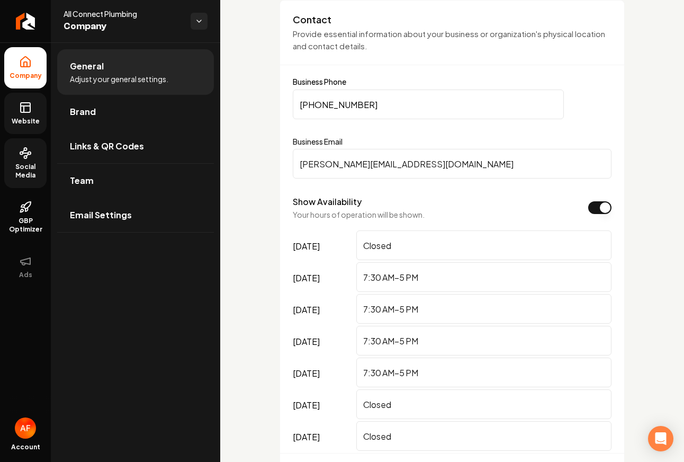
drag, startPoint x: 377, startPoint y: 111, endPoint x: 222, endPoint y: 121, distance: 155.0
drag, startPoint x: 262, startPoint y: 110, endPoint x: 323, endPoint y: 102, distance: 61.4
drag, startPoint x: 411, startPoint y: 103, endPoint x: 272, endPoint y: 102, distance: 138.8
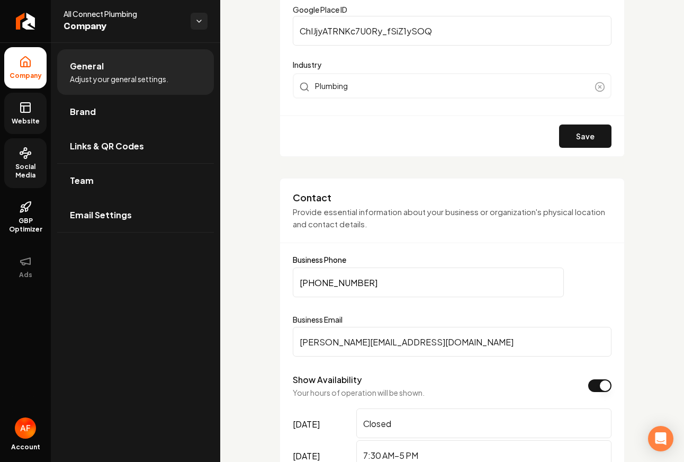
scroll to position [577, 0]
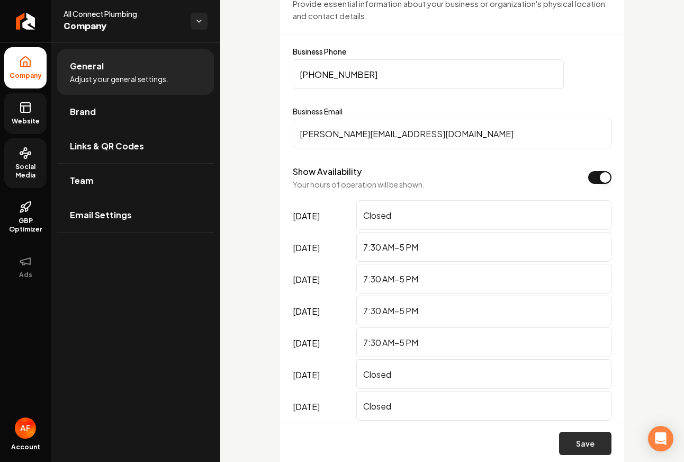
type input "(775) 399-5593"
click at [577, 440] on button "Save" at bounding box center [585, 443] width 52 height 23
click at [447, 137] on input "casey@allconnectplumbing.com" at bounding box center [452, 134] width 319 height 30
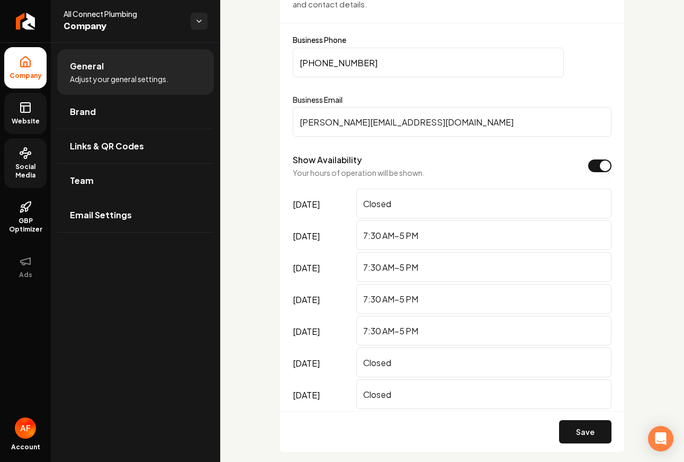
scroll to position [601, 0]
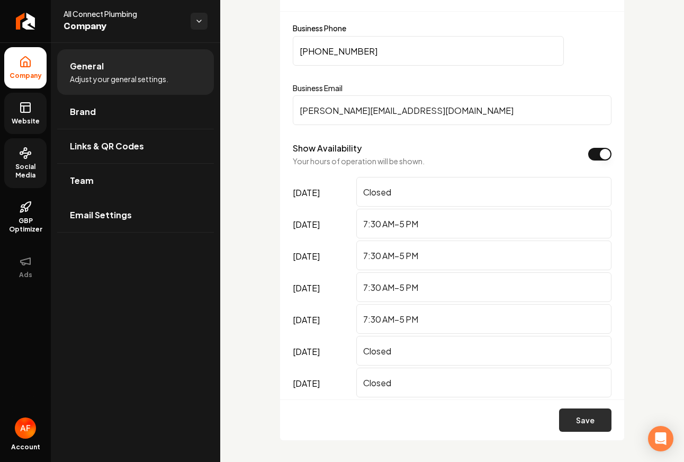
click at [572, 419] on button "Save" at bounding box center [585, 419] width 52 height 23
click at [30, 25] on icon "Return to dashboard" at bounding box center [25, 21] width 17 height 17
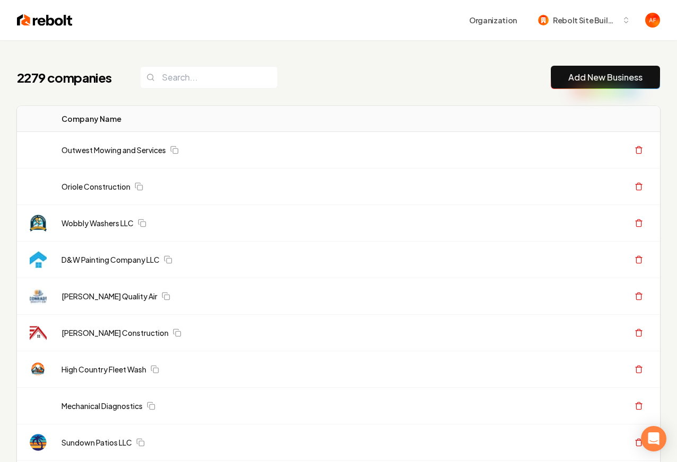
click at [182, 85] on input "search" at bounding box center [209, 77] width 138 height 22
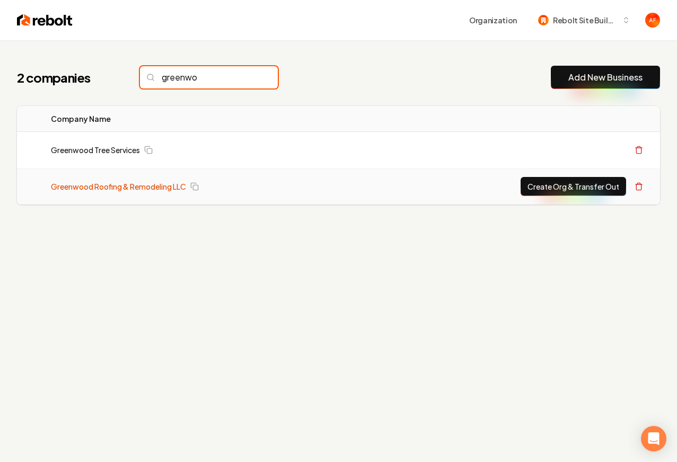
type input "greenwo"
click at [133, 184] on link "Greenwood Roofing & Remodeling LLC" at bounding box center [118, 186] width 135 height 11
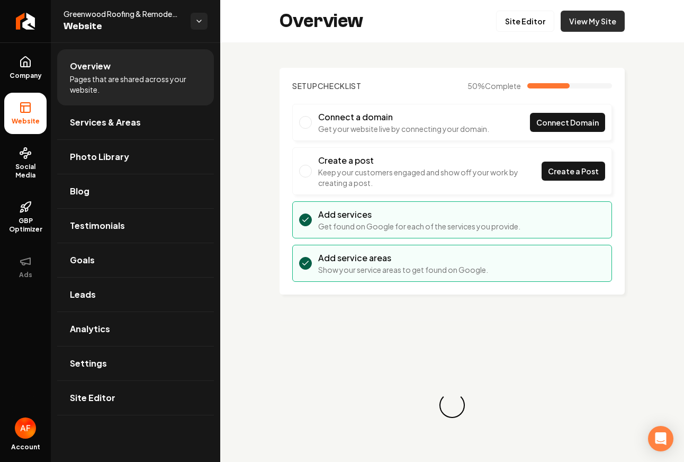
click at [575, 26] on link "View My Site" at bounding box center [593, 21] width 64 height 21
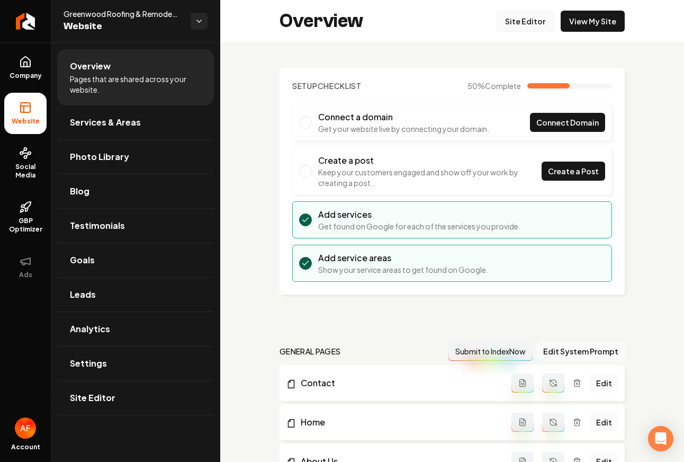
click at [512, 23] on link "Site Editor" at bounding box center [525, 21] width 58 height 21
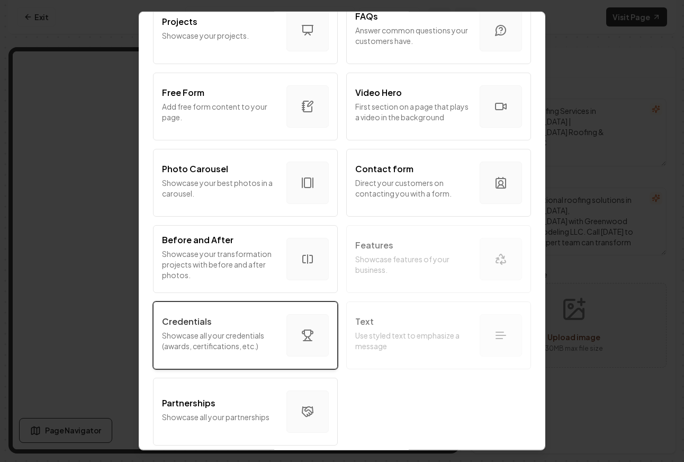
scroll to position [560, 0]
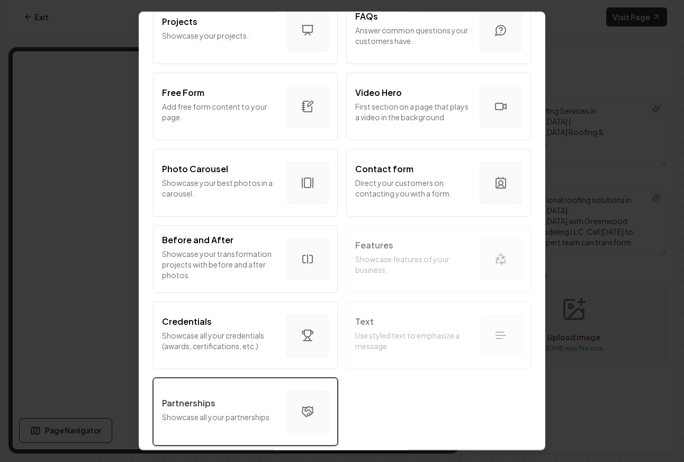
click at [260, 397] on div "Partnerships" at bounding box center [220, 403] width 116 height 13
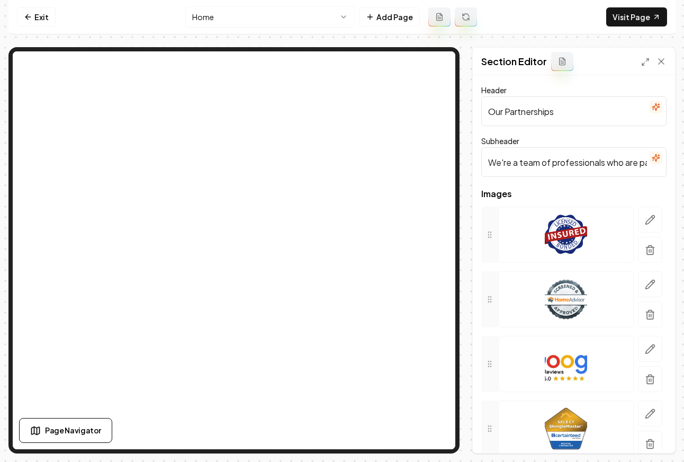
click at [611, 172] on input "We're a team of professionals who are passionate about what we do." at bounding box center [574, 162] width 185 height 30
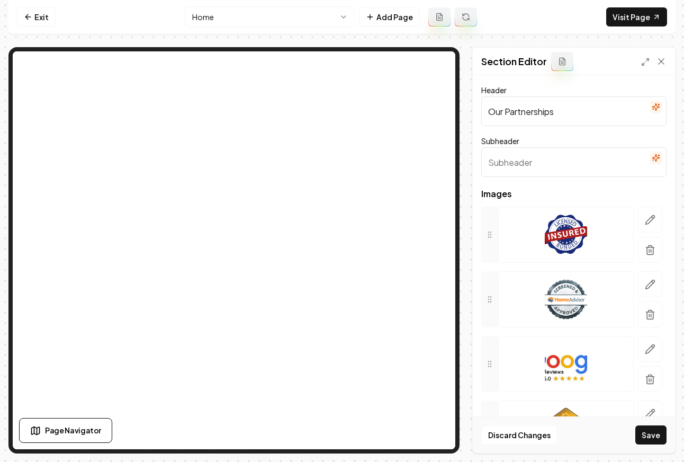
click at [545, 112] on input "Our Partnerships" at bounding box center [574, 111] width 185 height 30
click at [656, 438] on button "Save" at bounding box center [651, 434] width 31 height 19
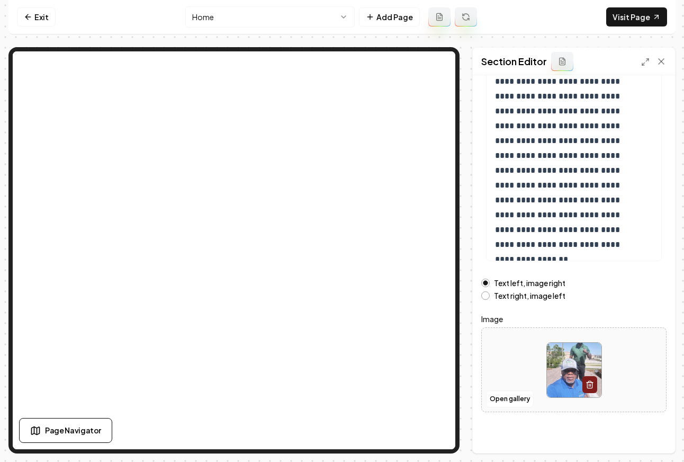
scroll to position [110, 0]
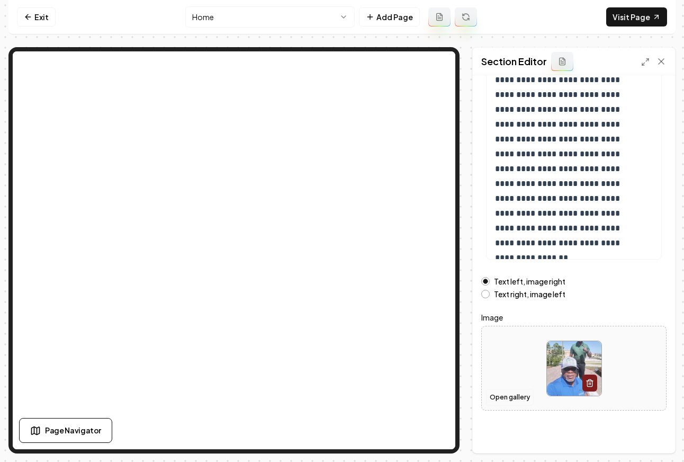
click at [499, 400] on button "Open gallery" at bounding box center [510, 397] width 48 height 17
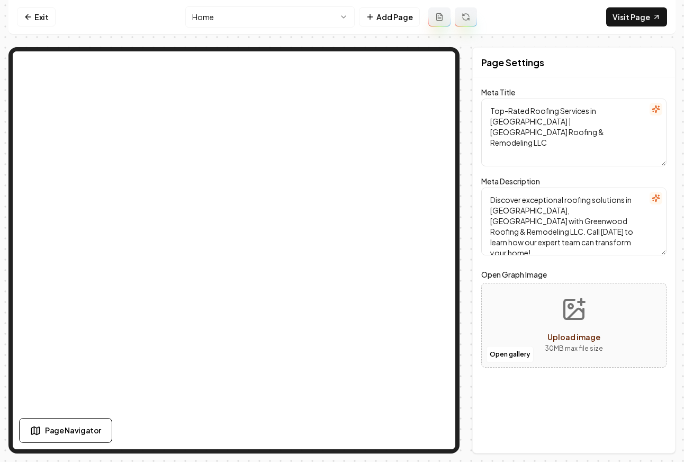
scroll to position [0, 0]
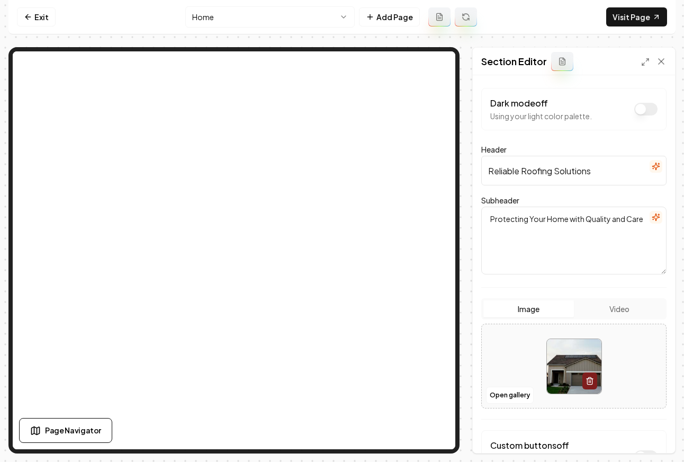
click at [554, 173] on input "Reliable Roofing Solutions" at bounding box center [574, 171] width 185 height 30
type input "Reliable Roofing and Remodeling Solutions"
click at [527, 220] on textarea "Protecting Your Home with Quality and Care" at bounding box center [574, 241] width 185 height 68
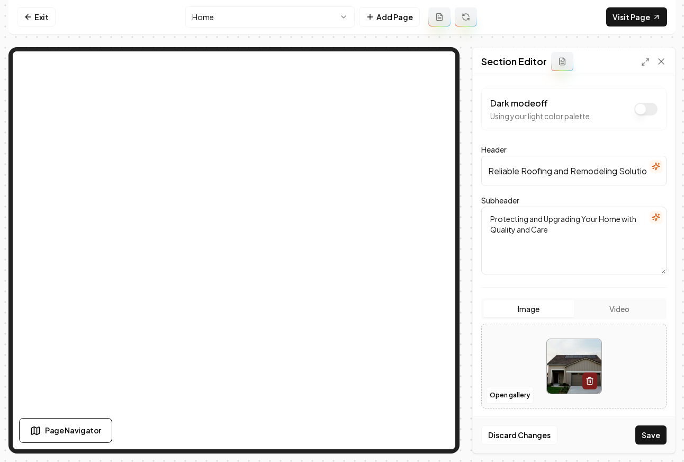
click at [600, 217] on textarea "Protecting and Upgrading Your Home with Quality and Care" at bounding box center [574, 241] width 185 height 68
click at [556, 239] on textarea "Protecting and Upgrading Your Home with Quality and Care" at bounding box center [574, 241] width 185 height 68
type textarea "Protecting and Upgrading Your Home with Quality and Care"
click at [656, 431] on button "Save" at bounding box center [651, 434] width 31 height 19
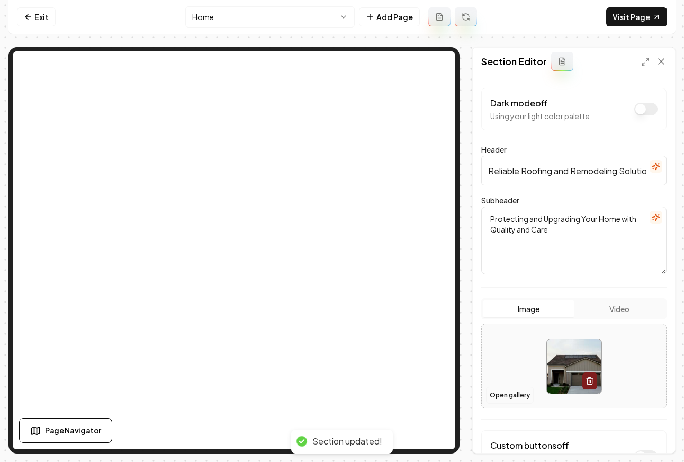
click at [508, 399] on button "Open gallery" at bounding box center [510, 395] width 48 height 17
click at [32, 19] on link "Exit" at bounding box center [36, 16] width 39 height 19
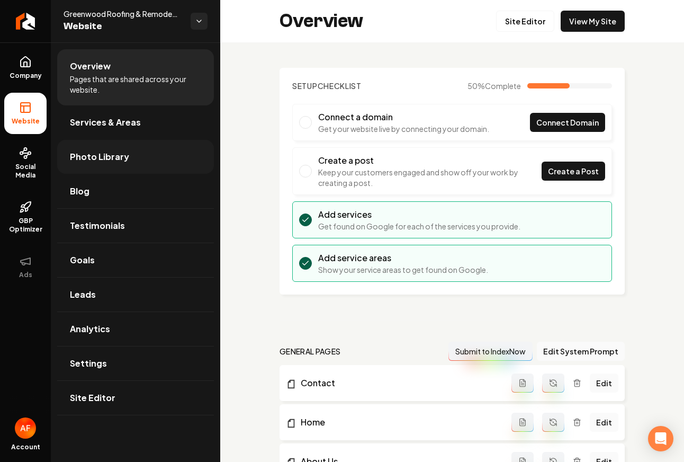
click at [92, 170] on link "Photo Library" at bounding box center [135, 157] width 157 height 34
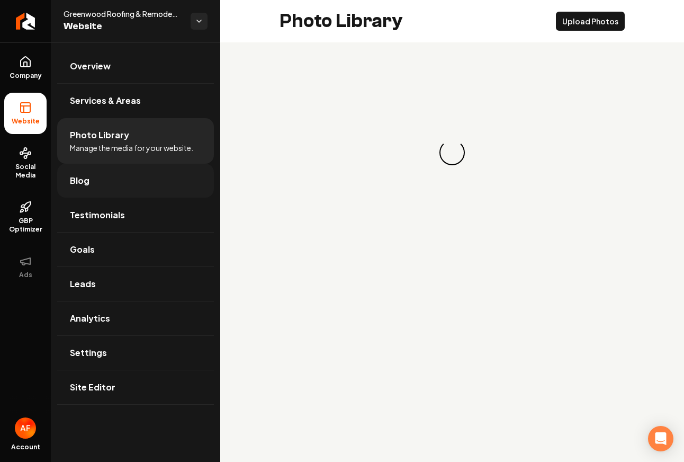
click at [91, 188] on link "Blog" at bounding box center [135, 181] width 157 height 34
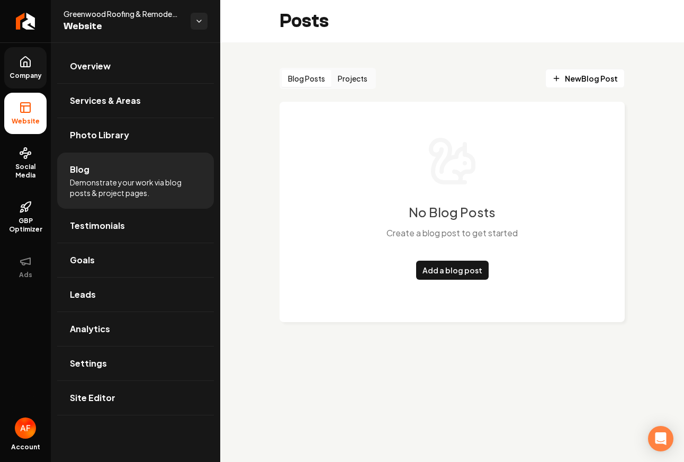
click at [24, 70] on link "Company" at bounding box center [25, 67] width 42 height 41
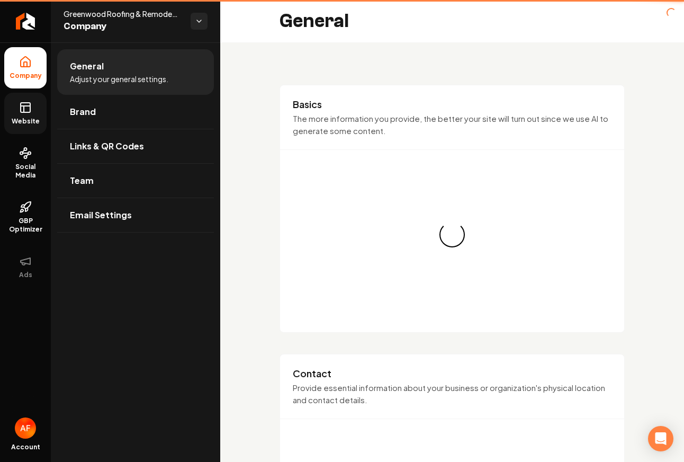
drag, startPoint x: 31, startPoint y: 91, endPoint x: 31, endPoint y: 106, distance: 15.4
click at [31, 105] on icon at bounding box center [25, 107] width 13 height 13
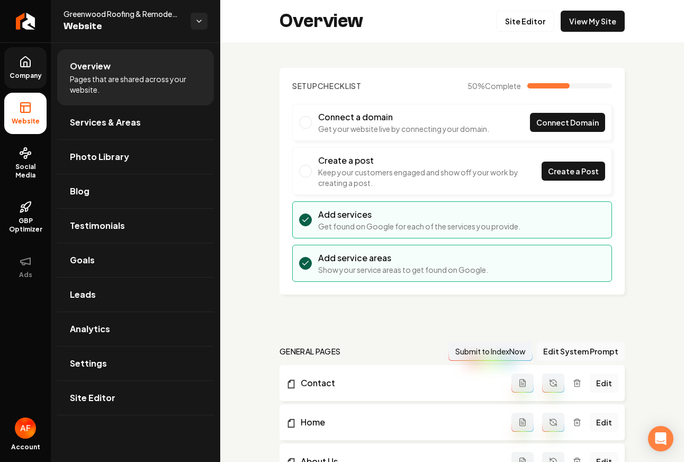
click at [28, 68] on link "Company" at bounding box center [25, 67] width 42 height 41
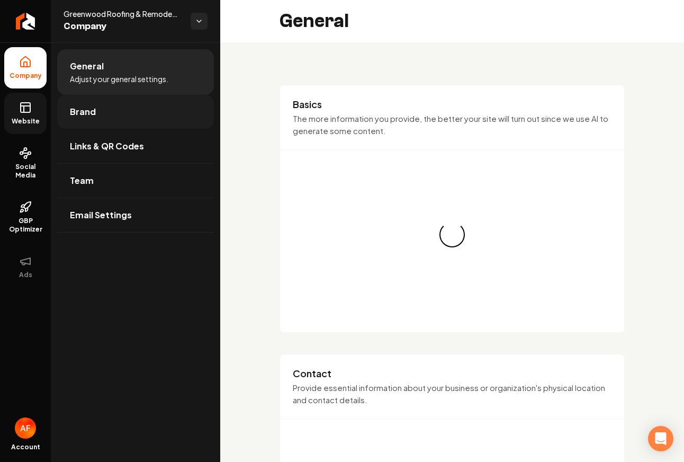
click at [95, 113] on link "Brand" at bounding box center [135, 112] width 157 height 34
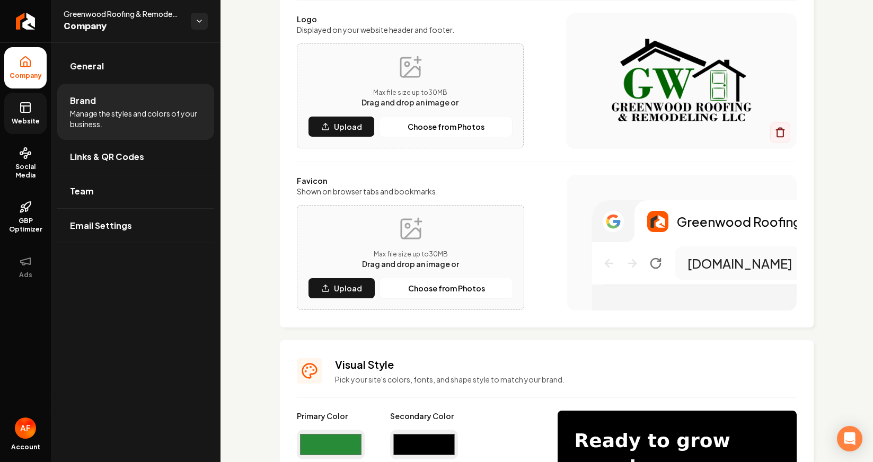
scroll to position [124, 0]
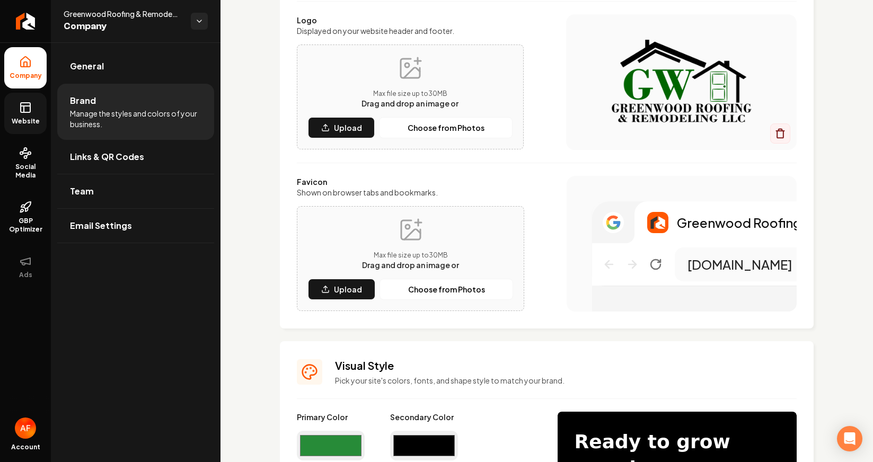
drag, startPoint x: 344, startPoint y: 450, endPoint x: 348, endPoint y: 432, distance: 18.4
click at [344, 450] on input "#278b38" at bounding box center [331, 446] width 68 height 30
type input "#126400"
drag, startPoint x: 573, startPoint y: 337, endPoint x: 590, endPoint y: 336, distance: 17.0
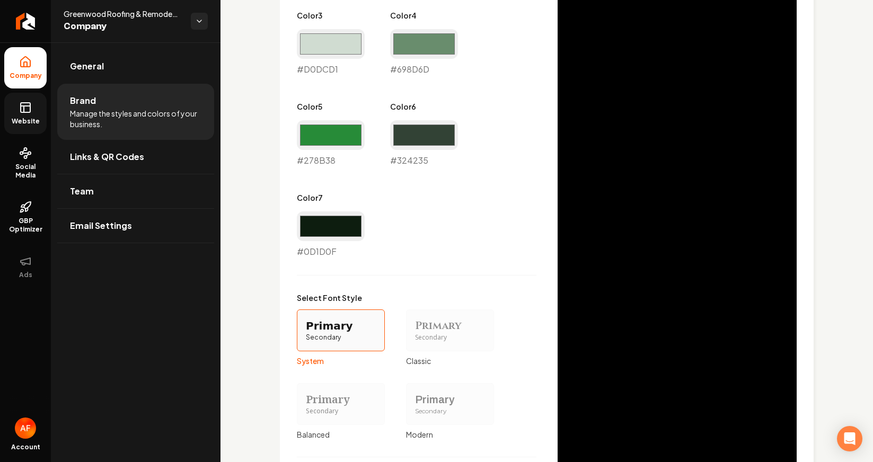
scroll to position [895, 0]
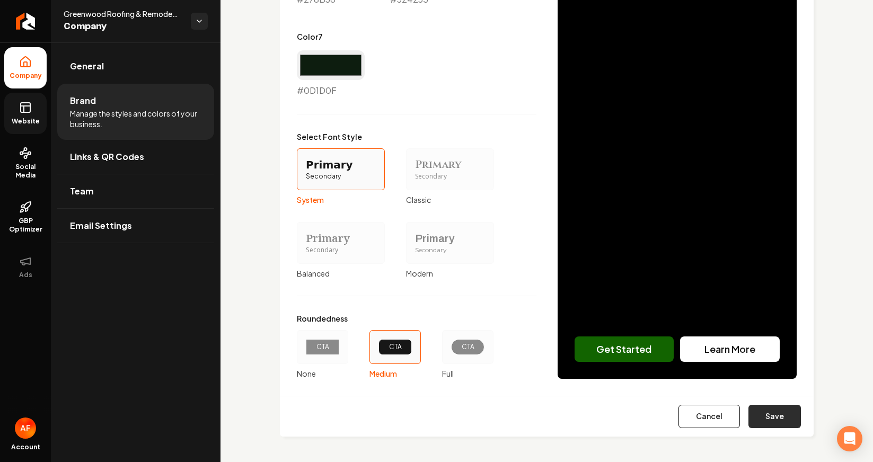
click at [684, 416] on button "Save" at bounding box center [774, 416] width 52 height 23
type input "#f3f6f3"
type input "#d8e4d9"
type input "#d0dcd1"
type input "#698d6d"
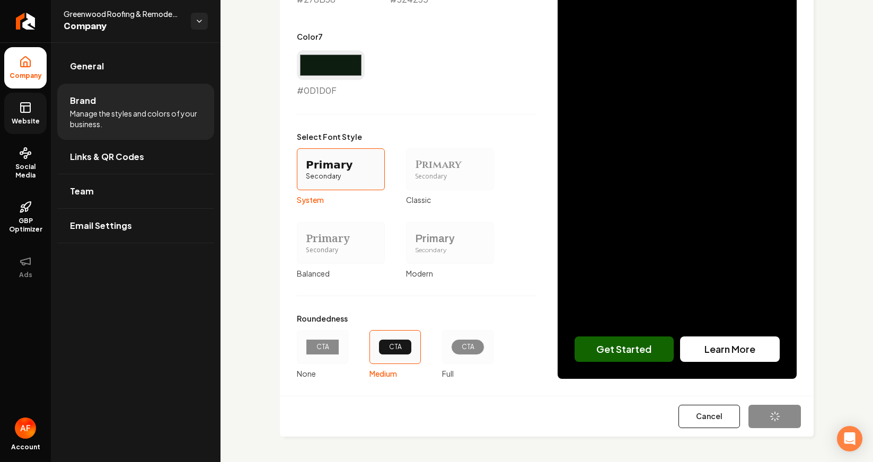
type input "#278b38"
type input "#0d1d0f"
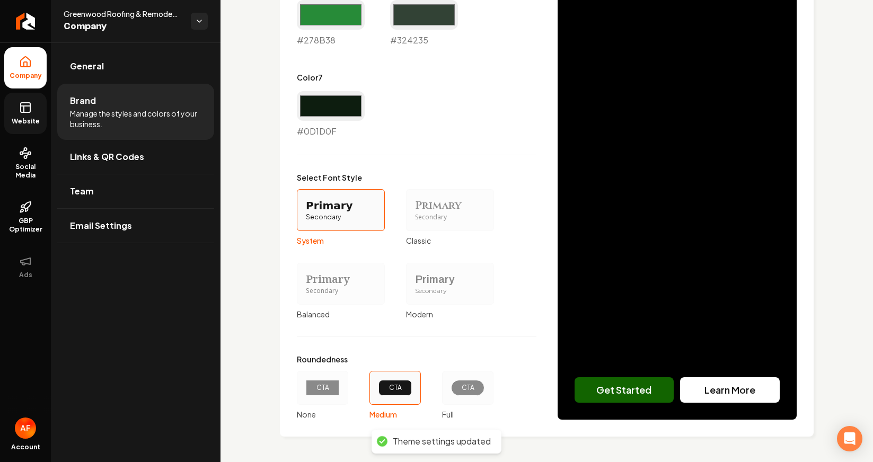
scroll to position [854, 0]
click at [32, 106] on link "Website" at bounding box center [25, 113] width 42 height 41
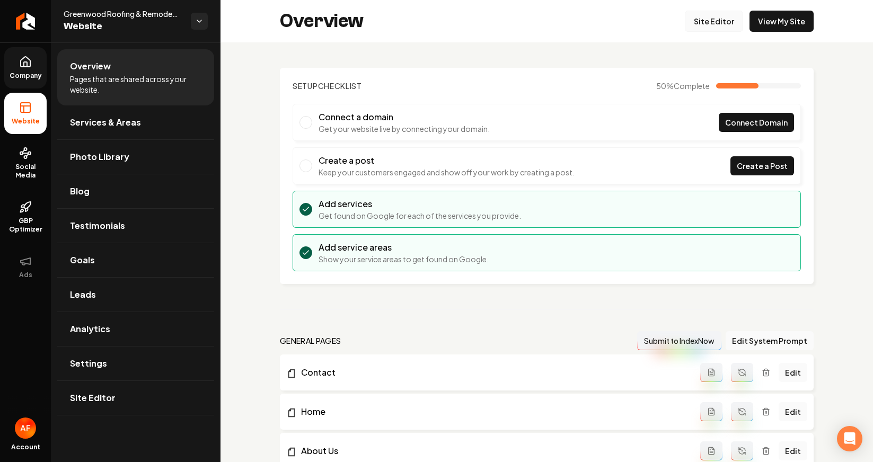
click at [684, 22] on link "Site Editor" at bounding box center [713, 21] width 58 height 21
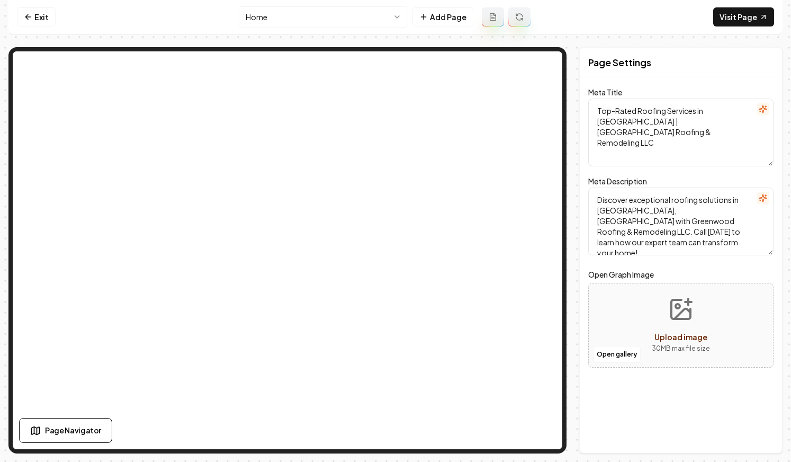
click at [684, 135] on html "Computer Required This feature is only available on a computer. Please switch t…" at bounding box center [395, 231] width 791 height 462
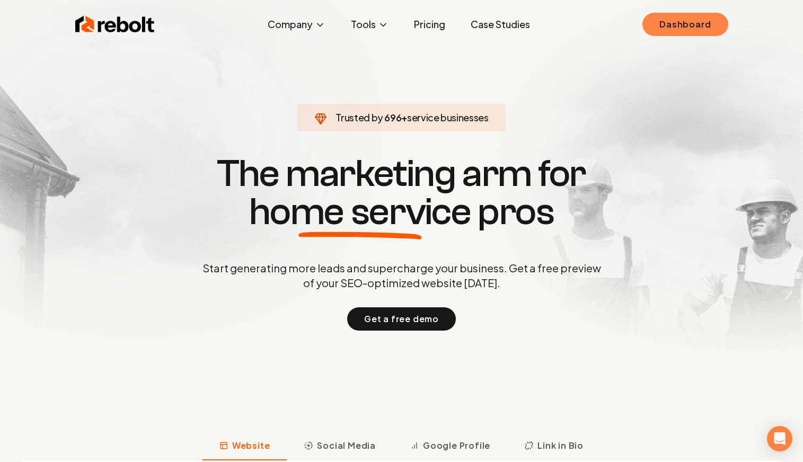
click at [689, 27] on link "Dashboard" at bounding box center [684, 24] width 85 height 23
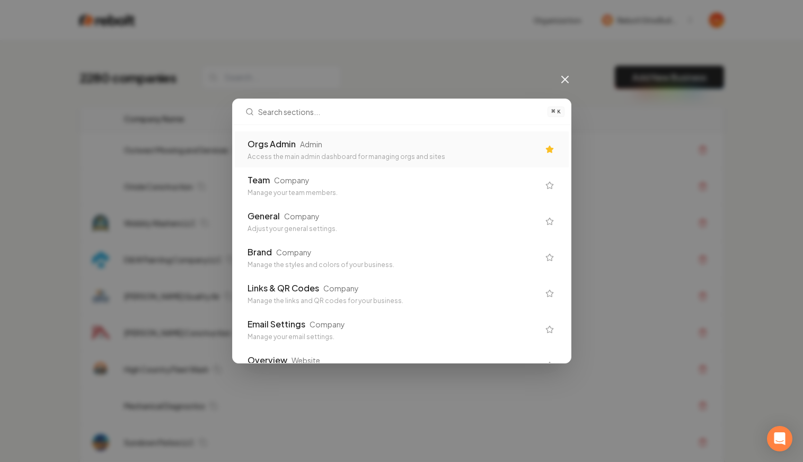
click at [425, 147] on div "Orgs Admin Admin" at bounding box center [392, 144] width 291 height 13
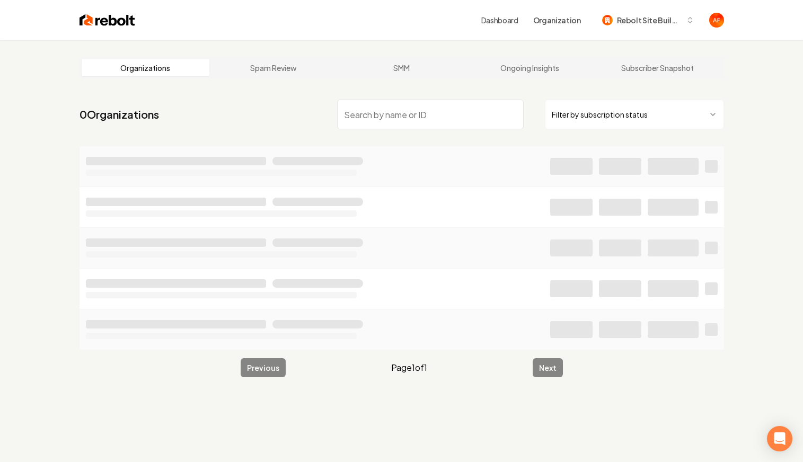
click at [113, 28] on div "Dashboard Organization Rebolt Site Builder" at bounding box center [402, 20] width 678 height 40
click at [113, 26] on img at bounding box center [107, 20] width 56 height 15
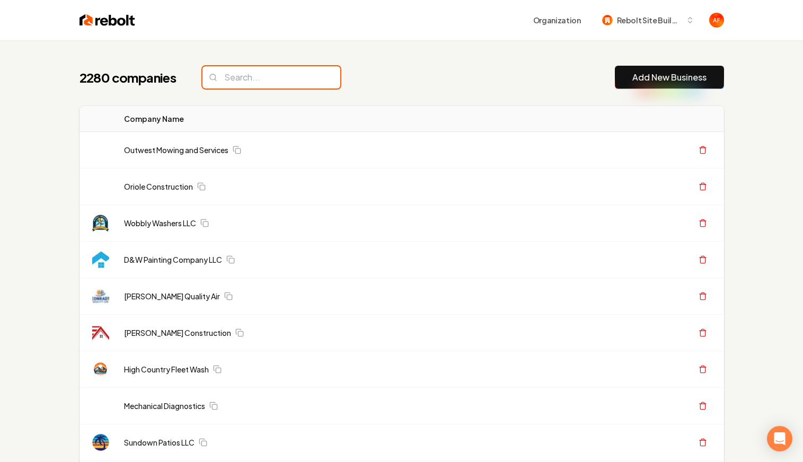
click at [255, 74] on input "search" at bounding box center [271, 77] width 138 height 22
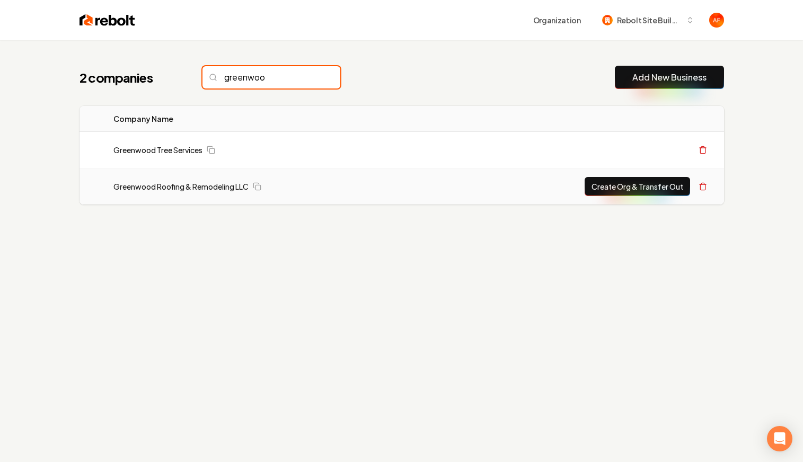
type input "greenwoo"
click at [612, 177] on button "Create Org & Transfer Out" at bounding box center [636, 186] width 105 height 19
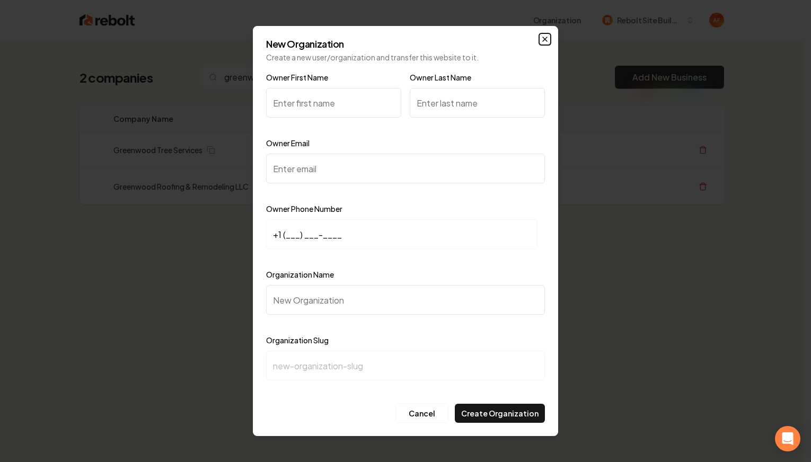
click at [545, 42] on icon "button" at bounding box center [544, 39] width 8 height 8
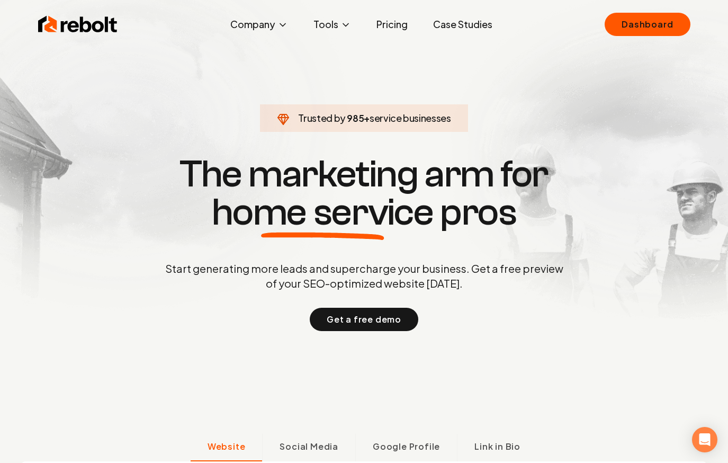
click at [451, 28] on link "Case Studies" at bounding box center [463, 24] width 76 height 21
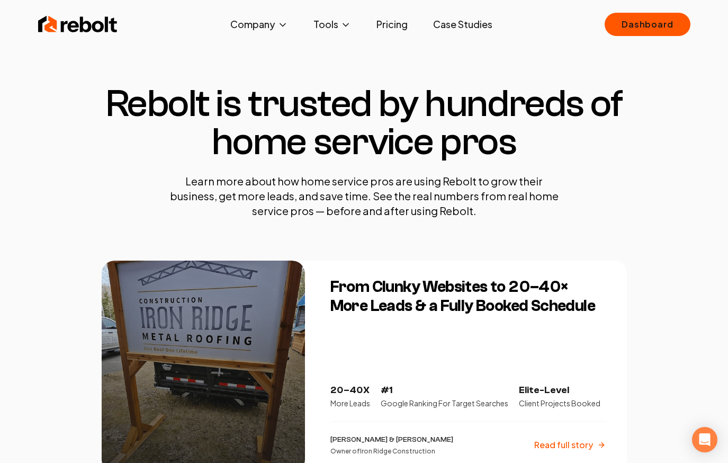
drag, startPoint x: 4, startPoint y: 33, endPoint x: 13, endPoint y: 30, distance: 9.6
click at [9, 32] on nav "Rebolt Company About Blog Jobs Tools Google Review QR Code Generator Google Bus…" at bounding box center [364, 24] width 728 height 32
click at [78, 23] on img at bounding box center [77, 24] width 79 height 21
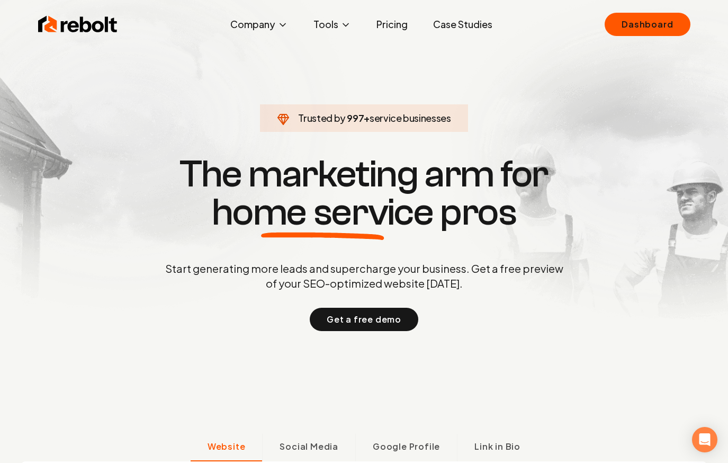
click at [386, 28] on link "Pricing" at bounding box center [392, 24] width 48 height 21
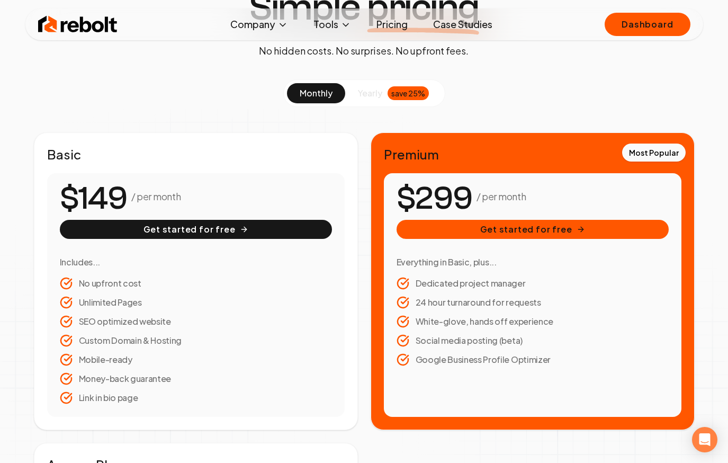
scroll to position [103, 0]
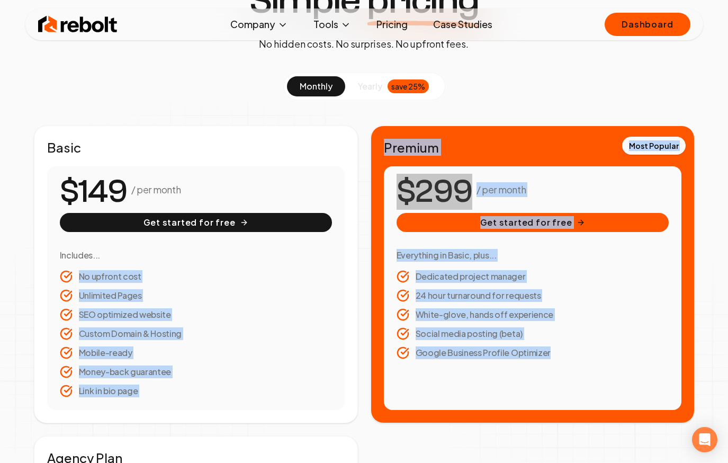
drag, startPoint x: 68, startPoint y: 268, endPoint x: 527, endPoint y: 367, distance: 469.2
click at [527, 367] on div "Basic / per month Get started for free Includes... No upfront cost Unlimited Pa…" at bounding box center [364, 385] width 661 height 519
click at [527, 367] on div "/ per month Get started for free Everything in Basic, plus... Dedicated project…" at bounding box center [533, 288] width 298 height 244
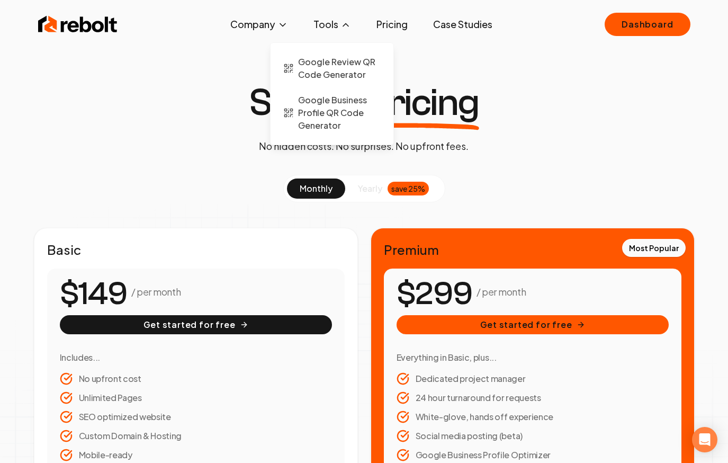
scroll to position [0, 0]
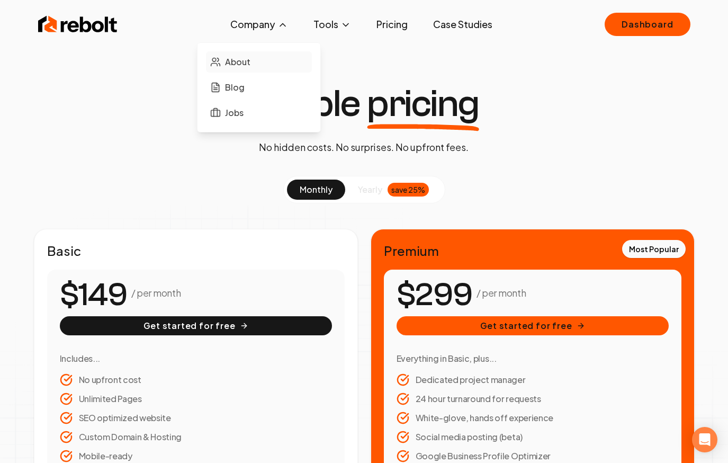
click at [238, 66] on span "About" at bounding box center [237, 62] width 25 height 13
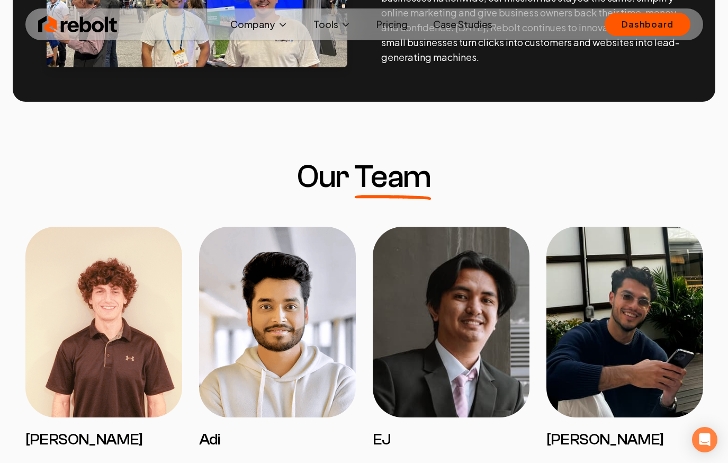
scroll to position [248, 0]
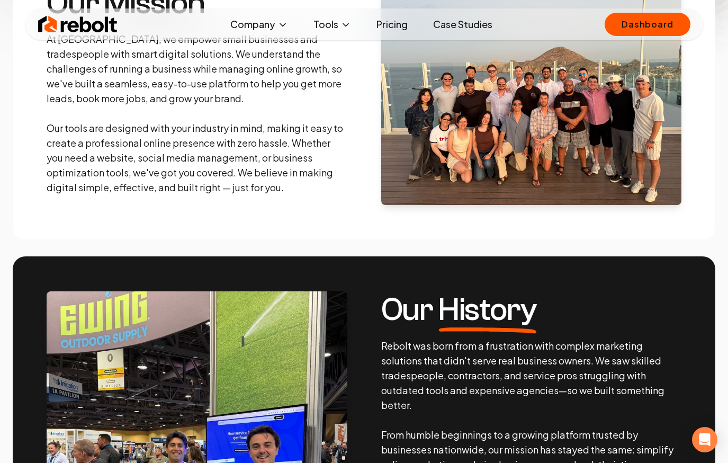
click at [101, 31] on img at bounding box center [77, 24] width 79 height 21
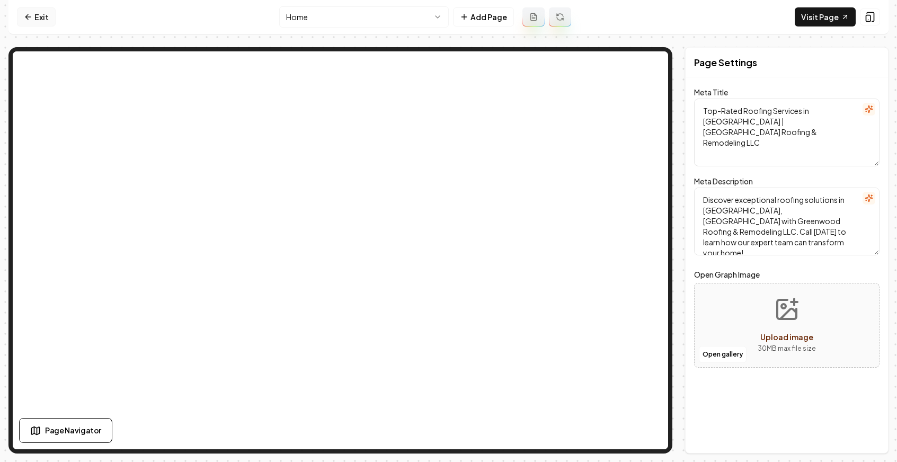
click at [35, 13] on link "Exit" at bounding box center [36, 16] width 39 height 19
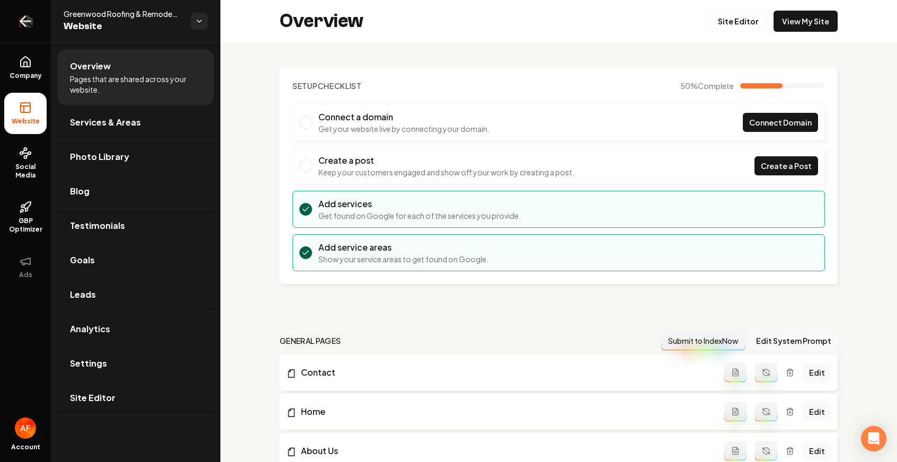
click at [22, 26] on icon "Return to dashboard" at bounding box center [25, 21] width 17 height 17
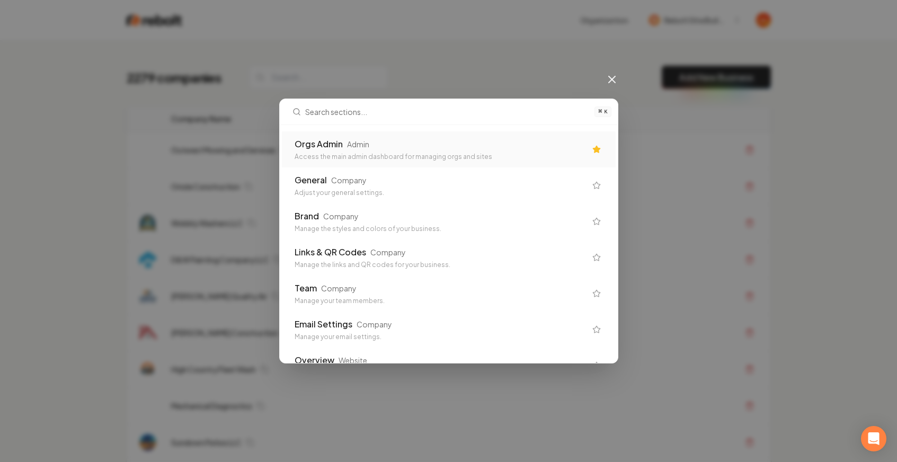
click at [512, 161] on div "Access the main admin dashboard for managing orgs and sites" at bounding box center [440, 157] width 291 height 8
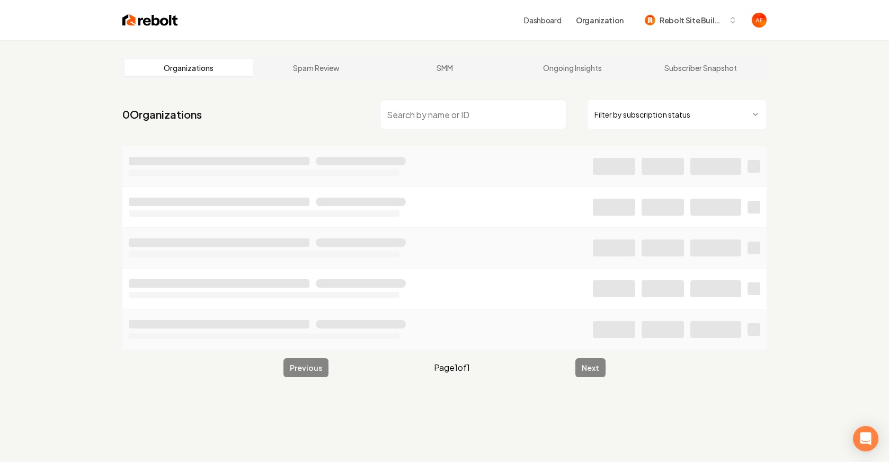
click at [466, 120] on input "search" at bounding box center [473, 115] width 186 height 30
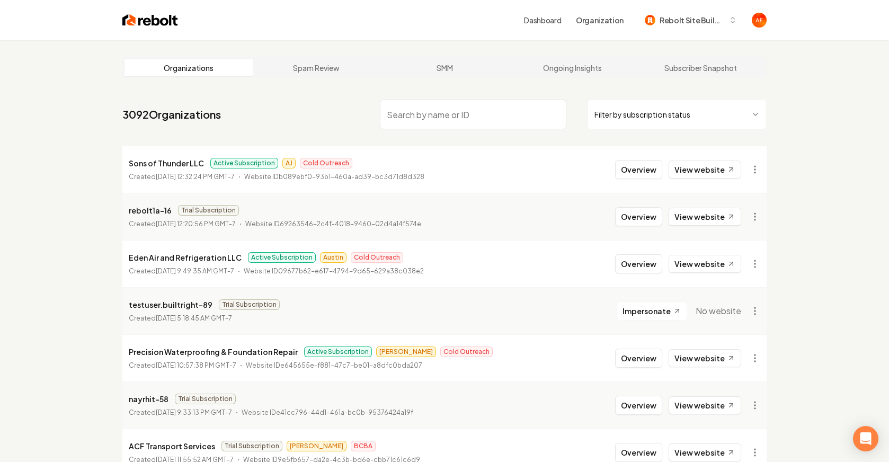
click at [148, 26] on img at bounding box center [150, 20] width 56 height 15
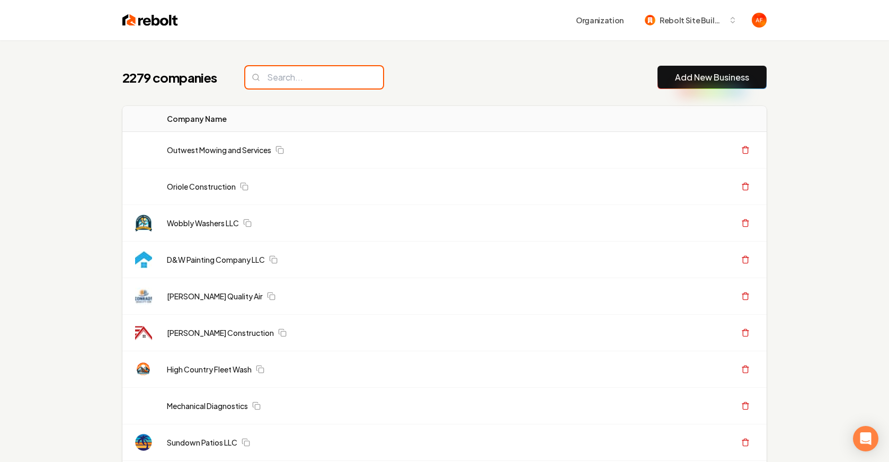
click at [307, 70] on input "search" at bounding box center [314, 77] width 138 height 22
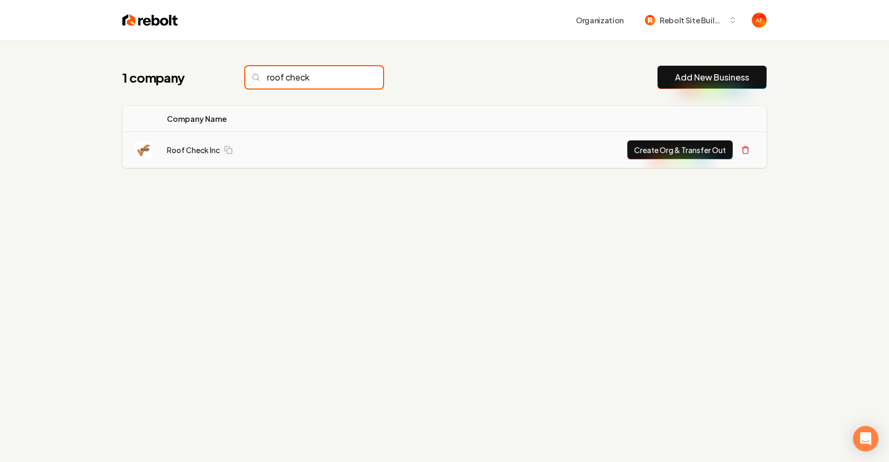
type input "roof check"
click at [674, 144] on button "Create Org & Transfer Out" at bounding box center [679, 149] width 105 height 19
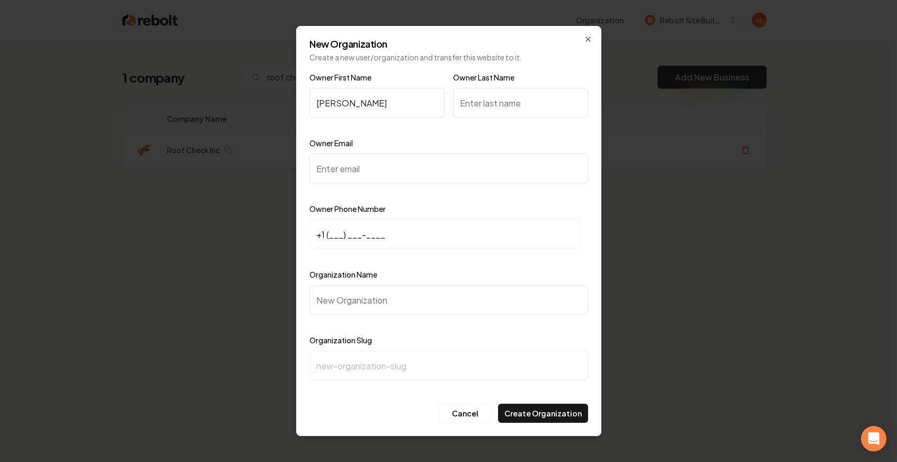
type input "[PERSON_NAME]"
click at [479, 92] on input "Owner Last Name" at bounding box center [520, 103] width 135 height 30
click at [330, 170] on input "Owner Email" at bounding box center [448, 169] width 279 height 30
paste input "[PERSON_NAME][EMAIL_ADDRESS][DOMAIN_NAME]"
type input "[PERSON_NAME][EMAIL_ADDRESS][DOMAIN_NAME]"
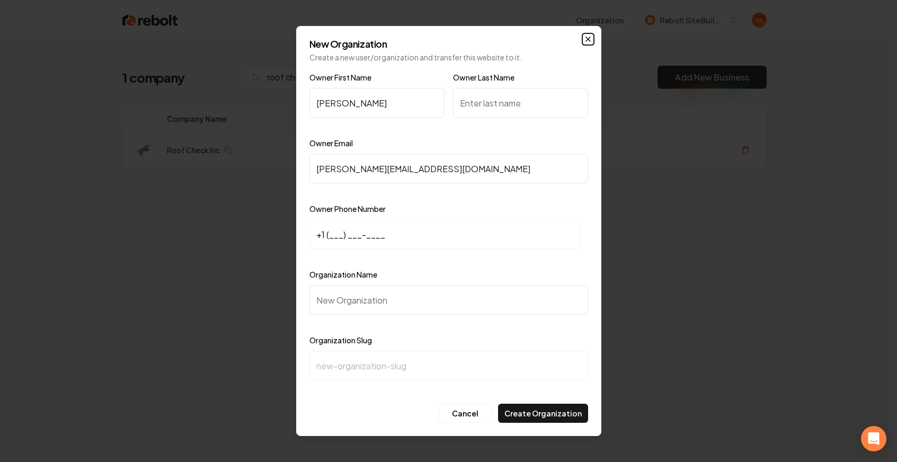
click at [591, 40] on icon "button" at bounding box center [588, 39] width 8 height 8
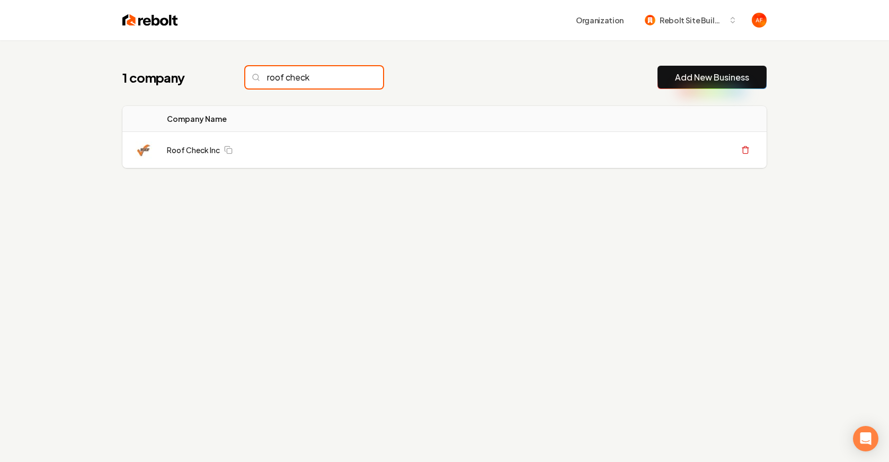
drag, startPoint x: 338, startPoint y: 82, endPoint x: 351, endPoint y: 79, distance: 13.1
click at [344, 81] on input "roof check" at bounding box center [314, 77] width 138 height 22
click at [351, 79] on input "roof check" at bounding box center [314, 77] width 138 height 22
click at [354, 75] on input "roof check" at bounding box center [314, 77] width 138 height 22
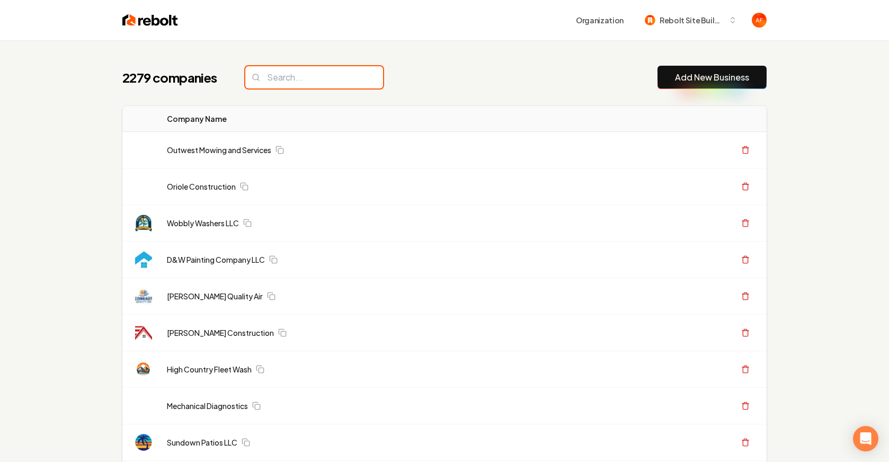
click at [354, 75] on input "search" at bounding box center [314, 77] width 138 height 22
click at [338, 77] on input "search" at bounding box center [314, 77] width 138 height 22
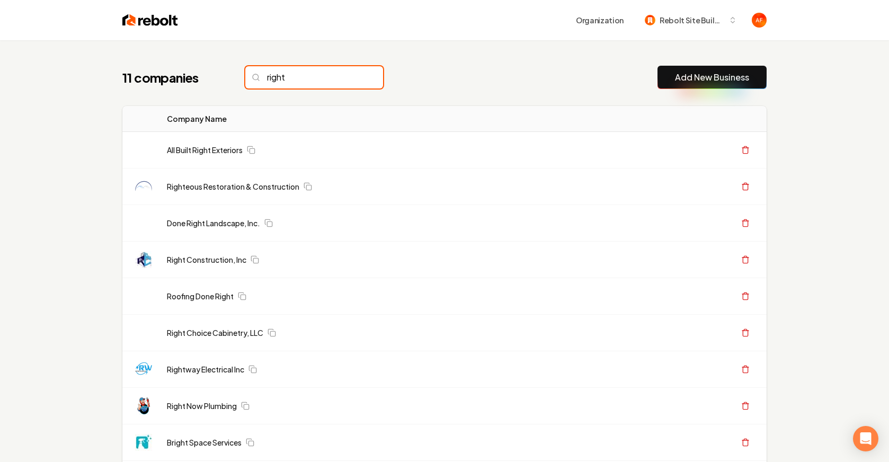
type input "right"
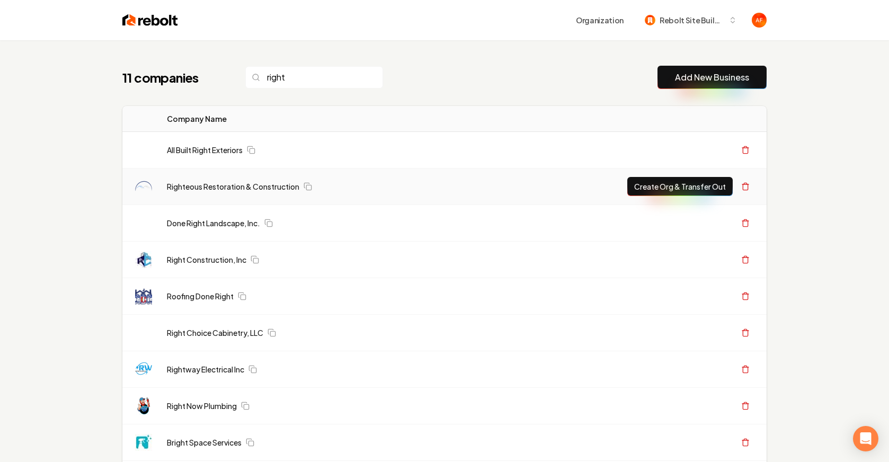
click at [665, 190] on button "Create Org & Transfer Out" at bounding box center [679, 186] width 105 height 19
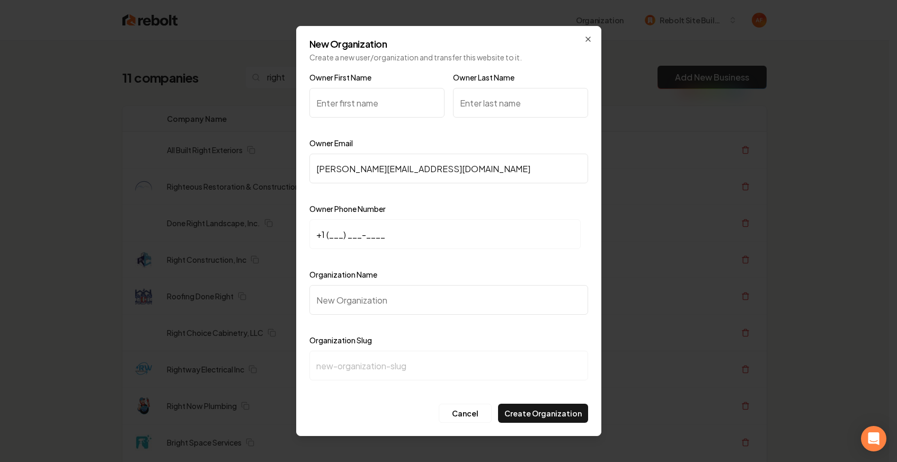
drag, startPoint x: 426, startPoint y: 174, endPoint x: 284, endPoint y: 154, distance: 143.4
click at [275, 165] on body "Organization Rebolt Site Builder 11 companies right Add New Business Logo Compa…" at bounding box center [444, 231] width 889 height 462
click at [360, 103] on input "Owner First Name" at bounding box center [376, 103] width 135 height 30
type input "[PERSON_NAME]"
click at [503, 103] on input "Owner Last Name" at bounding box center [520, 103] width 135 height 30
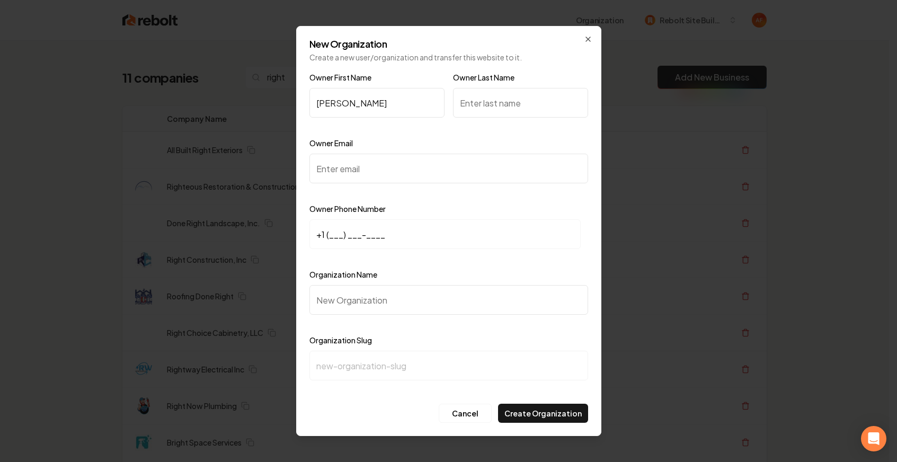
click at [365, 172] on input "Owner Email" at bounding box center [448, 169] width 279 height 30
paste input "[PERSON_NAME][EMAIL_ADDRESS][DOMAIN_NAME]"
type input "[PERSON_NAME][EMAIL_ADDRESS][DOMAIN_NAME]"
click at [325, 238] on input "+1 (___) ___-____" at bounding box center [444, 234] width 271 height 30
click at [330, 237] on input "+1 (___) ___-____" at bounding box center [444, 234] width 271 height 30
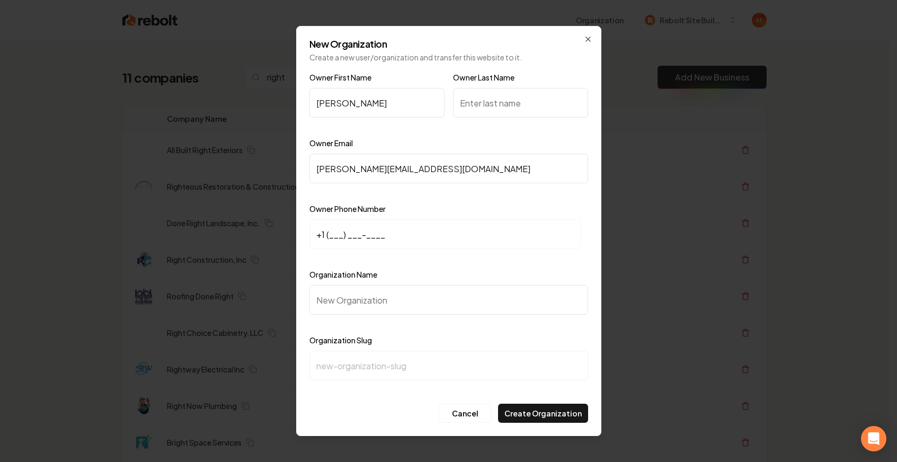
paste input "214) 883-8288"
type input "[PHONE_NUMBER]"
click at [347, 280] on div "Organization Name" at bounding box center [448, 298] width 279 height 61
click at [347, 294] on input "Organization Name" at bounding box center [448, 300] width 279 height 30
paste input "Righteous Restoration & Construction Restoration"
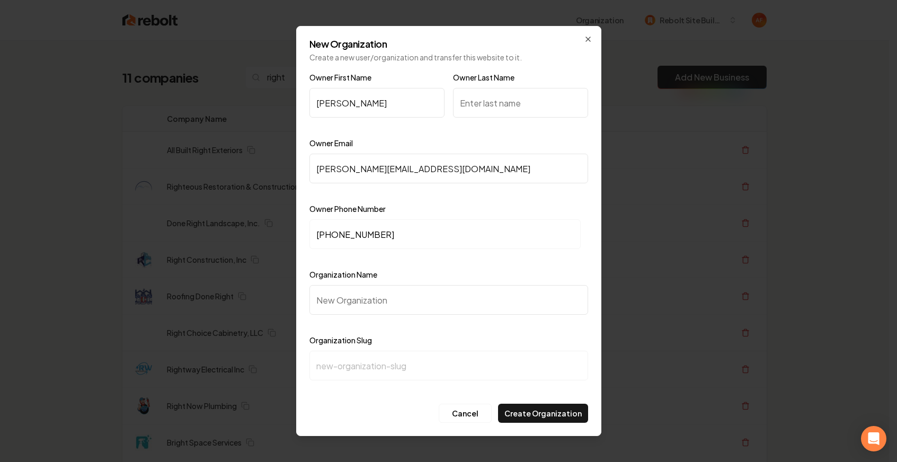
type input "Righteous Restoration & Construction Restoration"
type input "righteous-restoration-construction-restoration"
drag, startPoint x: 528, startPoint y: 301, endPoint x: 465, endPoint y: 300, distance: 62.5
click at [465, 300] on input "Righteous Restoration & Construction Restoration" at bounding box center [448, 300] width 279 height 30
type input "Righteous Restoration & Construction"
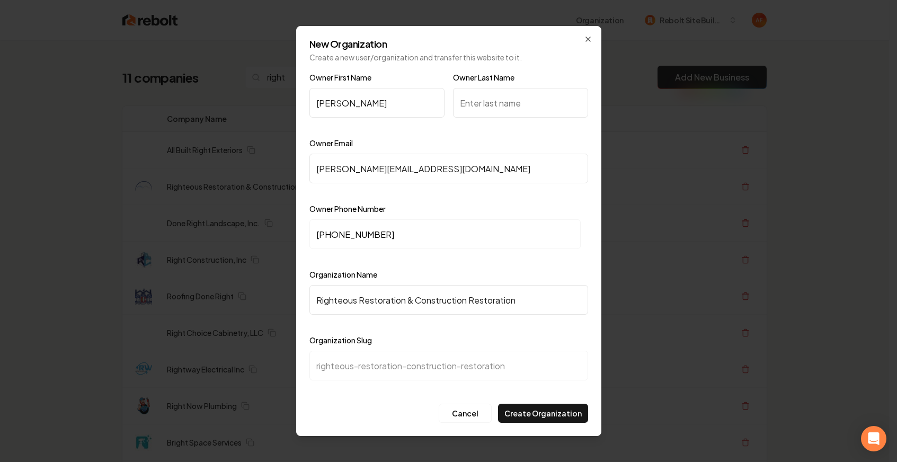
type input "righteous-restoration-construction"
type input "Righteous Restoration & Construction"
click at [478, 103] on input "Owner Last Name" at bounding box center [520, 103] width 135 height 30
paste input "[PERSON_NAME]"
click at [460, 108] on input "[PERSON_NAME]" at bounding box center [520, 103] width 135 height 30
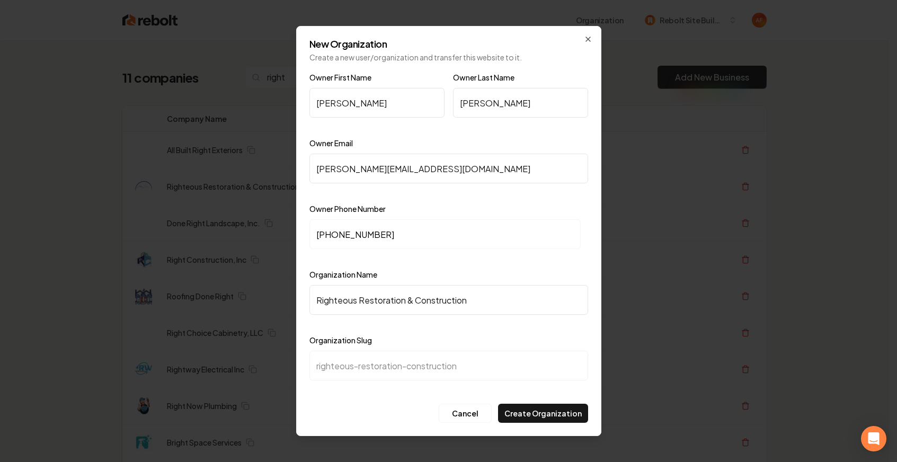
click at [462, 106] on input "[PERSON_NAME]" at bounding box center [520, 103] width 135 height 30
click at [462, 102] on input "[PERSON_NAME]" at bounding box center [520, 103] width 135 height 30
type input "[PERSON_NAME]"
click at [523, 419] on button "Create Organization" at bounding box center [543, 413] width 90 height 19
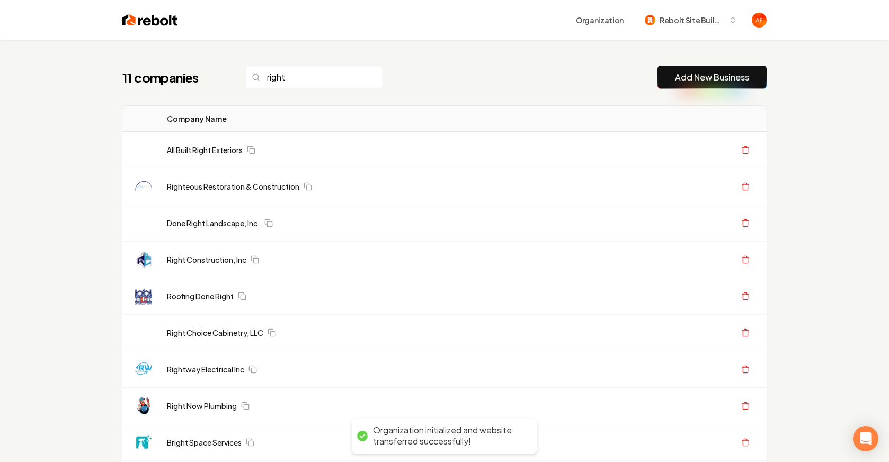
click at [412, 106] on th "Company Name" at bounding box center [317, 119] width 318 height 26
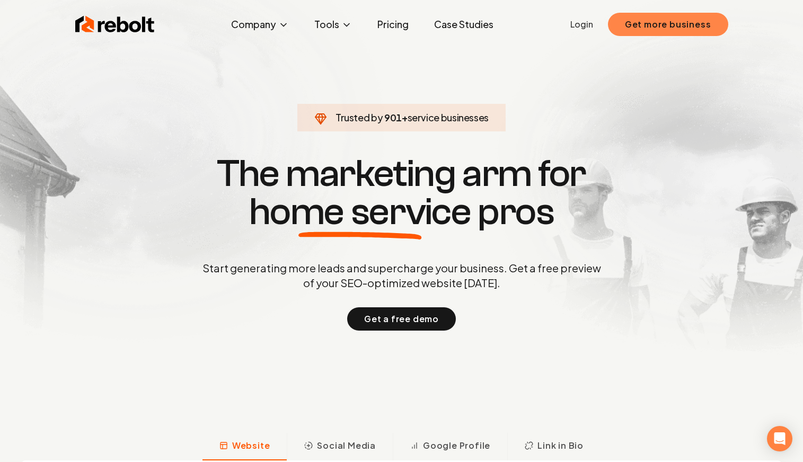
click at [652, 27] on button "Get more business" at bounding box center [668, 24] width 120 height 23
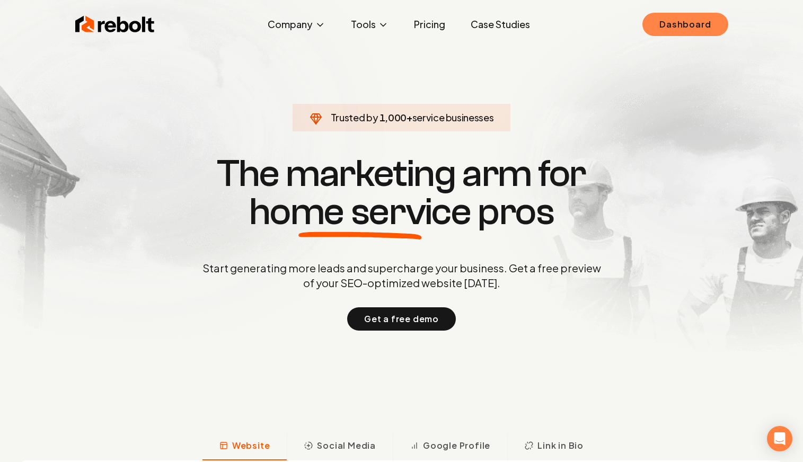
click at [686, 26] on link "Dashboard" at bounding box center [684, 24] width 85 height 23
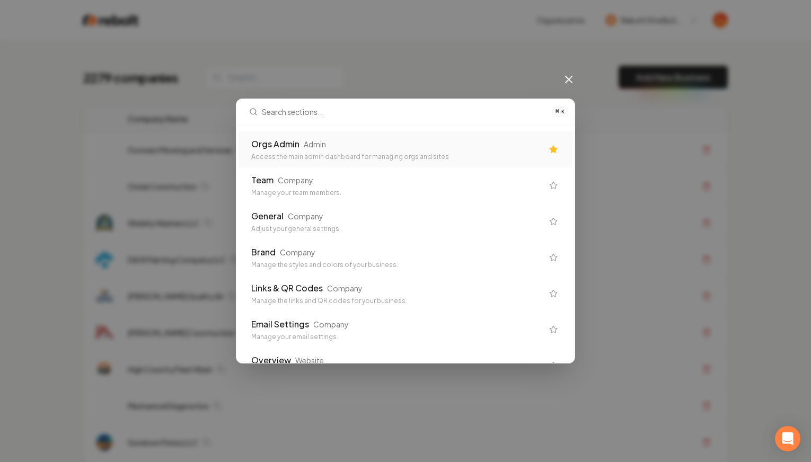
click at [472, 146] on div "Orgs Admin Admin" at bounding box center [396, 144] width 291 height 13
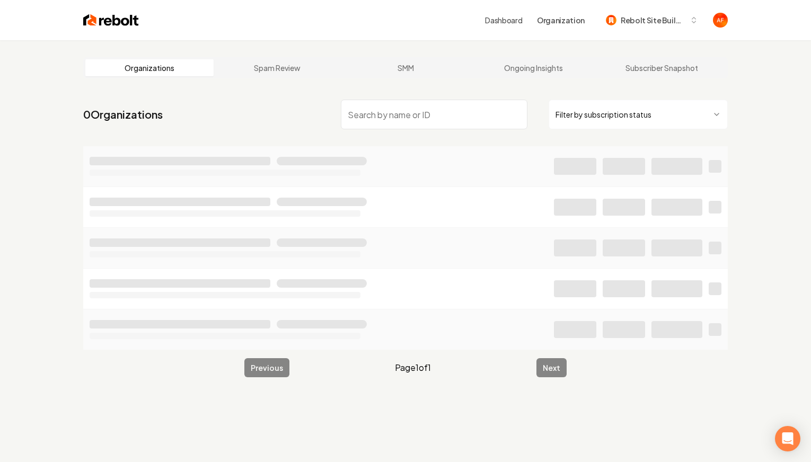
click at [606, 118] on html "Dashboard Organization Rebolt Site Builder Organizations Spam Review SMM Ongoin…" at bounding box center [405, 231] width 811 height 462
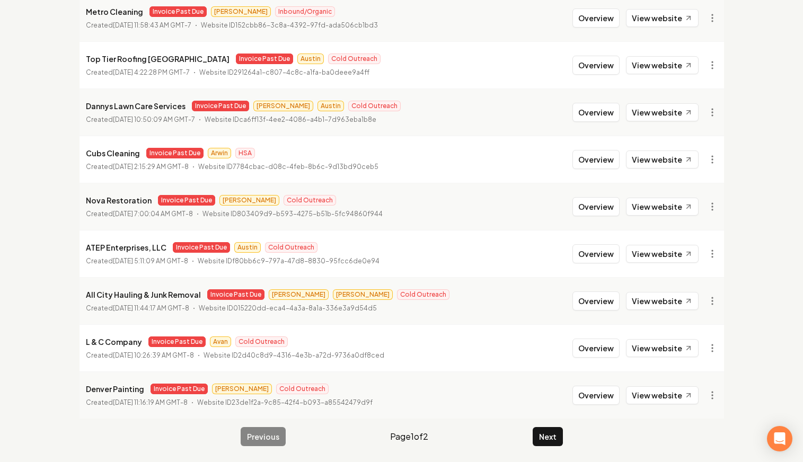
scroll to position [1143, 0]
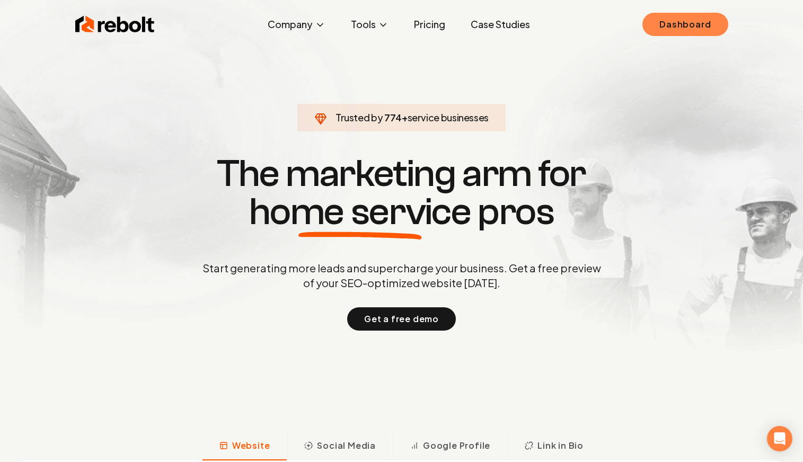
click at [672, 21] on link "Dashboard" at bounding box center [684, 24] width 85 height 23
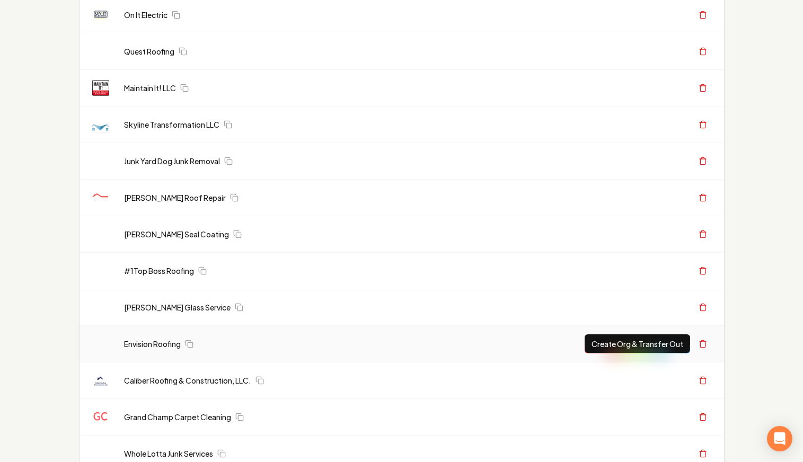
scroll to position [771, 0]
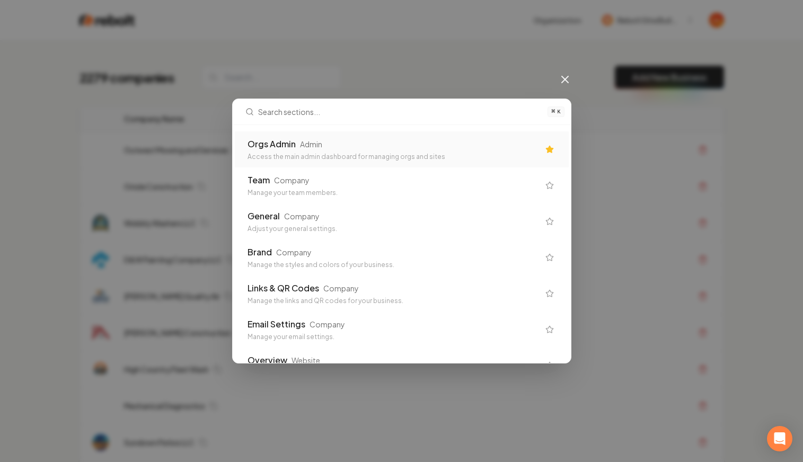
scroll to position [0, 0]
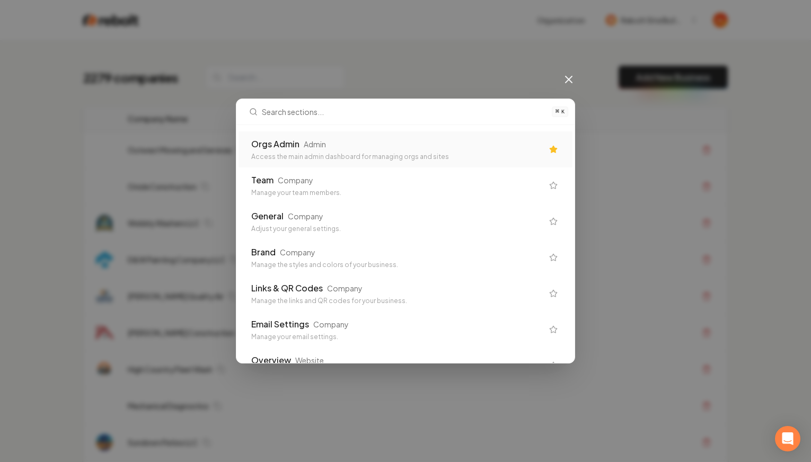
click at [429, 134] on div "Orgs Admin Admin Access the main admin dashboard for managing orgs and sites" at bounding box center [405, 149] width 334 height 36
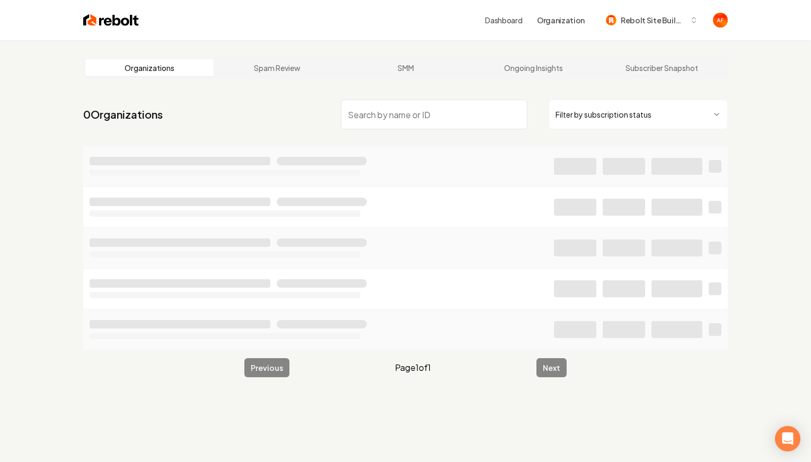
click at [588, 113] on html "Dashboard Organization Rebolt Site Builder Organizations Spam Review SMM Ongoin…" at bounding box center [405, 231] width 811 height 462
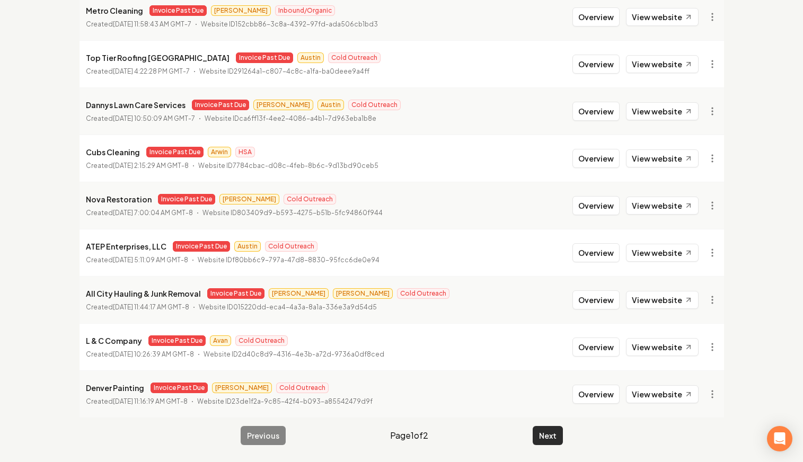
click at [544, 438] on button "Next" at bounding box center [547, 435] width 30 height 19
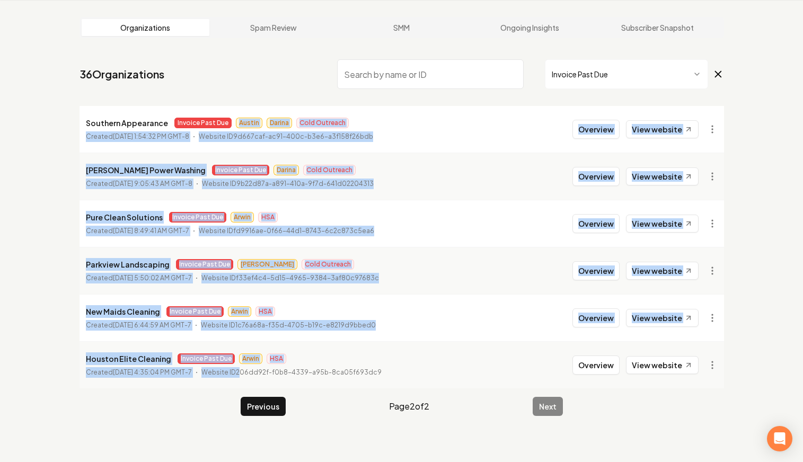
drag, startPoint x: 233, startPoint y: 122, endPoint x: 265, endPoint y: 373, distance: 253.7
click at [265, 373] on ul "Southern Appearance Invoice Past Due [PERSON_NAME] Cold Outreach Created [DATE]…" at bounding box center [401, 247] width 644 height 282
click at [266, 372] on p "Website ID 206dd92f-f0b8-4339-a95b-8ca05f693dc9" at bounding box center [291, 372] width 180 height 11
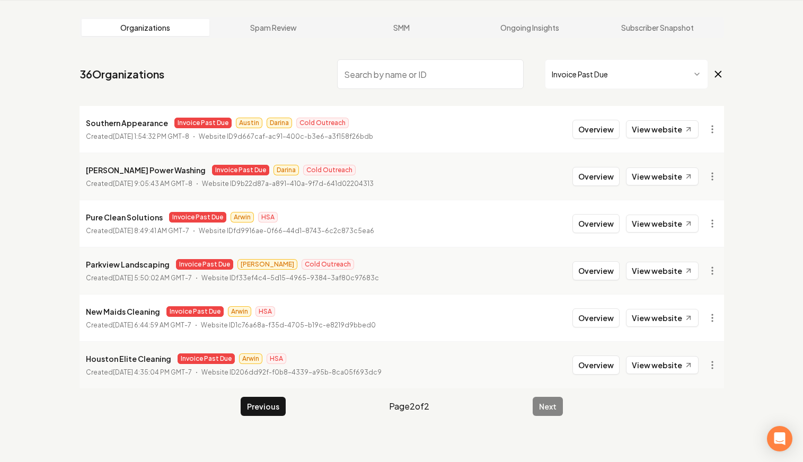
drag, startPoint x: 331, startPoint y: 379, endPoint x: 241, endPoint y: 97, distance: 296.0
click at [241, 95] on main "Organizations Spam Review SMM Ongoing Insights Subscriber Snapshot 36 Organizat…" at bounding box center [402, 216] width 678 height 433
click at [241, 135] on p "Website ID 9d667caf-ac91-400c-b3e6-a3f158f26bdb" at bounding box center [286, 136] width 174 height 11
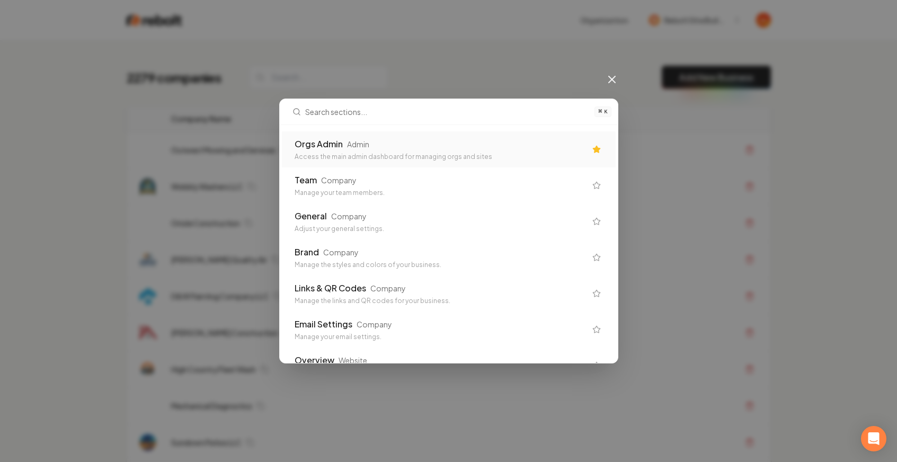
click at [427, 153] on div "Access the main admin dashboard for managing orgs and sites" at bounding box center [440, 157] width 291 height 8
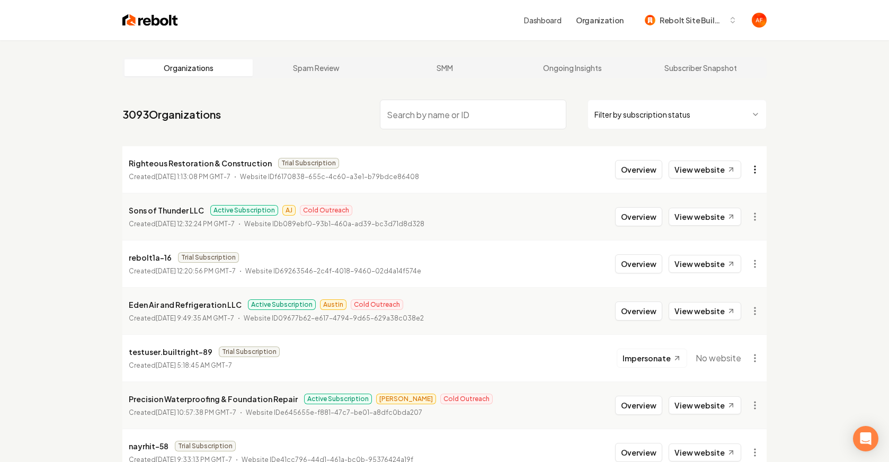
click at [756, 166] on html "Dashboard Organization Rebolt Site Builder Organizations Spam Review SMM Ongoin…" at bounding box center [444, 231] width 889 height 462
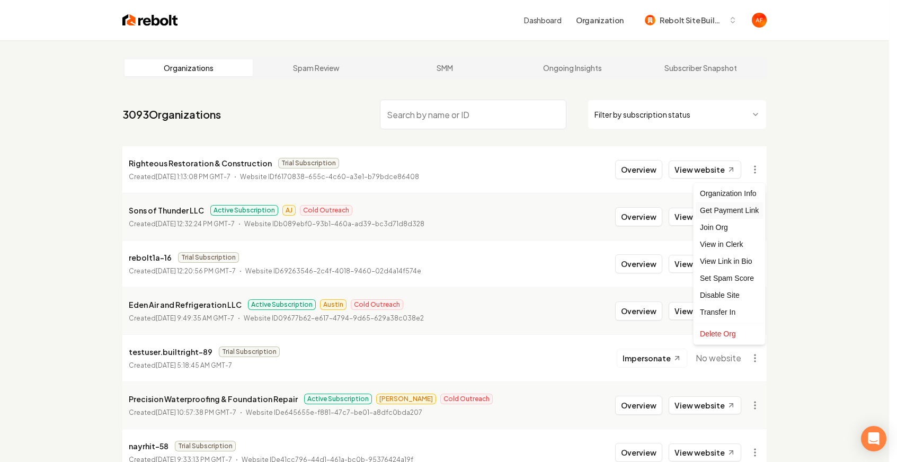
click at [727, 213] on div "Get Payment Link" at bounding box center [729, 210] width 67 height 17
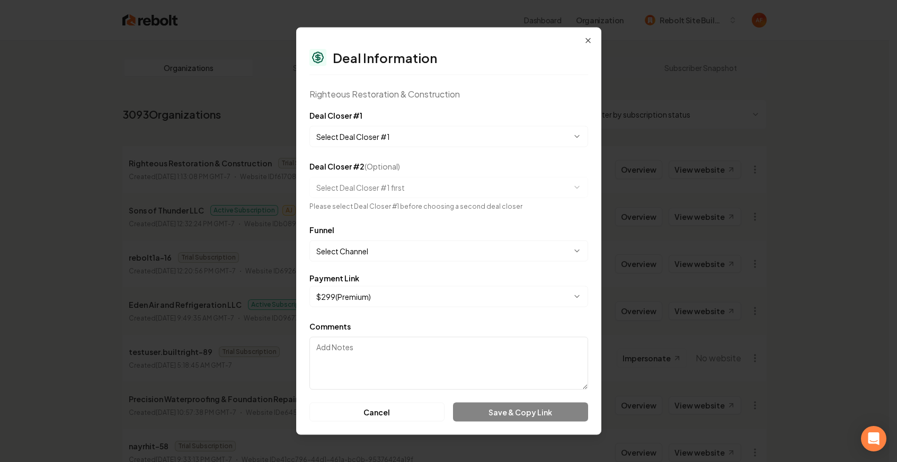
click at [441, 135] on body "Dashboard Organization Rebolt Site Builder Organizations Spam Review SMM Ongoin…" at bounding box center [444, 231] width 889 height 462
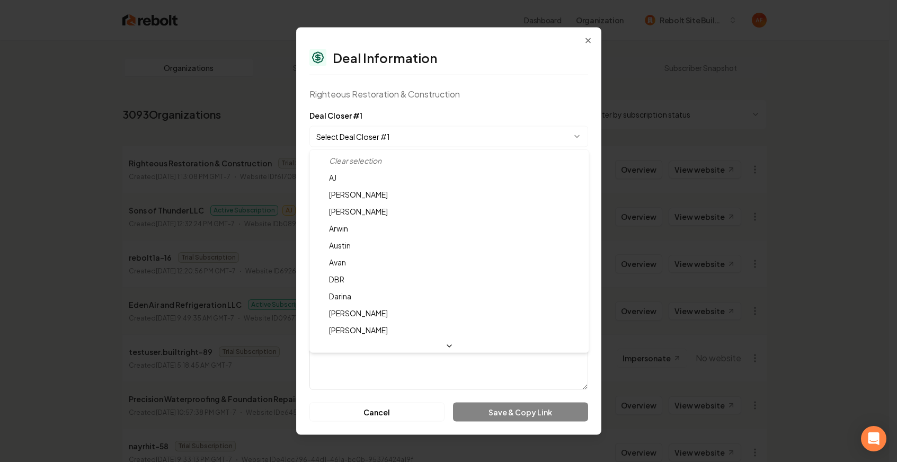
select select "**********"
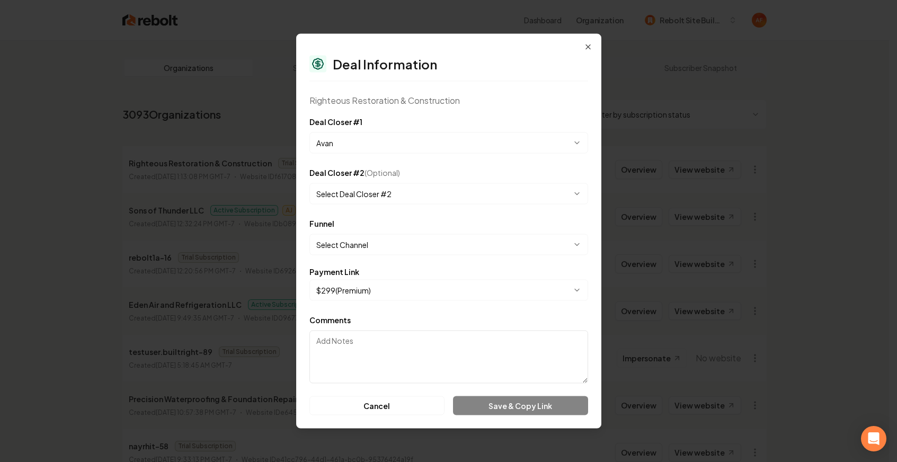
click at [375, 236] on body "Dashboard Organization Rebolt Site Builder Organizations Spam Review SMM Ongoin…" at bounding box center [444, 231] width 889 height 462
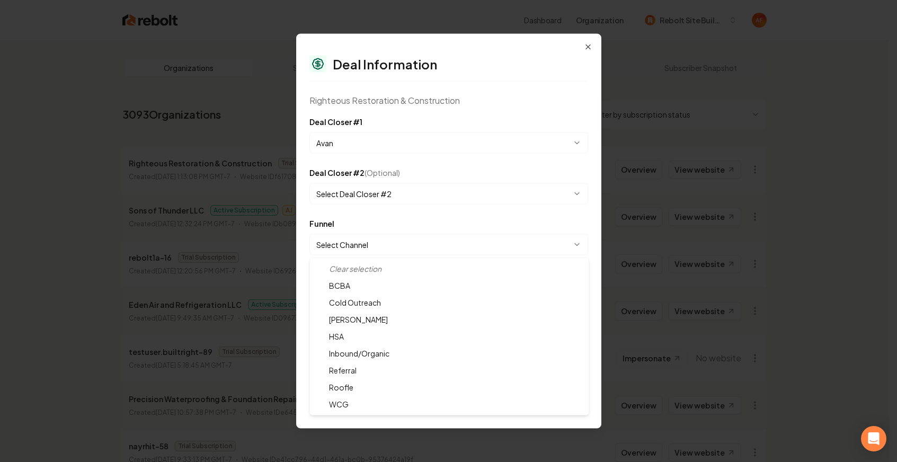
select select "**********"
drag, startPoint x: 371, startPoint y: 297, endPoint x: 409, endPoint y: 331, distance: 50.6
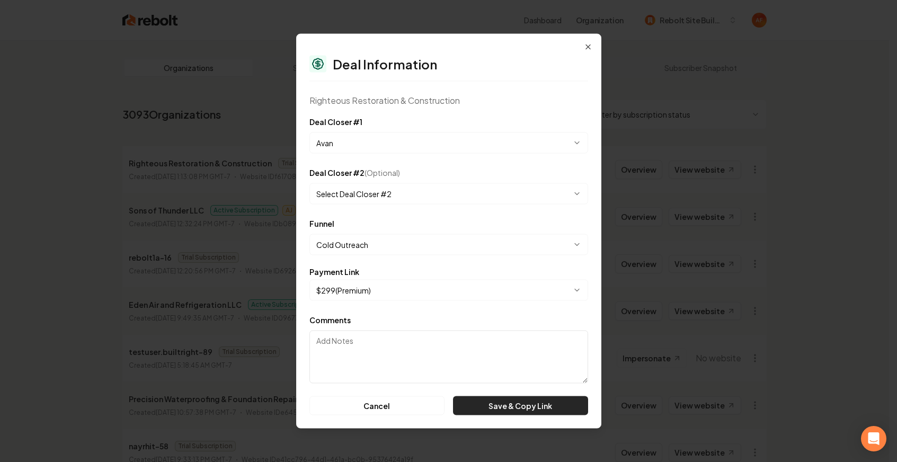
click at [505, 404] on button "Save & Copy Link" at bounding box center [520, 405] width 135 height 19
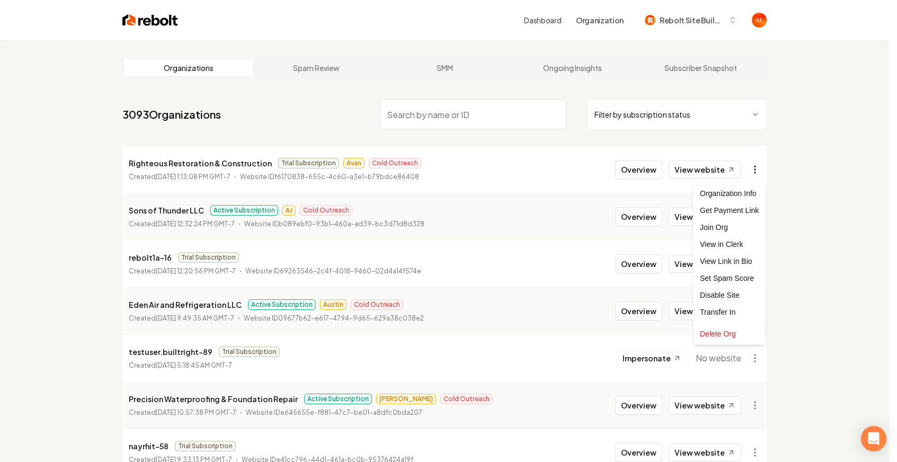
click at [753, 173] on html "Dashboard Organization Rebolt Site Builder Organizations Spam Review SMM Ongoin…" at bounding box center [448, 231] width 897 height 462
click at [727, 212] on div "Get Payment Link" at bounding box center [729, 210] width 67 height 17
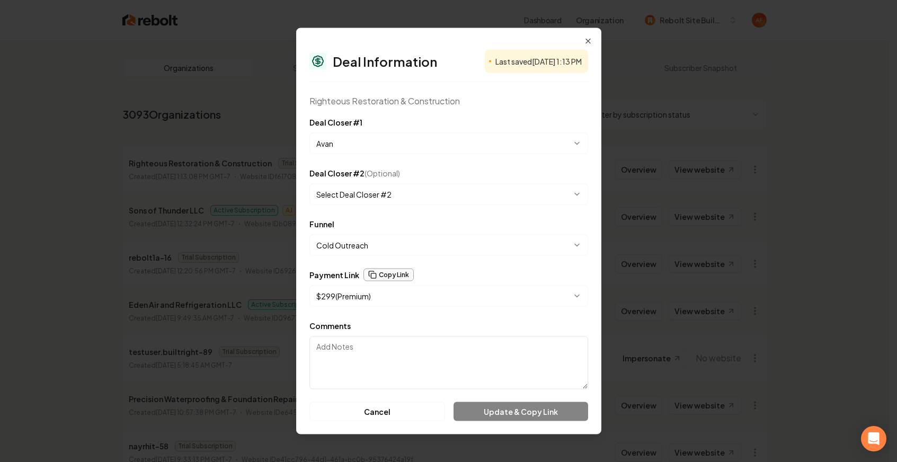
click at [385, 274] on button "Copy Link" at bounding box center [388, 275] width 50 height 13
click at [586, 40] on icon "button" at bounding box center [588, 41] width 8 height 8
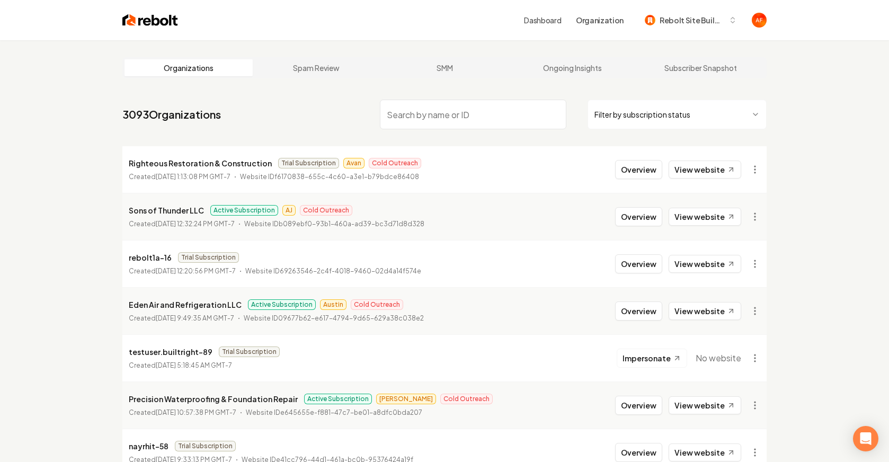
click at [314, 126] on nav "3093 Organizations Filter by subscription status" at bounding box center [444, 118] width 644 height 47
click at [686, 164] on link "View website" at bounding box center [705, 170] width 73 height 18
click at [635, 175] on button "Overview" at bounding box center [638, 169] width 47 height 19
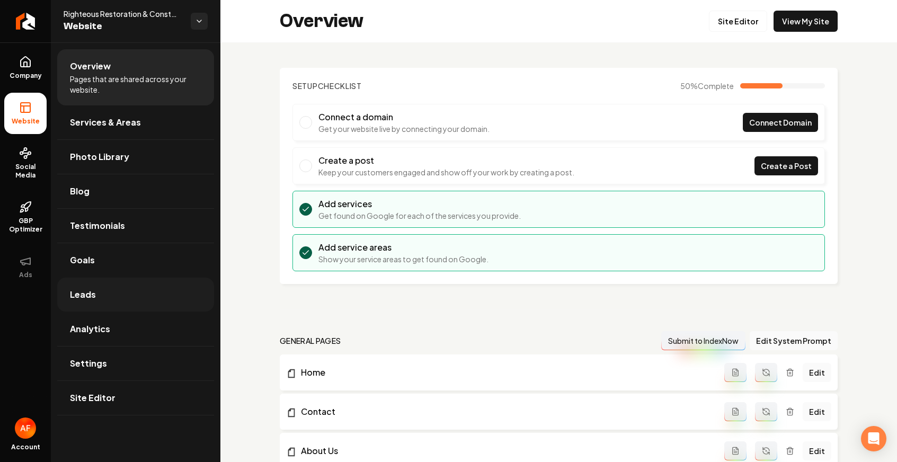
click at [111, 292] on link "Leads" at bounding box center [135, 295] width 157 height 34
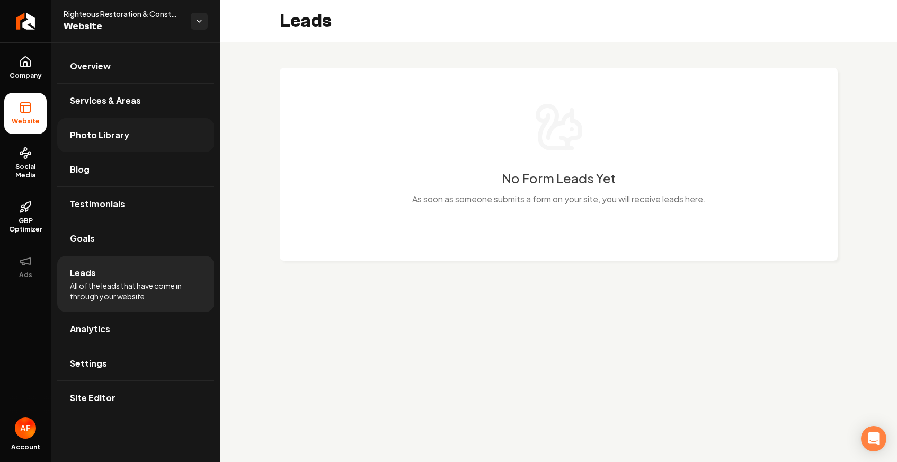
click at [103, 137] on span "Photo Library" at bounding box center [99, 135] width 59 height 13
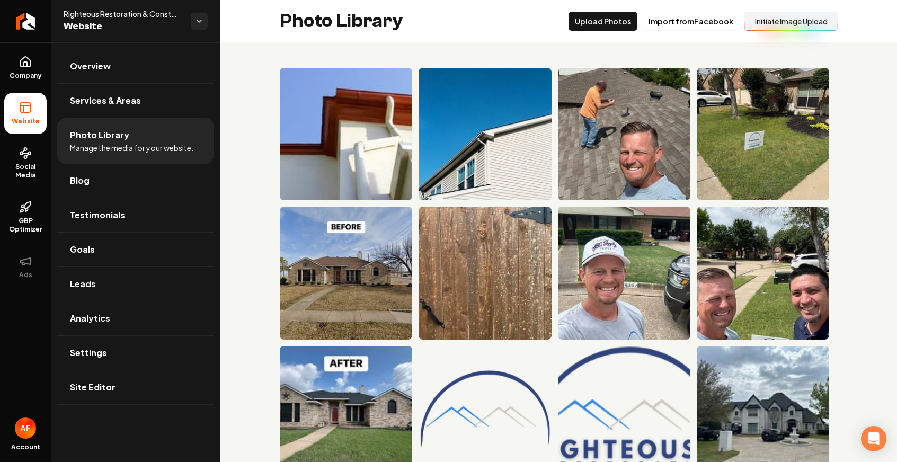
click at [812, 24] on button "Initiate Image Upload" at bounding box center [790, 21] width 93 height 19
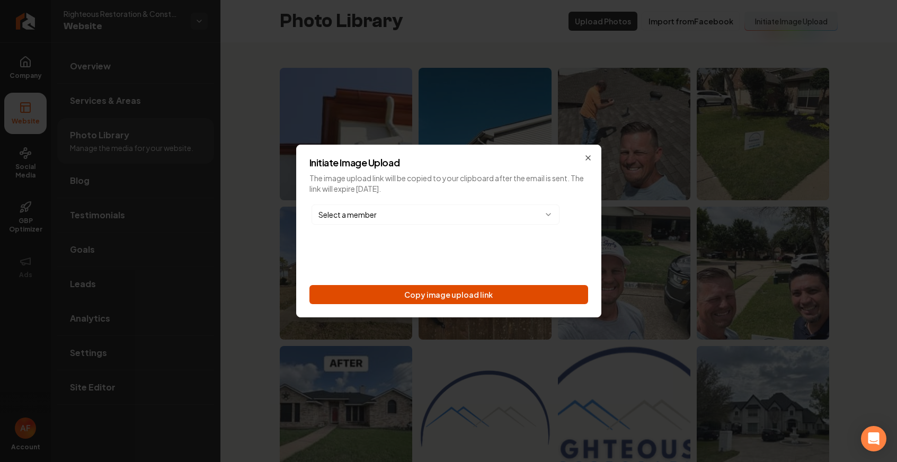
click at [494, 296] on button "Copy image upload link" at bounding box center [448, 294] width 279 height 19
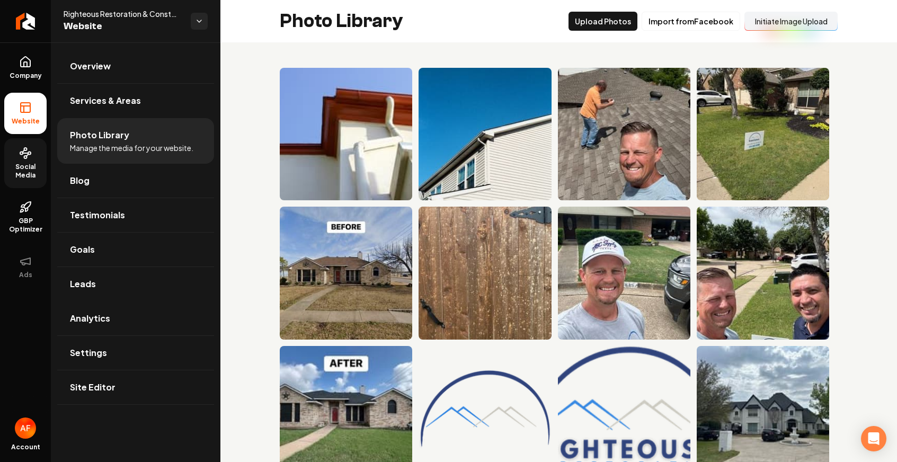
click at [8, 157] on link "Social Media" at bounding box center [25, 163] width 42 height 50
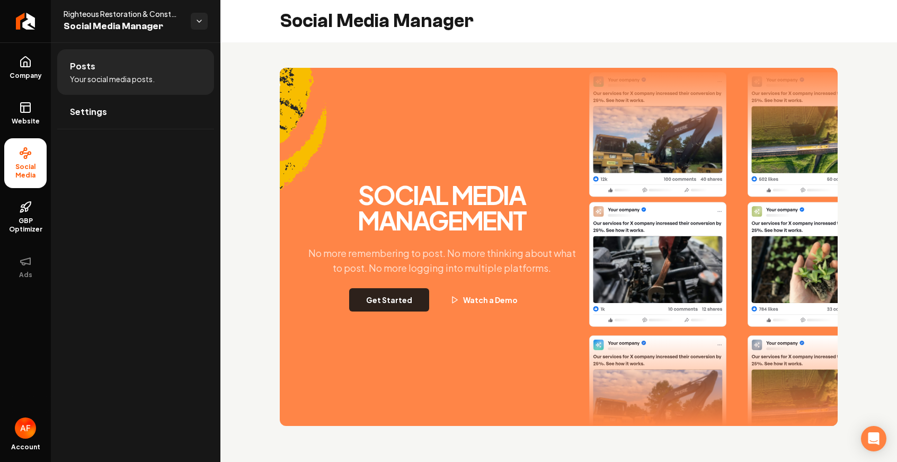
click at [397, 297] on button "Get Started" at bounding box center [389, 299] width 80 height 23
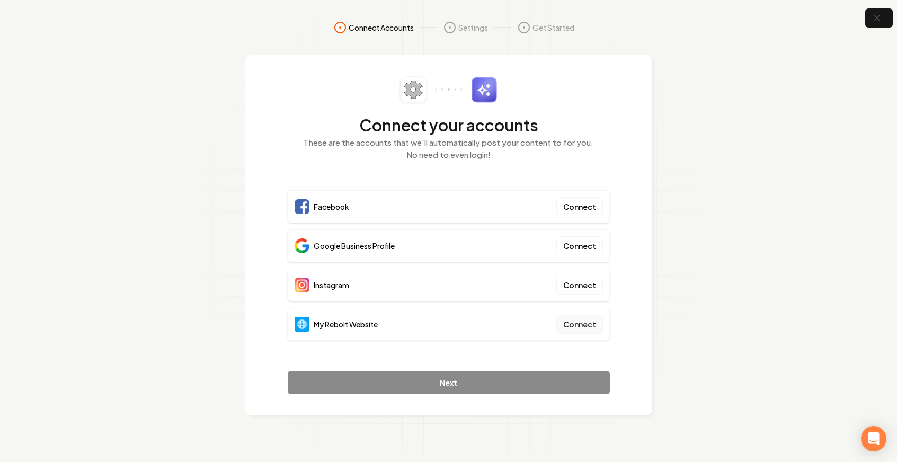
click at [590, 326] on button "Connect" at bounding box center [579, 324] width 47 height 19
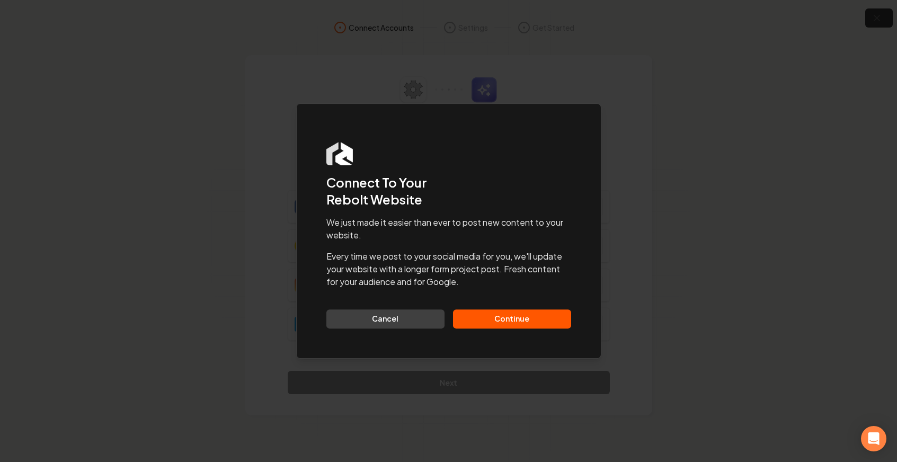
click at [466, 322] on button "Continue" at bounding box center [512, 318] width 118 height 19
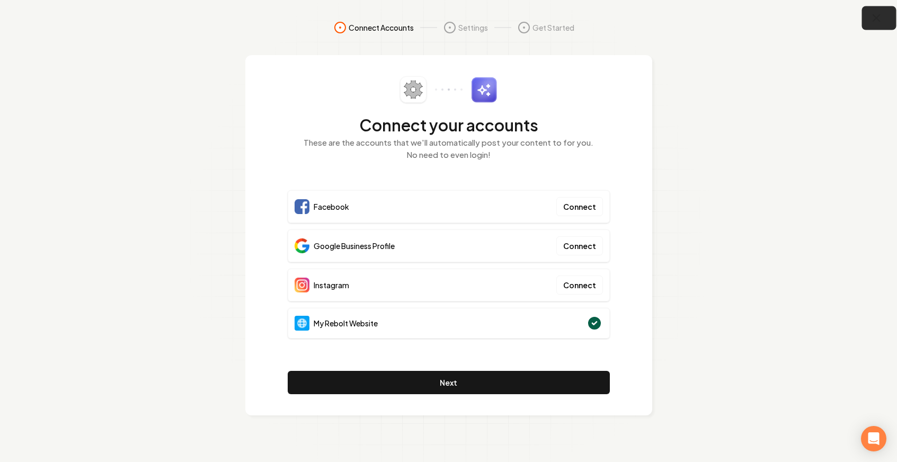
click at [867, 13] on button "button" at bounding box center [879, 18] width 34 height 24
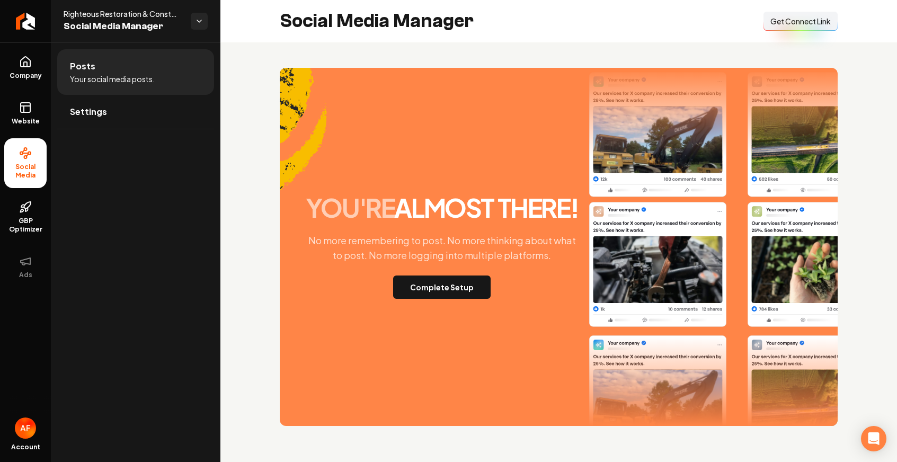
click at [783, 24] on span "Get Connect Link" at bounding box center [800, 21] width 60 height 11
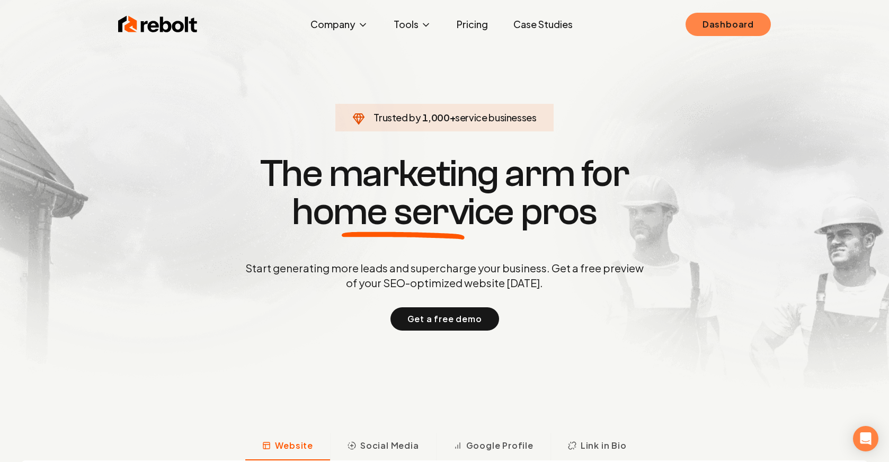
click at [721, 31] on link "Dashboard" at bounding box center [728, 24] width 85 height 23
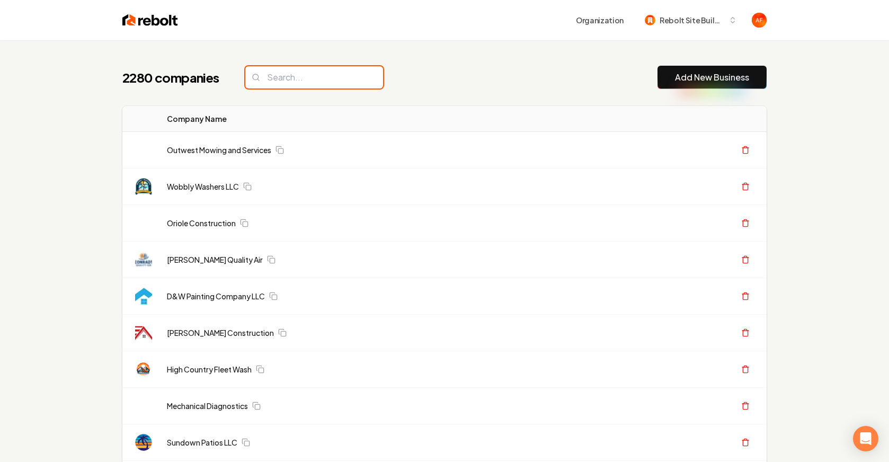
click at [275, 82] on input "search" at bounding box center [314, 77] width 138 height 22
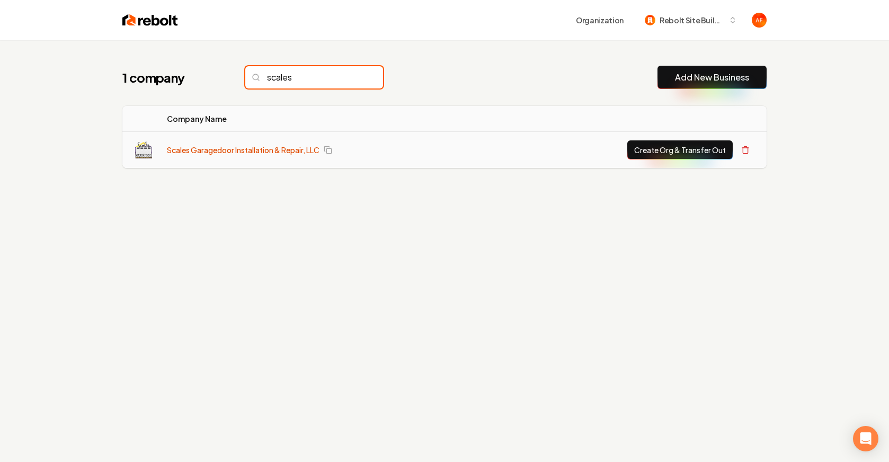
type input "scales"
click at [273, 148] on link "Scales Garagedoor Installation & Repair, LLC" at bounding box center [243, 150] width 153 height 11
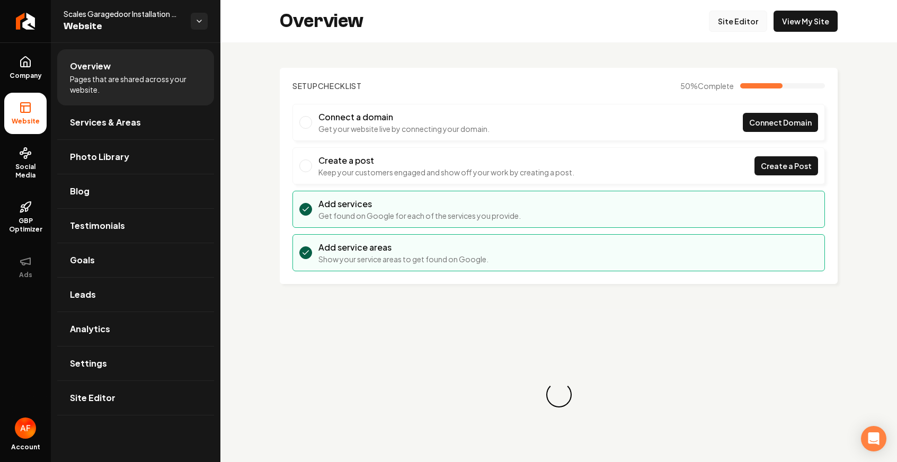
click at [737, 23] on link "Site Editor" at bounding box center [738, 21] width 58 height 21
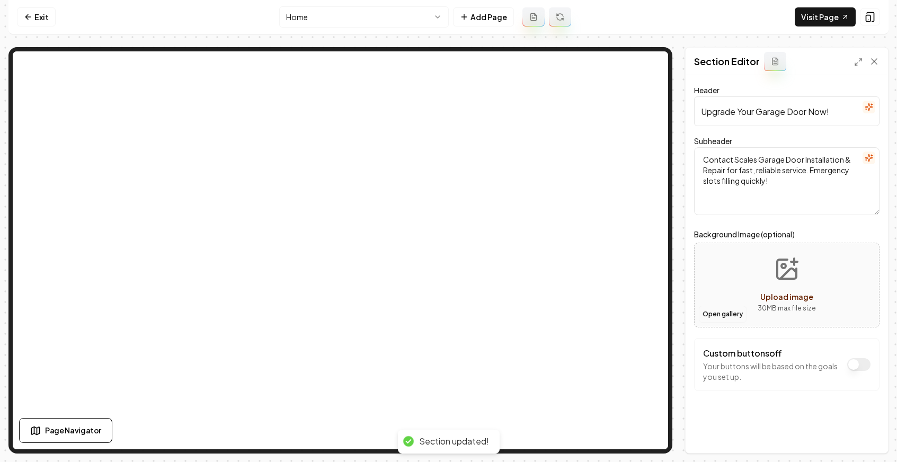
click at [721, 309] on button "Open gallery" at bounding box center [723, 314] width 48 height 17
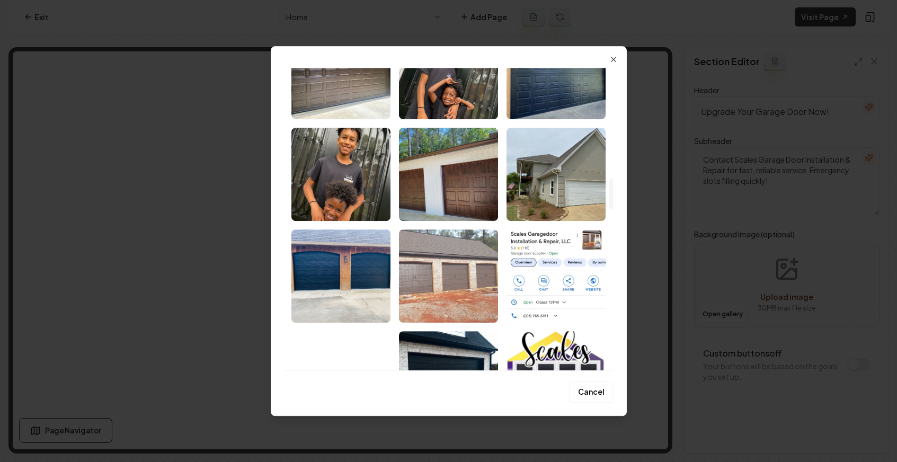
scroll to position [1094, 0]
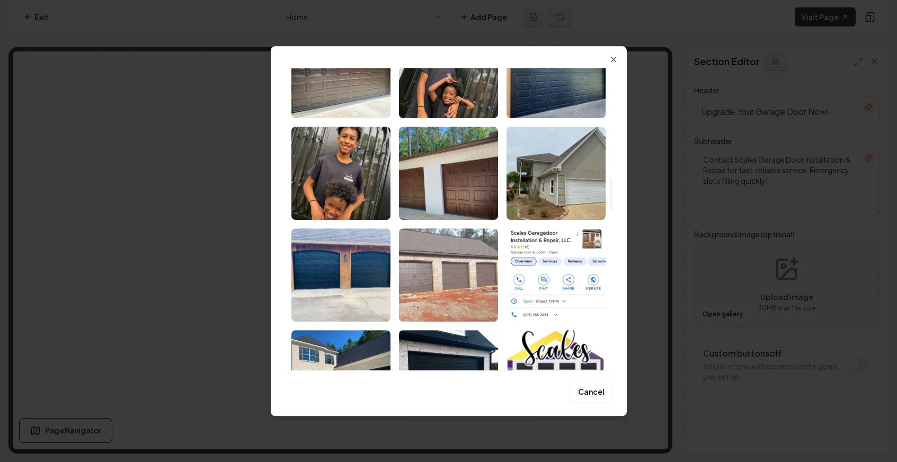
click at [453, 259] on img "Select image image_68bf38475c7cd75eb8c8c633.jpeg" at bounding box center [448, 274] width 99 height 93
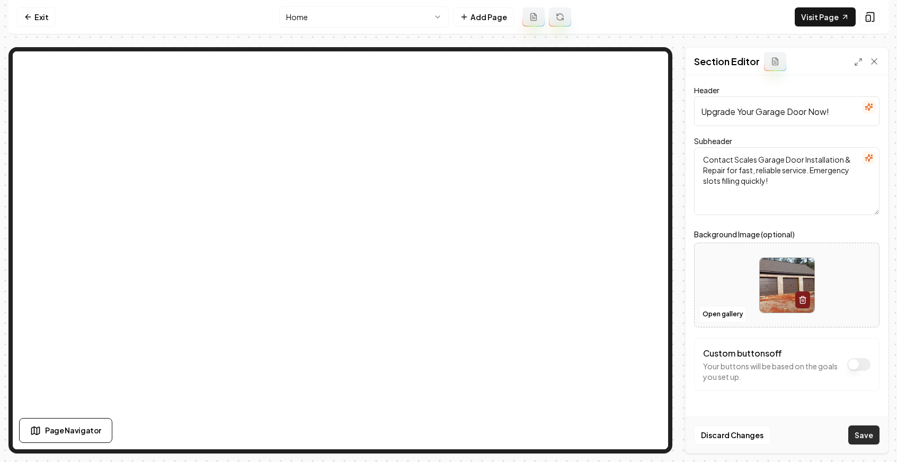
click at [876, 433] on button "Save" at bounding box center [863, 434] width 31 height 19
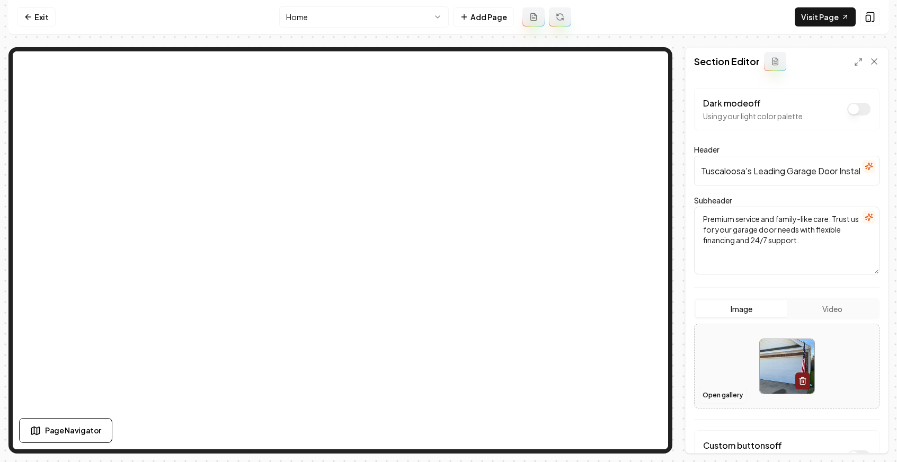
click at [719, 397] on button "Open gallery" at bounding box center [723, 395] width 48 height 17
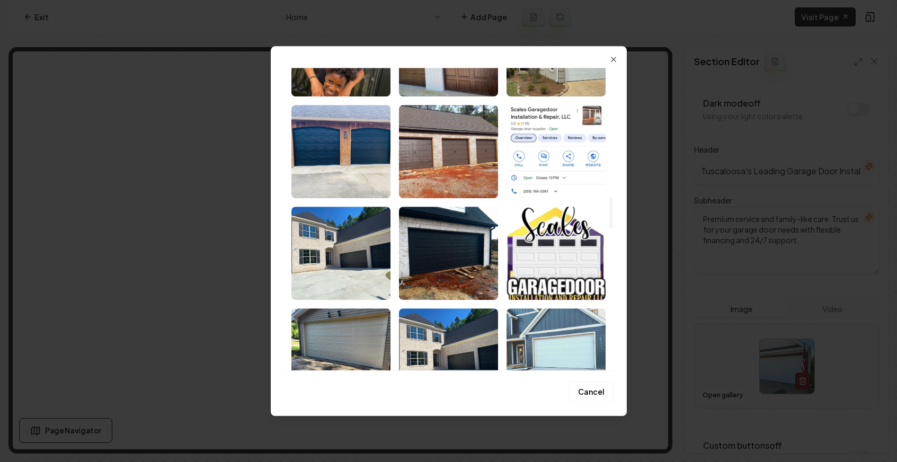
scroll to position [1116, 0]
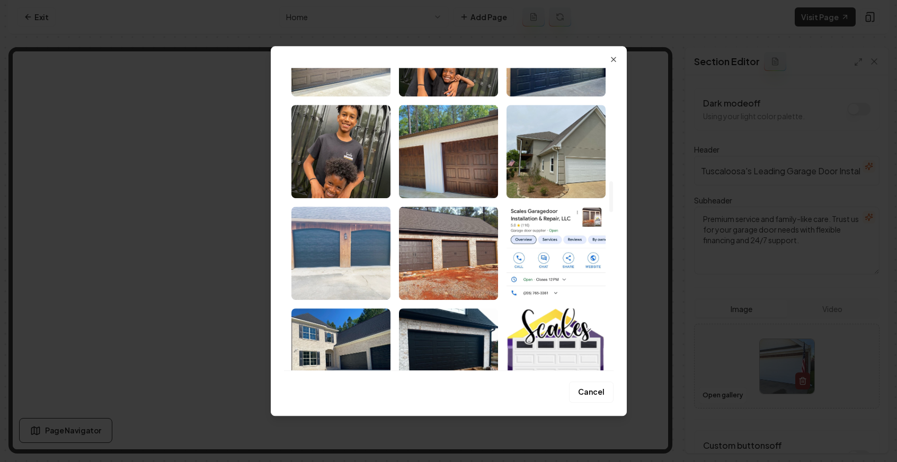
click at [342, 245] on img "Select image image_68bf38475c7cd75eb8c8d28c.jpeg" at bounding box center [340, 253] width 99 height 93
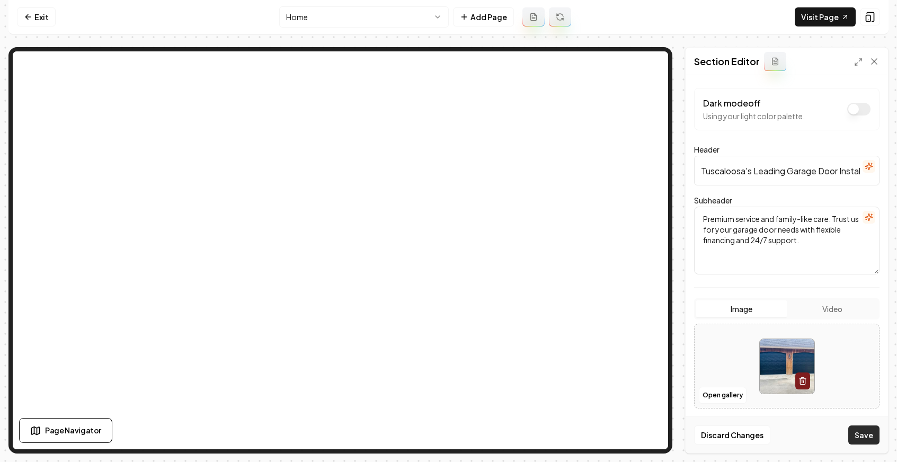
click at [869, 434] on button "Save" at bounding box center [863, 434] width 31 height 19
click at [708, 392] on button "Open gallery" at bounding box center [723, 395] width 48 height 17
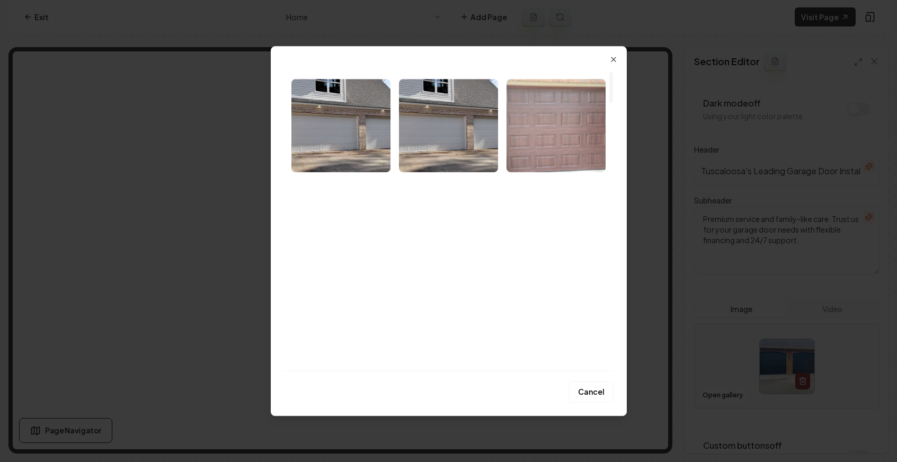
scroll to position [20, 0]
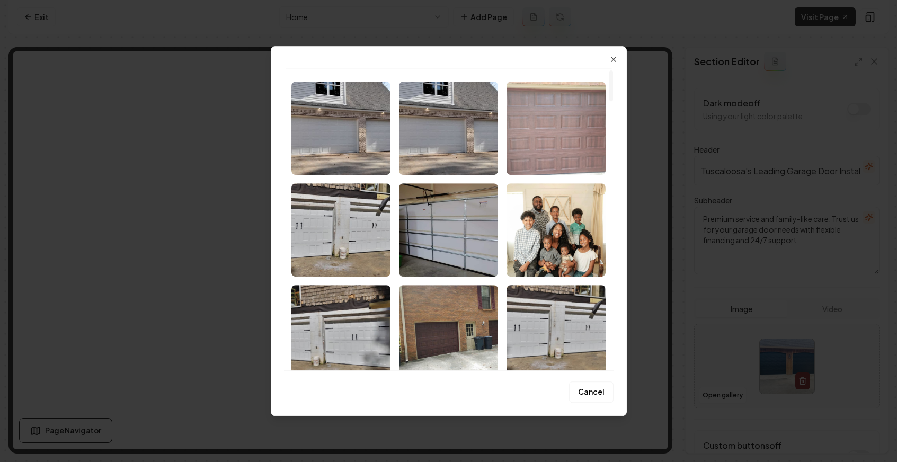
click at [552, 153] on img "Select image image_68bf38a75c7cd75eb8cc3b38.png" at bounding box center [555, 128] width 99 height 93
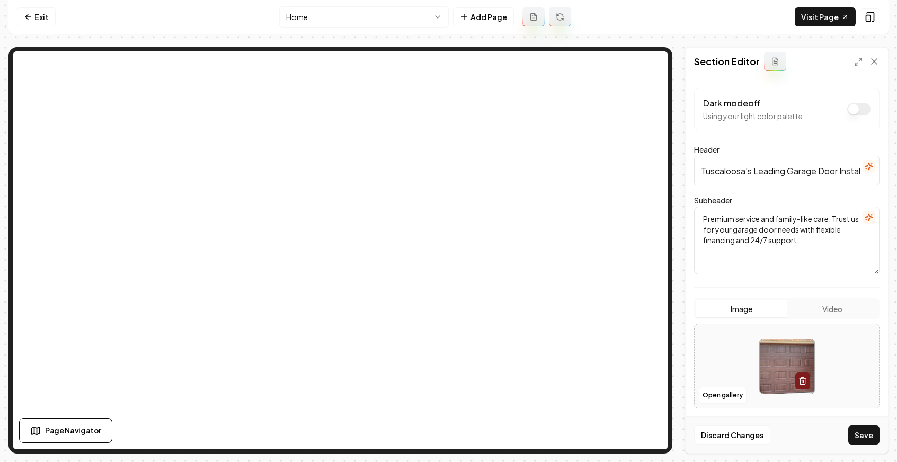
click at [847, 433] on div "Discard Changes Save" at bounding box center [787, 434] width 202 height 37
click at [858, 430] on button "Save" at bounding box center [863, 434] width 31 height 19
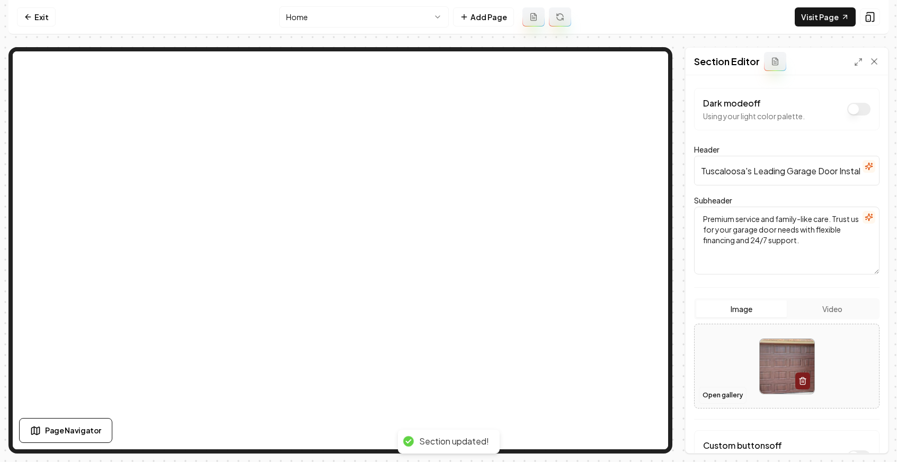
click at [726, 395] on button "Open gallery" at bounding box center [723, 395] width 48 height 17
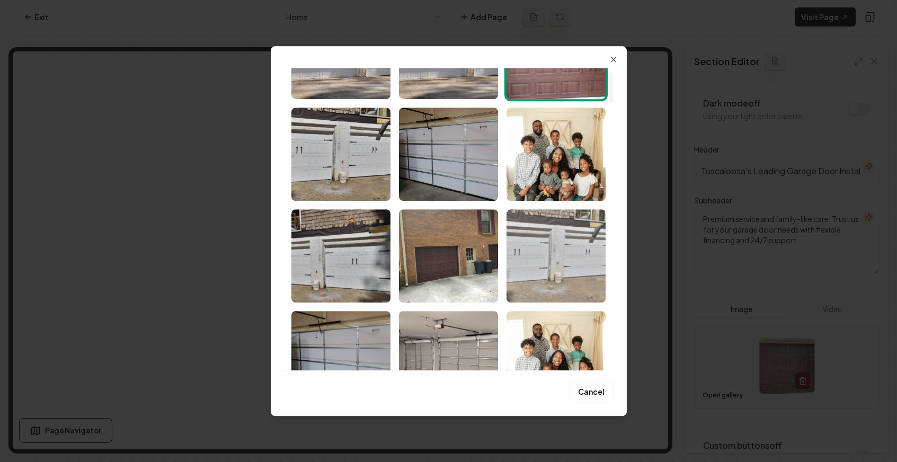
scroll to position [97, 0]
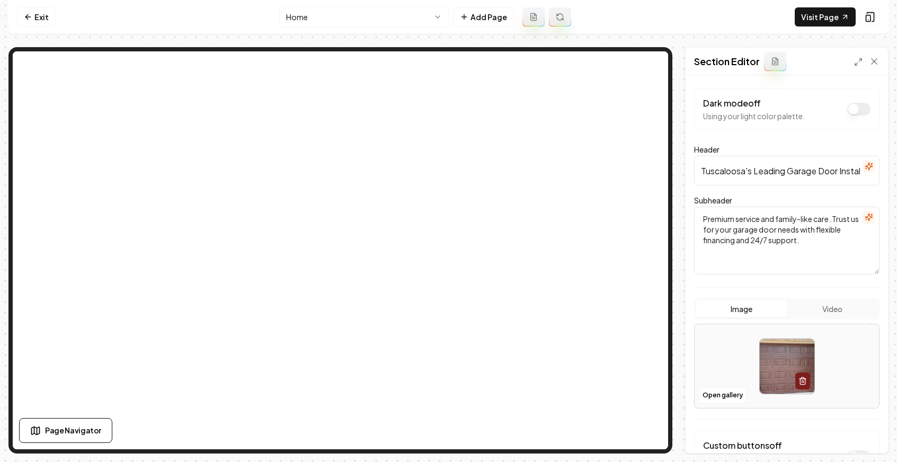
click at [725, 404] on div "Open gallery" at bounding box center [786, 366] width 185 height 85
click at [719, 393] on button "Open gallery" at bounding box center [723, 395] width 48 height 17
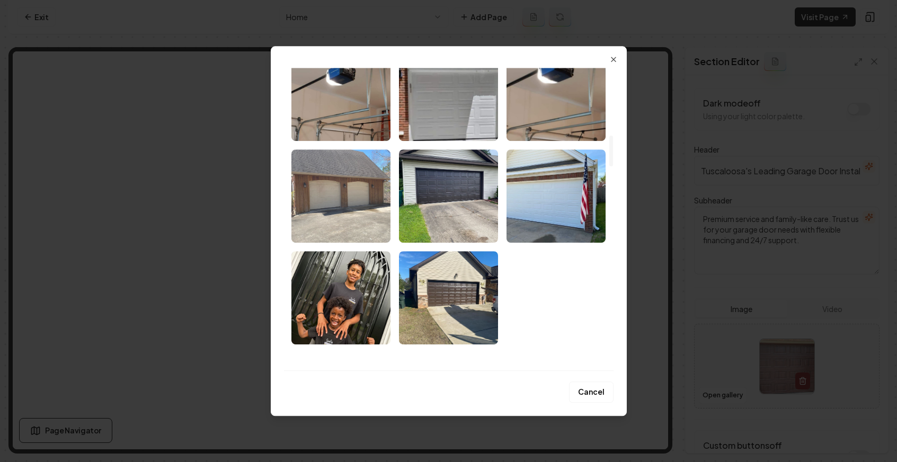
scroll to position [663, 0]
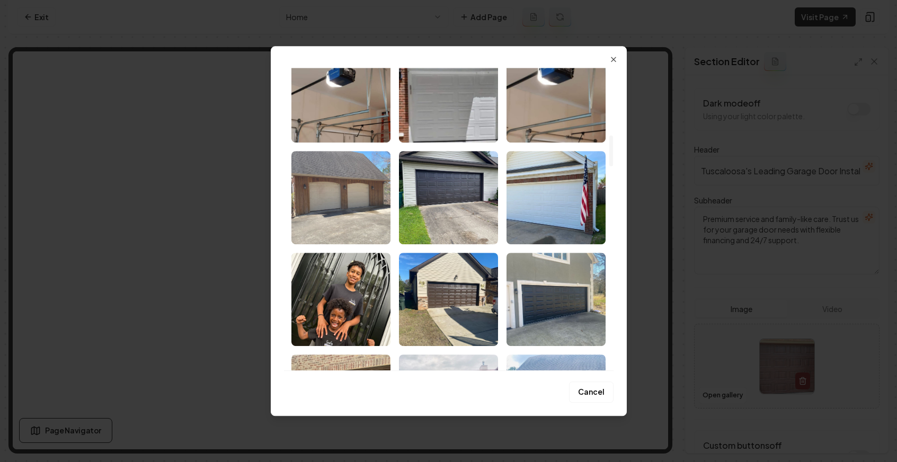
click at [363, 230] on img "Select image image_68bf38495c7cd75eb8c8e8f6.jpeg" at bounding box center [340, 197] width 99 height 93
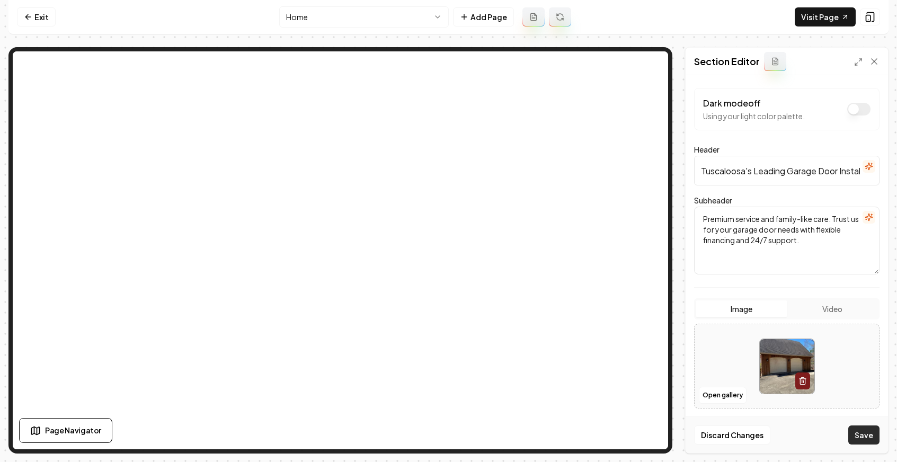
click at [861, 432] on button "Save" at bounding box center [863, 434] width 31 height 19
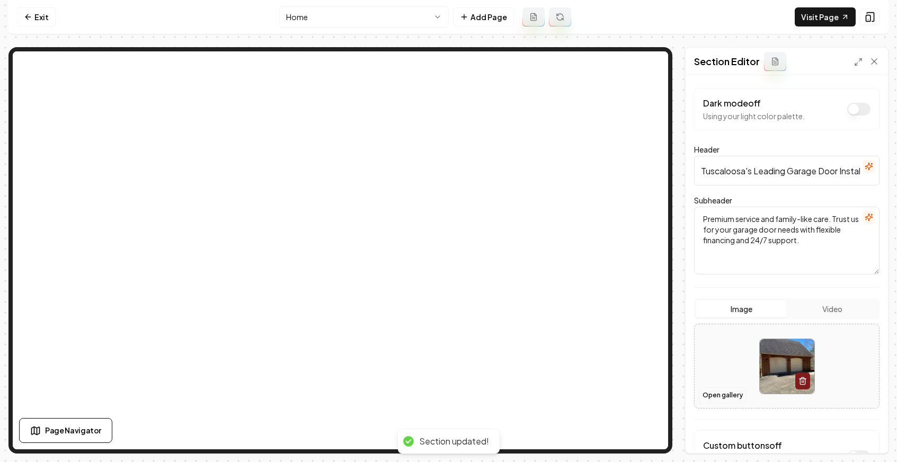
click at [711, 397] on button "Open gallery" at bounding box center [723, 395] width 48 height 17
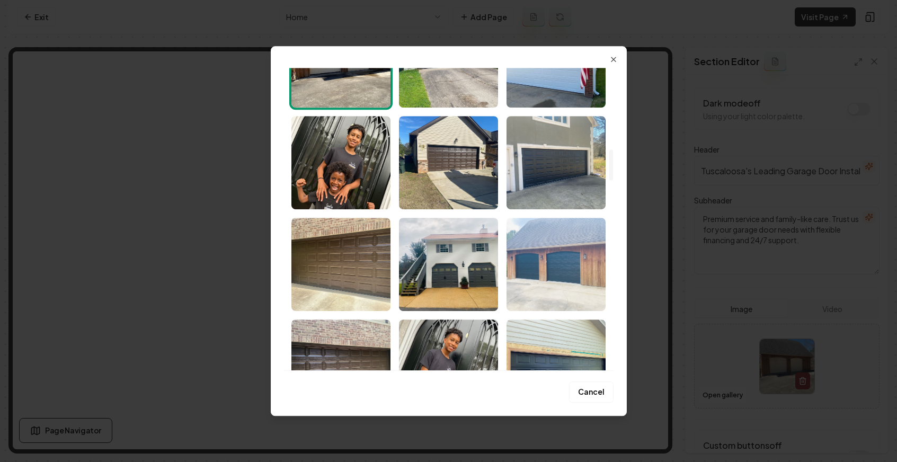
scroll to position [805, 0]
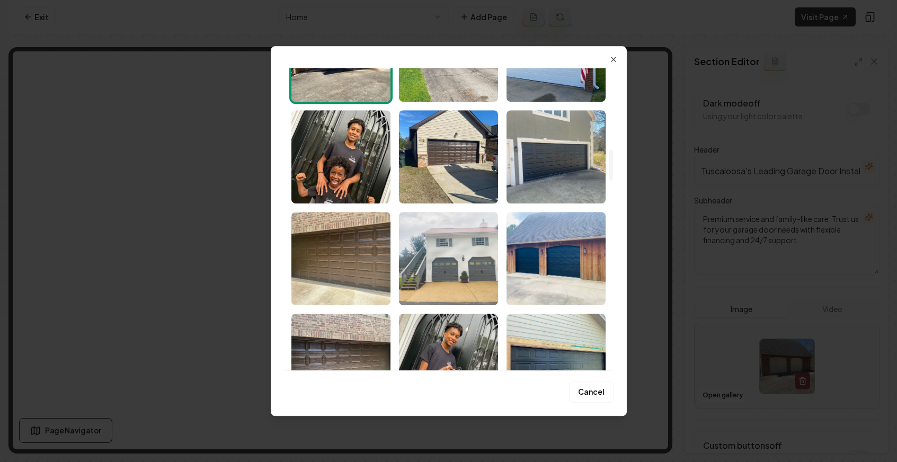
click at [480, 266] on img "Select image image_68bf38485c7cd75eb8c8d524.jpeg" at bounding box center [448, 258] width 99 height 93
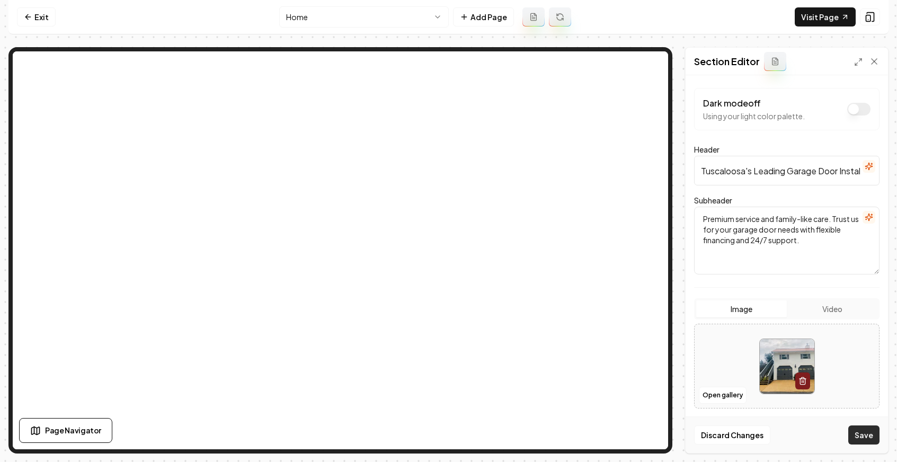
click at [852, 433] on button "Save" at bounding box center [863, 434] width 31 height 19
click at [715, 399] on button "Open gallery" at bounding box center [723, 395] width 48 height 17
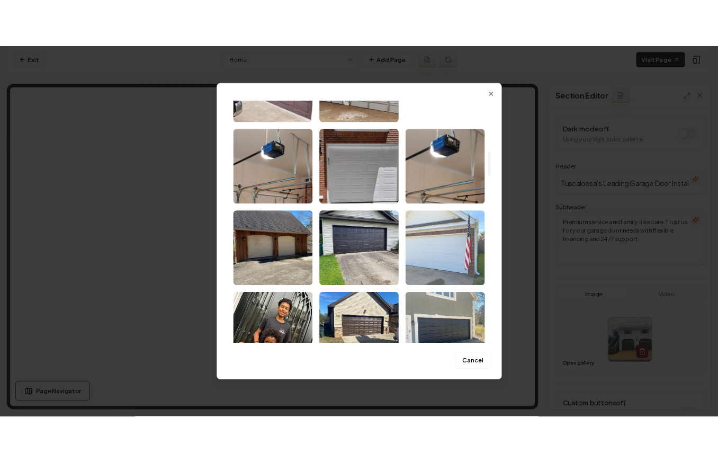
scroll to position [686, 0]
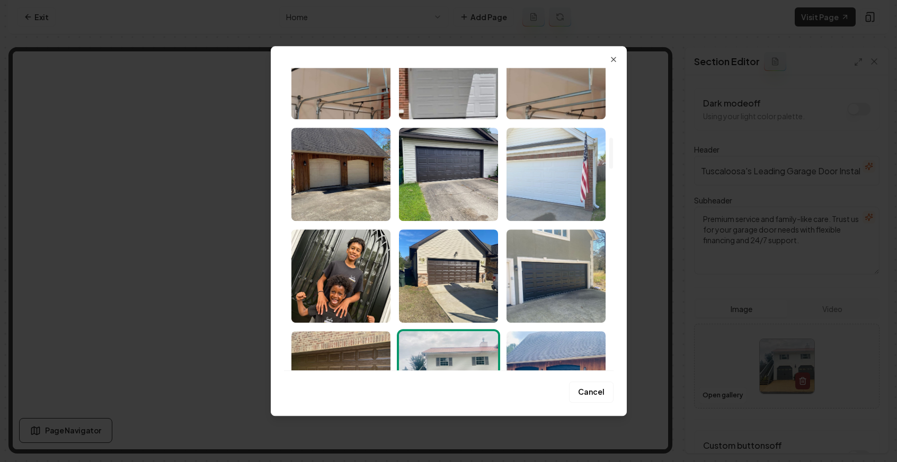
click at [562, 193] on img "Select image image_68bf38485c7cd75eb8c8de9d.jpeg" at bounding box center [555, 174] width 99 height 93
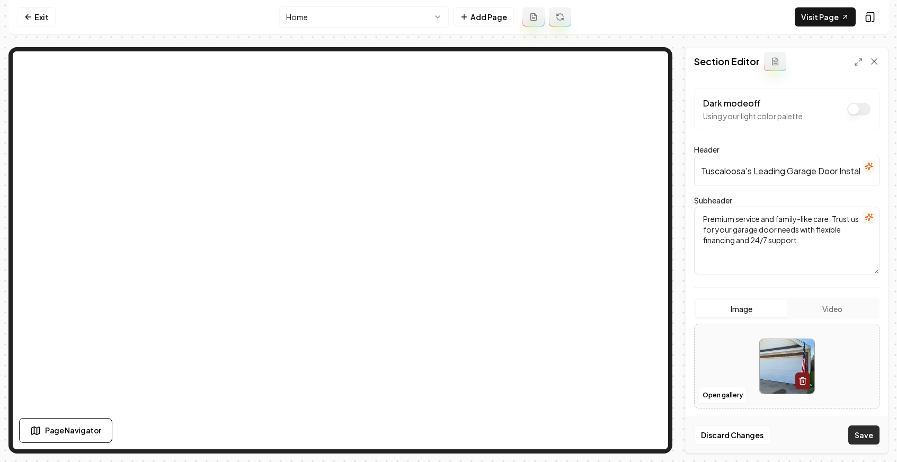
click at [851, 437] on button "Save" at bounding box center [863, 434] width 31 height 19
click at [835, 19] on link "Visit Page" at bounding box center [825, 16] width 61 height 19
click at [45, 23] on link "Exit" at bounding box center [36, 16] width 39 height 19
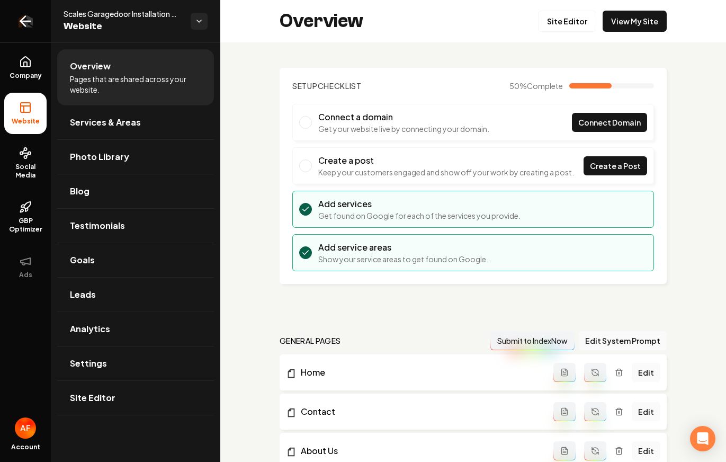
click at [19, 26] on icon "Return to dashboard" at bounding box center [25, 21] width 17 height 17
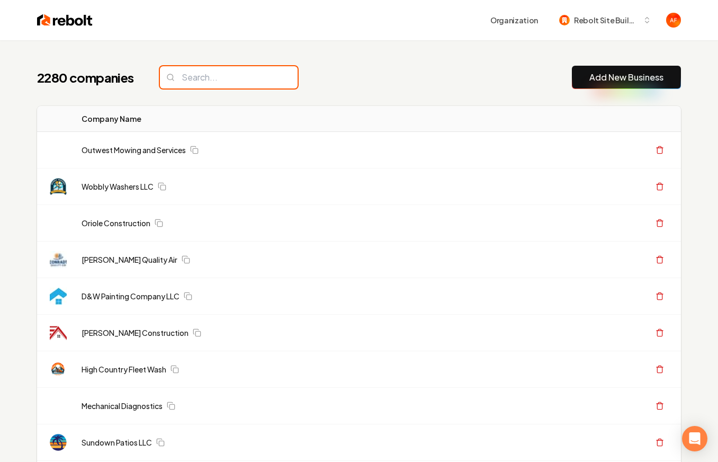
click at [212, 86] on input "search" at bounding box center [229, 77] width 138 height 22
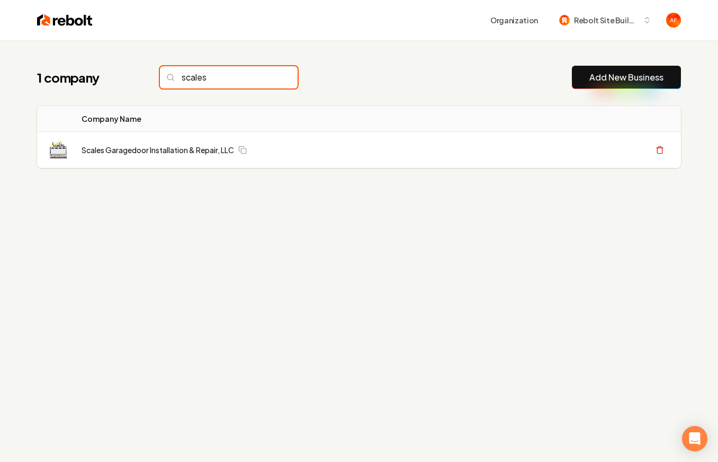
type input "scales"
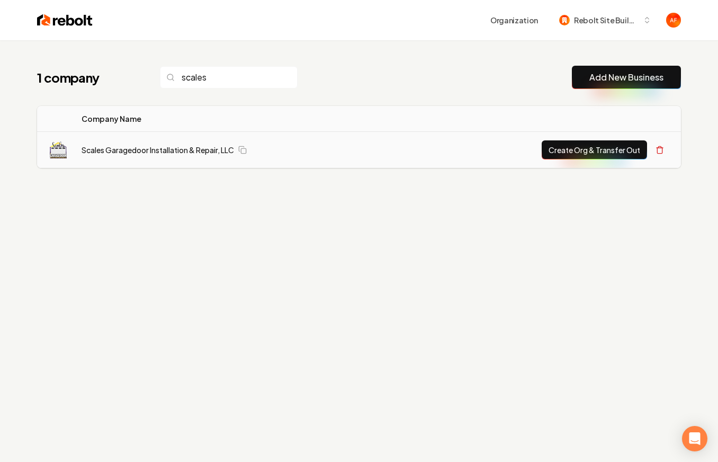
click at [563, 155] on button "Create Org & Transfer Out" at bounding box center [594, 149] width 105 height 19
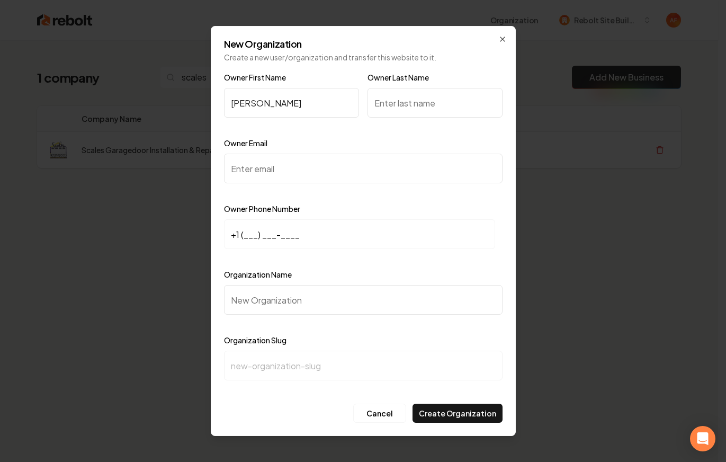
type input "Jeremy"
drag, startPoint x: 237, startPoint y: 144, endPoint x: 244, endPoint y: 161, distance: 18.8
click at [238, 145] on label "Owner Email" at bounding box center [245, 143] width 43 height 10
click at [238, 154] on input "Owner Email" at bounding box center [363, 169] width 279 height 30
click at [244, 161] on input "Owner Email" at bounding box center [363, 169] width 279 height 30
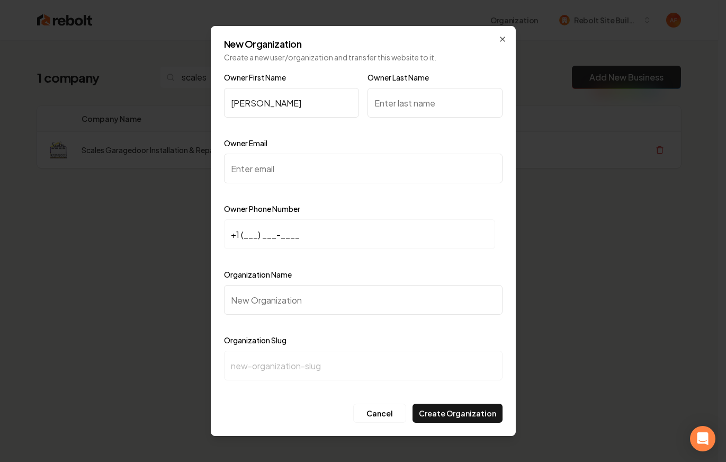
paste input "scalesgarage@gmail.com"
type input "scalesgarage@gmail.com"
click at [241, 235] on input "+1 (___) ___-____" at bounding box center [359, 234] width 271 height 30
paste input "205) 765-3361"
type input "+1 (205) 765-3361"
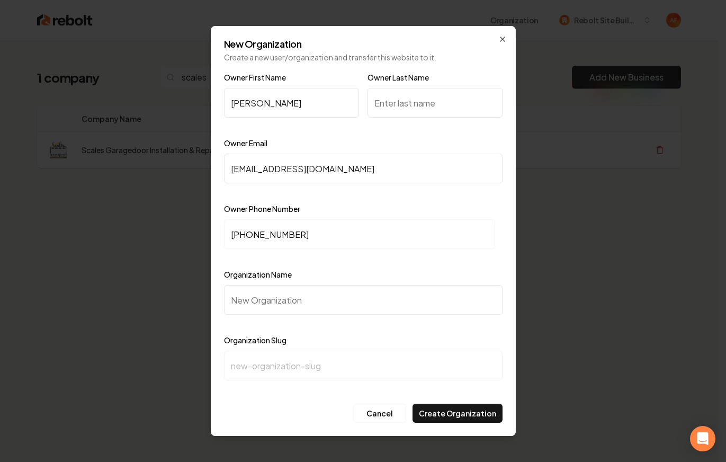
click at [253, 306] on input "Organization Name" at bounding box center [363, 300] width 279 height 30
paste input "Scales Garagedoor Installation & Repair, LLC Garagedoor"
type input "Scales Garagedoor Installation & Repair, LLC Garagedoor"
type input "scales-garagedoor-installation-repair-llc-garagedoor"
drag, startPoint x: 460, startPoint y: 297, endPoint x: 411, endPoint y: 300, distance: 48.8
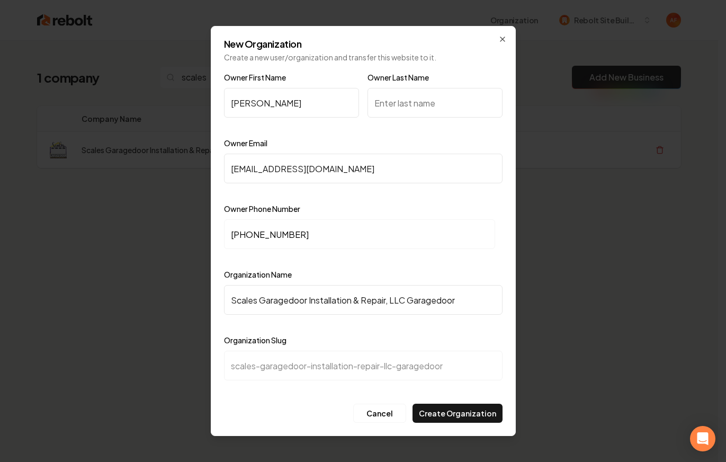
click at [411, 300] on input "Scales Garagedoor Installation & Repair, LLC Garagedoor" at bounding box center [363, 300] width 279 height 30
type input "Scales Garagedoor Installation & Repair, LLC"
type input "scales-garagedoor-installation-repair-llc"
type input "Scales Garagedoor Installation & Repair, LLC"
click at [413, 103] on input "Owner Last Name" at bounding box center [435, 103] width 135 height 30
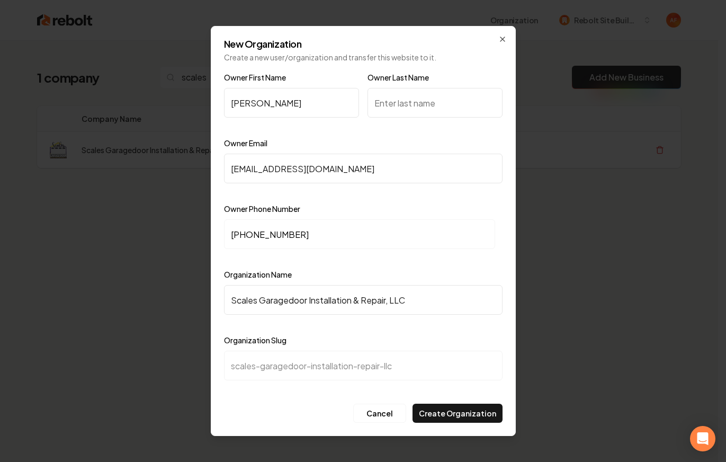
click at [406, 112] on input "Owner Last Name" at bounding box center [435, 103] width 135 height 30
click at [407, 98] on input "Owner Last Name" at bounding box center [435, 103] width 135 height 30
click at [408, 103] on input "Owner Last Name" at bounding box center [435, 103] width 135 height 30
type input "Scales"
click at [449, 415] on button "Create Organization" at bounding box center [458, 413] width 90 height 19
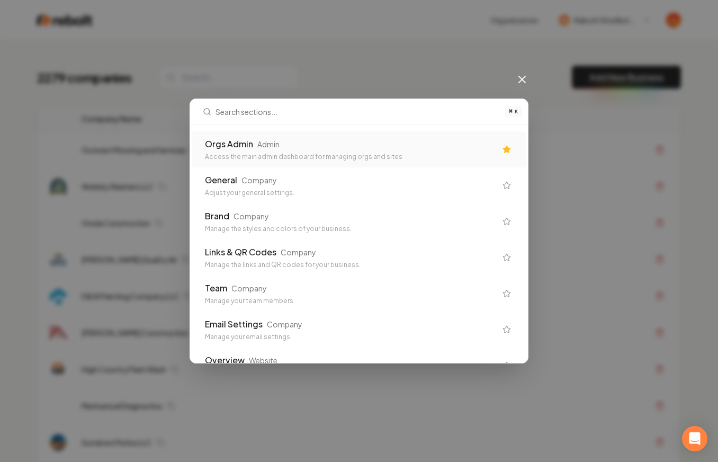
click at [430, 149] on div "Orgs Admin Admin" at bounding box center [350, 144] width 291 height 13
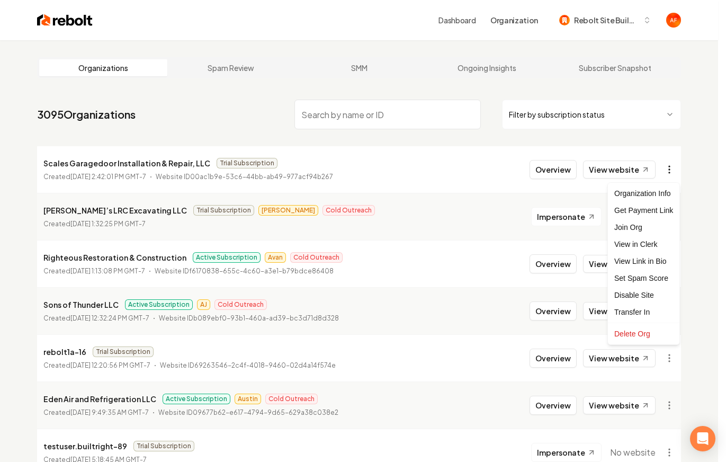
click at [671, 175] on html "Dashboard Organization Rebolt Site Builder Organizations Spam Review SMM Ongoin…" at bounding box center [363, 231] width 726 height 462
click at [629, 208] on div "Get Payment Link" at bounding box center [643, 210] width 67 height 17
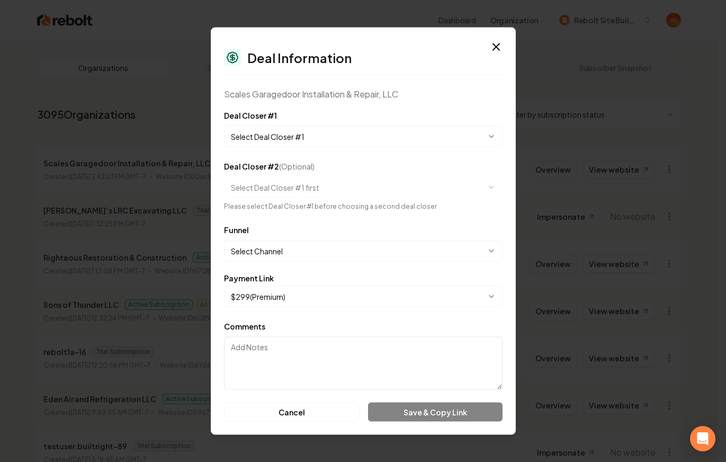
drag, startPoint x: 313, startPoint y: 148, endPoint x: 316, endPoint y: 143, distance: 6.5
click at [315, 144] on form "**********" at bounding box center [363, 265] width 279 height 313
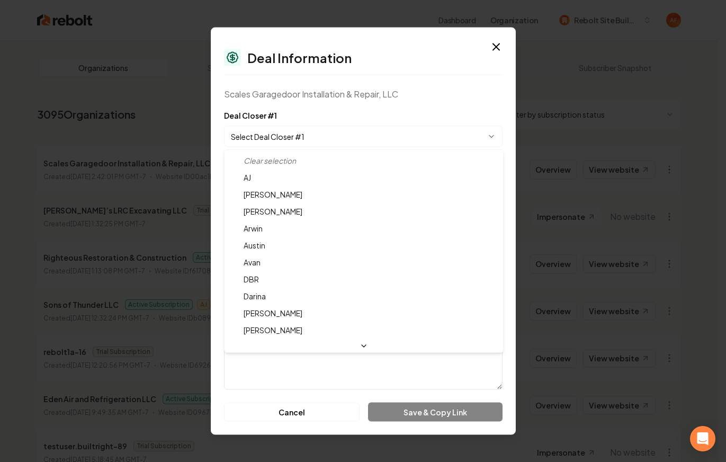
click at [316, 143] on body "Dashboard Organization Rebolt Site Builder Organizations Spam Review SMM Ongoin…" at bounding box center [359, 231] width 718 height 462
select select "**********"
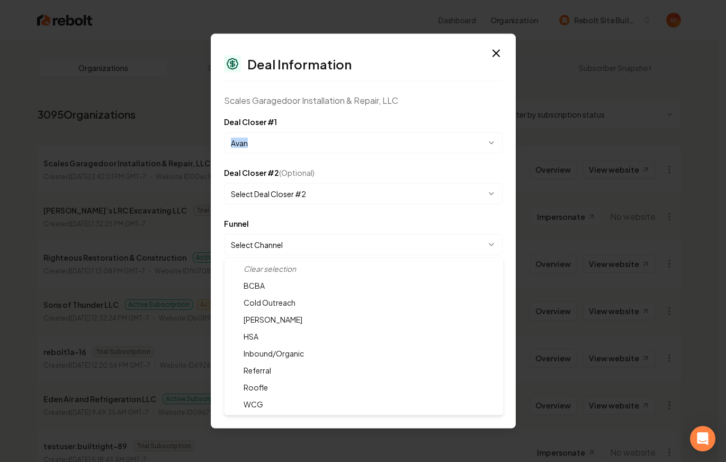
click at [291, 249] on body "Dashboard Organization Rebolt Site Builder Organizations Spam Review SMM Ongoin…" at bounding box center [359, 231] width 718 height 462
select select "**********"
drag, startPoint x: 294, startPoint y: 296, endPoint x: 321, endPoint y: 327, distance: 41.0
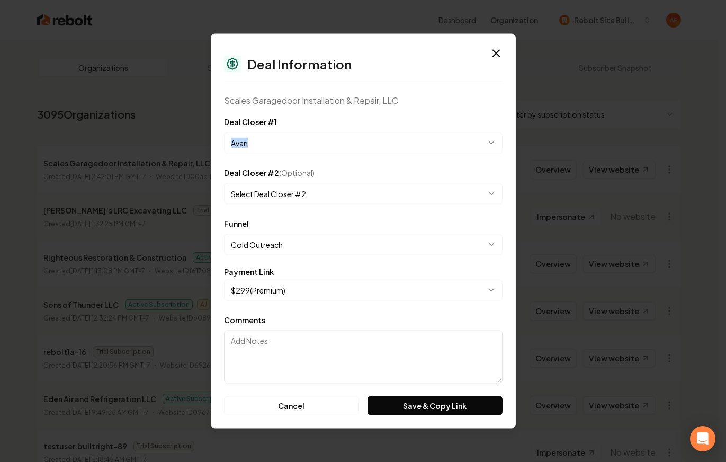
drag, startPoint x: 410, startPoint y: 405, endPoint x: 406, endPoint y: 393, distance: 13.2
click at [410, 405] on button "Save & Copy Link" at bounding box center [435, 405] width 135 height 19
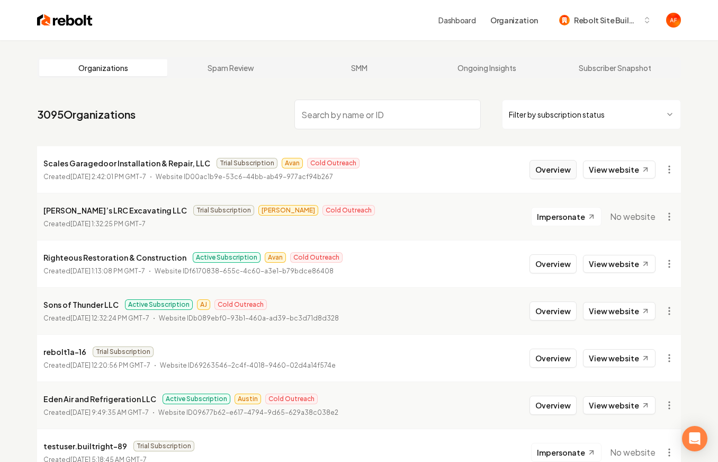
click at [565, 167] on button "Overview" at bounding box center [553, 169] width 47 height 19
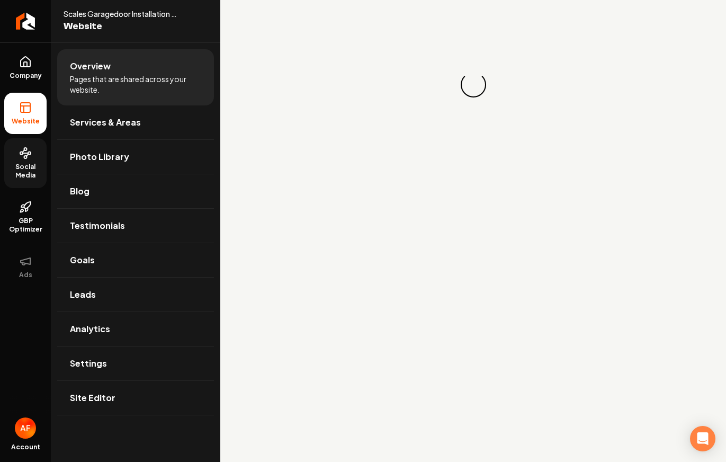
click at [22, 149] on icon at bounding box center [25, 153] width 13 height 13
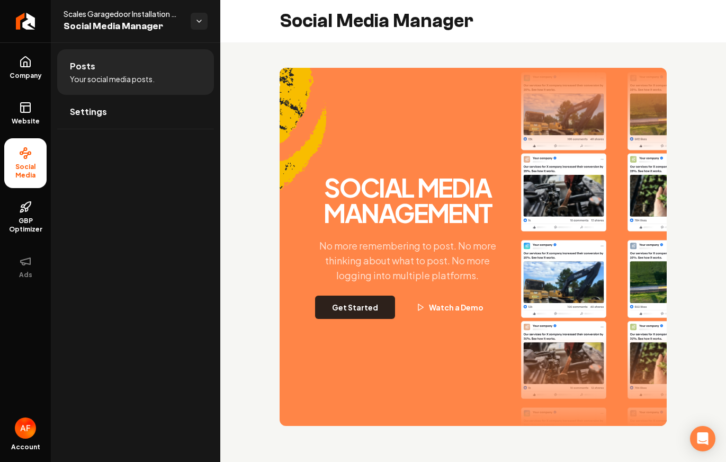
click at [358, 302] on button "Get Started" at bounding box center [355, 307] width 80 height 23
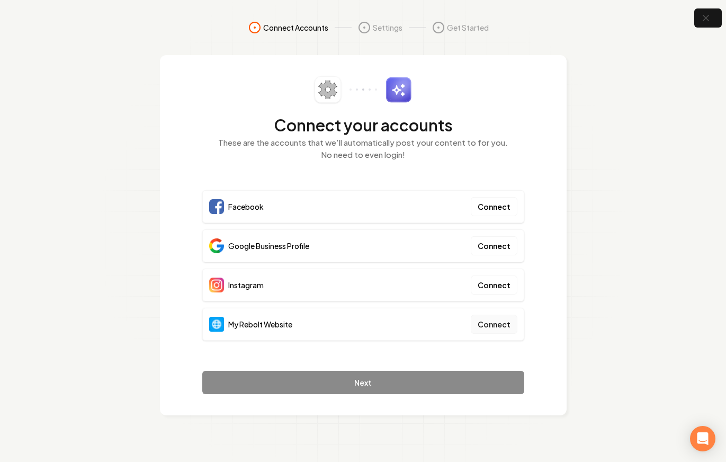
click at [506, 327] on button "Connect" at bounding box center [494, 324] width 47 height 19
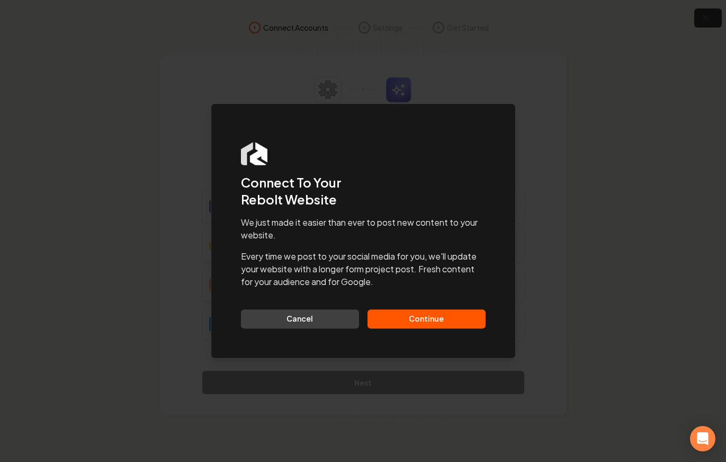
click at [428, 312] on button "Continue" at bounding box center [427, 318] width 118 height 19
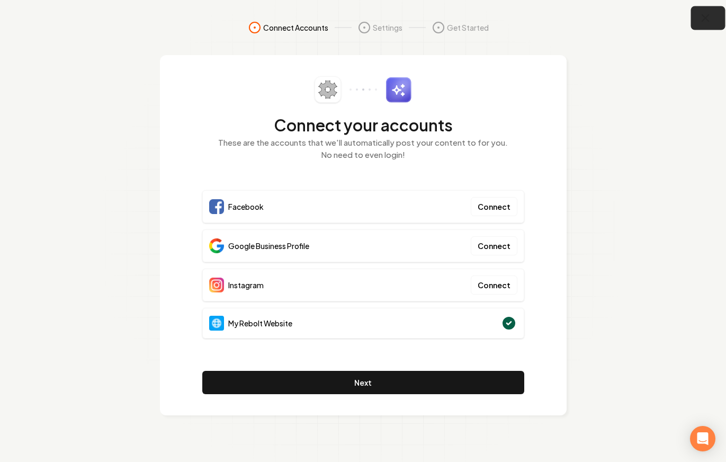
click at [705, 19] on icon "button" at bounding box center [705, 18] width 7 height 7
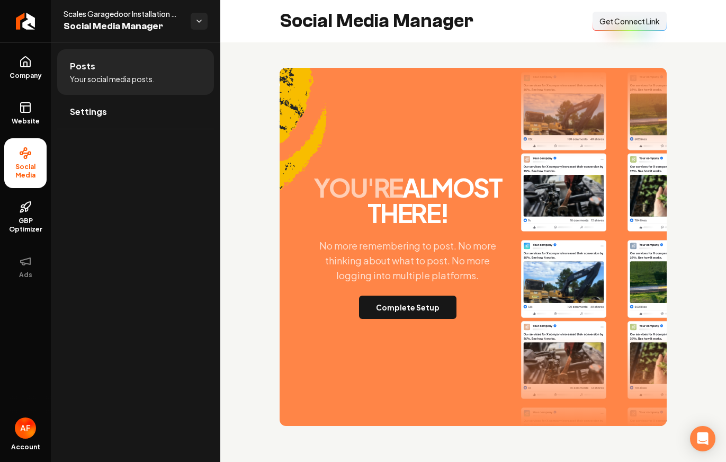
click at [642, 22] on span "Get Connect Link" at bounding box center [630, 21] width 60 height 11
click at [17, 104] on link "Website" at bounding box center [25, 113] width 42 height 41
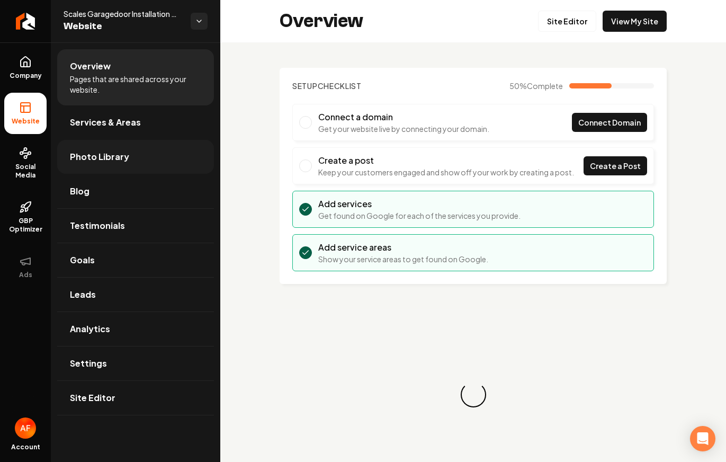
click at [124, 149] on link "Photo Library" at bounding box center [135, 157] width 157 height 34
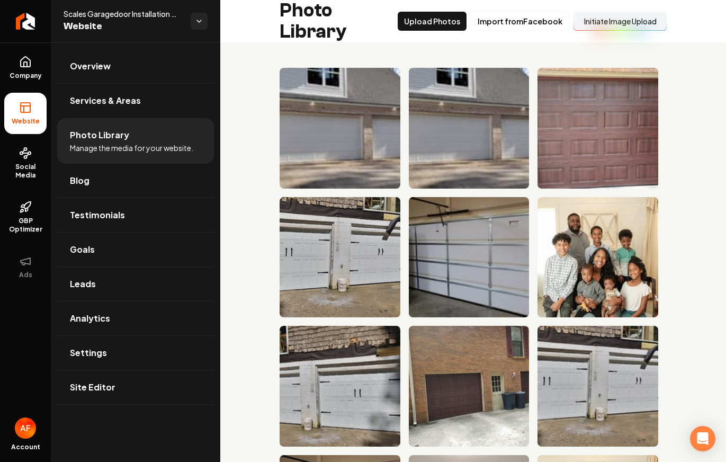
click at [580, 22] on button "Initiate Image Upload" at bounding box center [620, 21] width 93 height 19
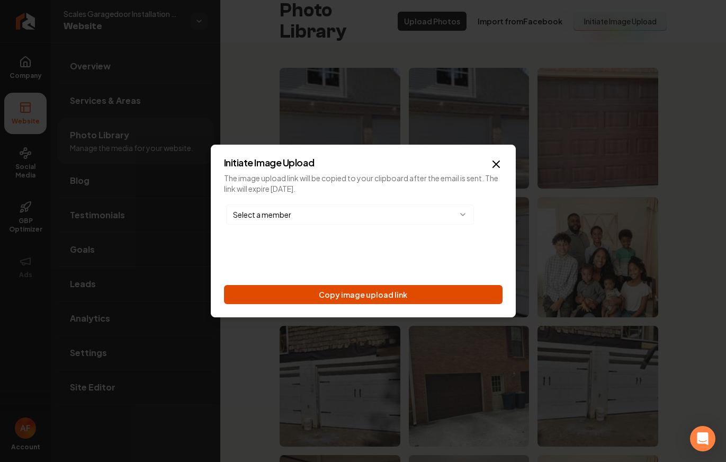
click at [359, 295] on button "Copy image upload link" at bounding box center [363, 294] width 279 height 19
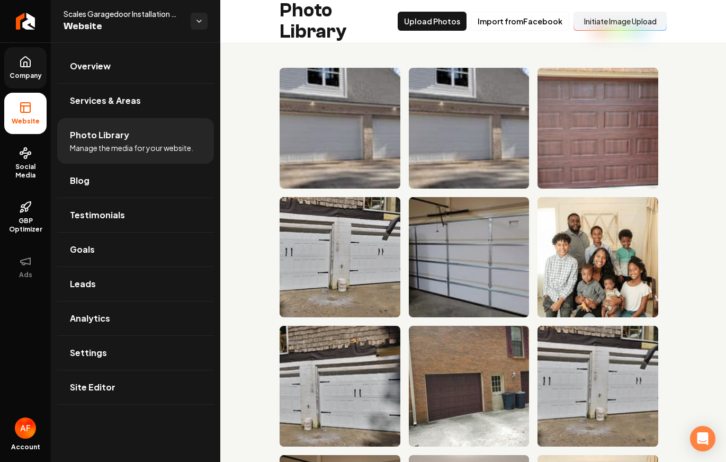
click at [13, 67] on link "Company" at bounding box center [25, 67] width 42 height 41
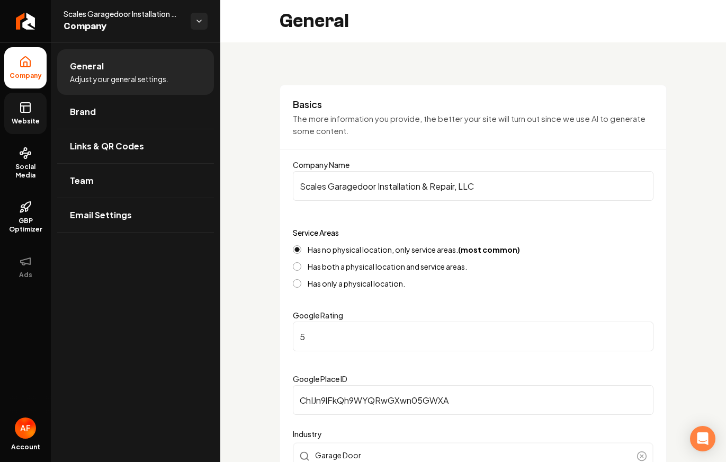
click at [22, 114] on link "Website" at bounding box center [25, 113] width 42 height 41
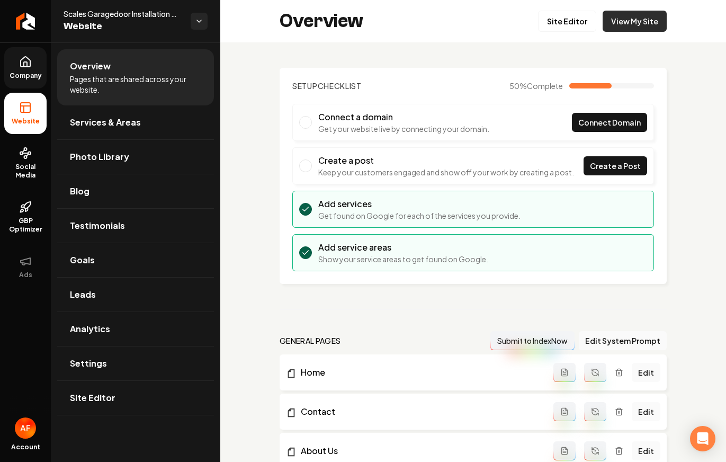
click at [641, 31] on link "View My Site" at bounding box center [635, 21] width 64 height 21
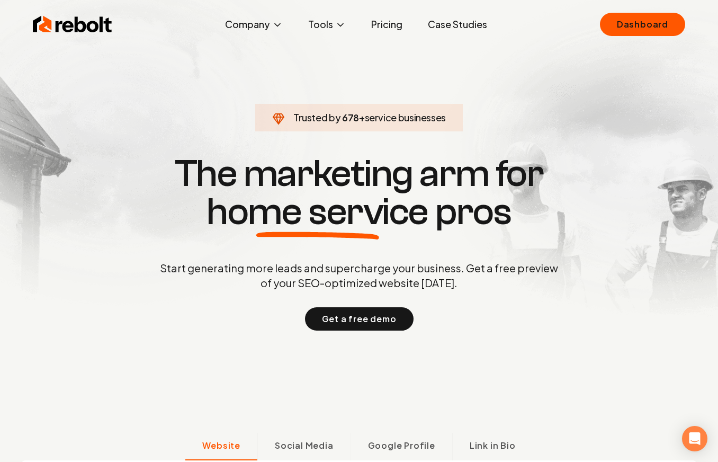
click at [441, 24] on link "Case Studies" at bounding box center [458, 24] width 76 height 21
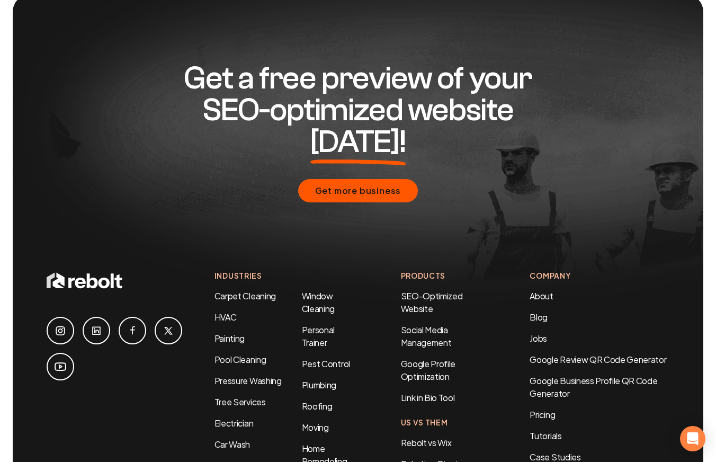
scroll to position [1623, 0]
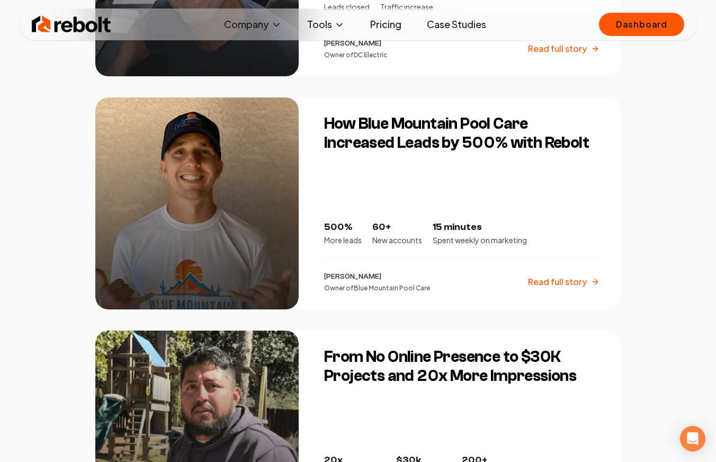
scroll to position [1329, 0]
